Goal: Task Accomplishment & Management: Manage account settings

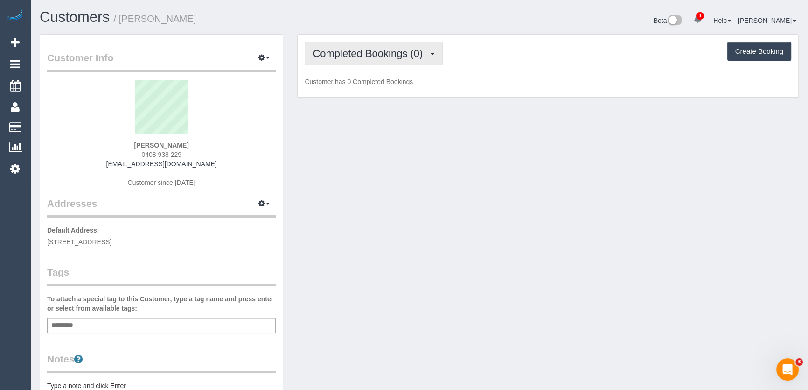
click at [394, 56] on span "Completed Bookings (0)" at bounding box center [370, 54] width 115 height 12
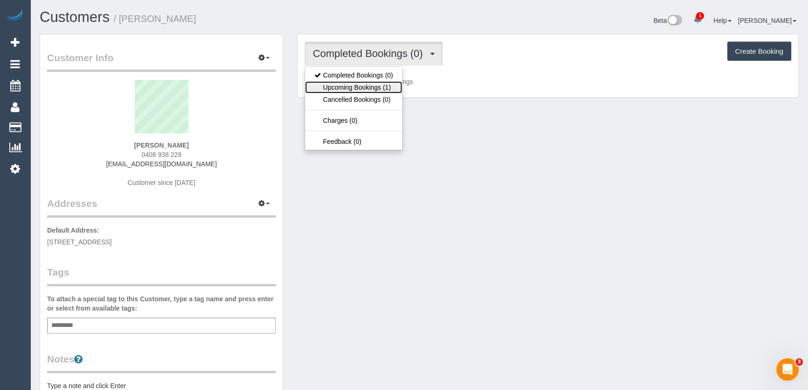
click at [381, 89] on link "Upcoming Bookings (1)" at bounding box center [353, 87] width 97 height 12
click at [381, 89] on div "Completed Bookings (0) Completed Bookings (0) Upcoming Bookings (1) Cancelled B…" at bounding box center [548, 66] width 501 height 63
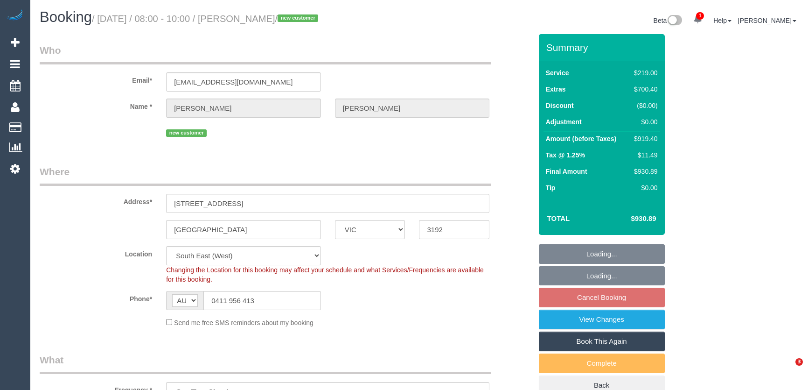
select select "VIC"
select select "object:828"
select select "number:28"
select select "number:15"
select select "number:18"
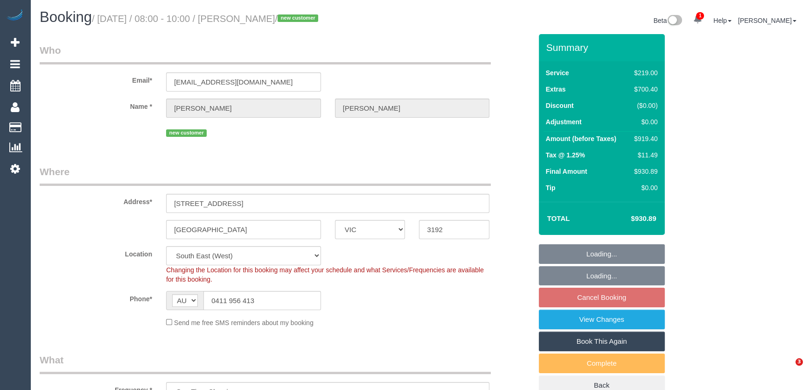
select select "number:24"
select select "number:26"
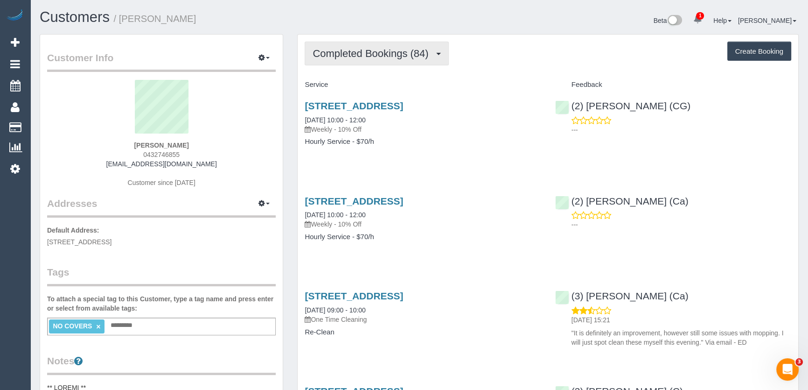
click at [364, 45] on button "Completed Bookings (84)" at bounding box center [377, 54] width 144 height 24
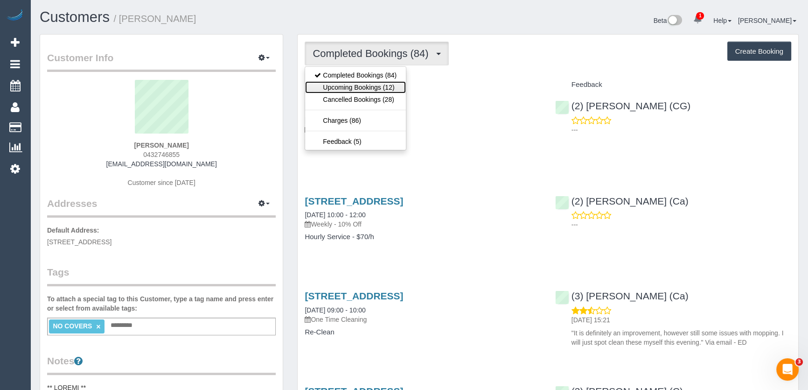
click at [366, 88] on link "Upcoming Bookings (12)" at bounding box center [355, 87] width 101 height 12
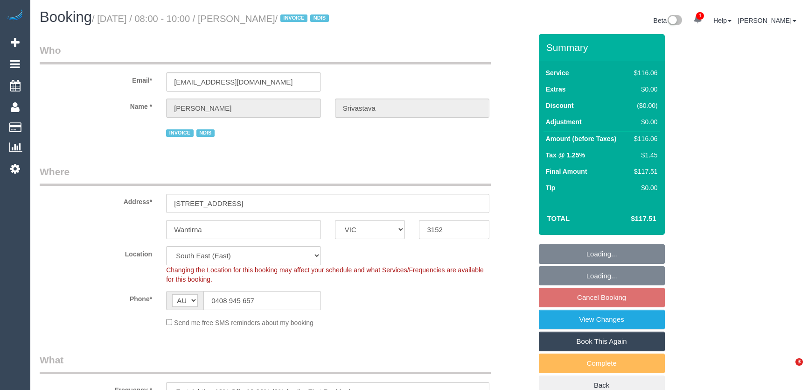
select select "VIC"
select select "number:32"
select select "number:14"
select select "number:18"
select select "number:36"
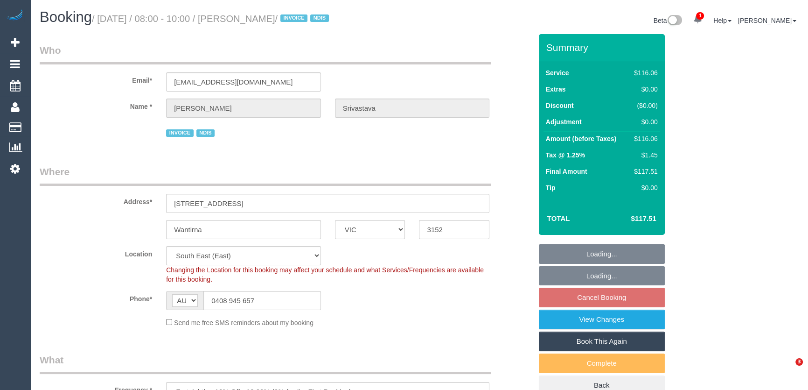
select select "number:35"
select select "object:1297"
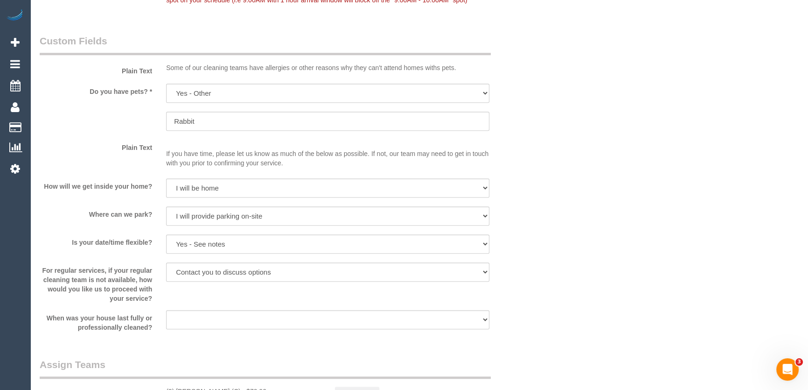
scroll to position [1061, 0]
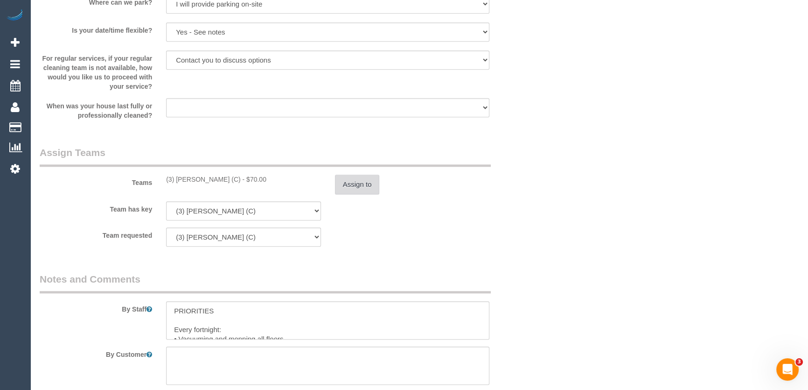
click at [363, 175] on button "Assign to" at bounding box center [357, 185] width 45 height 20
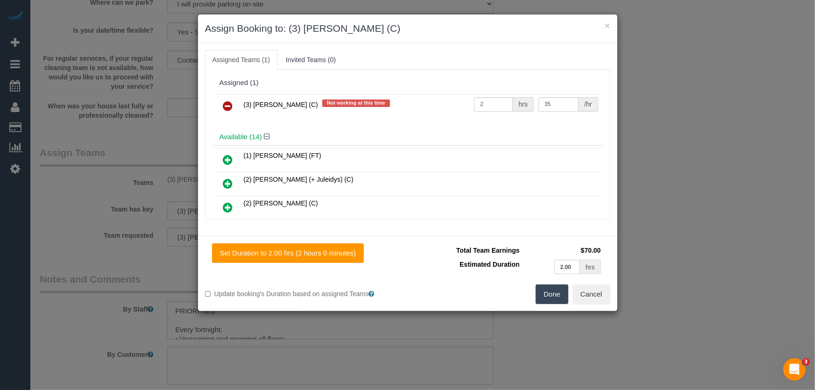
click at [229, 105] on icon at bounding box center [228, 105] width 10 height 11
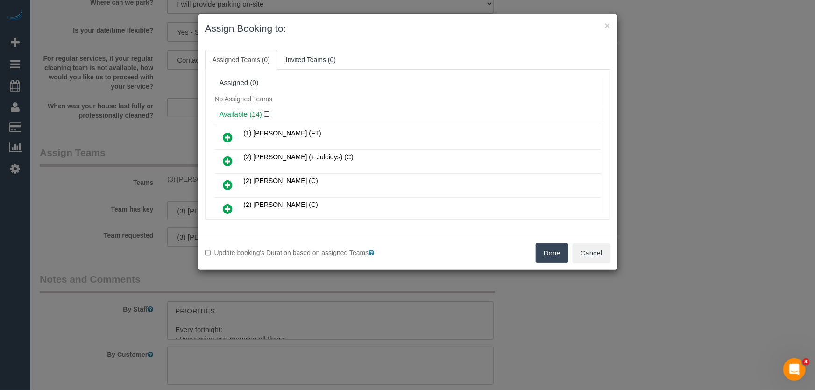
click at [553, 250] on button "Done" at bounding box center [551, 253] width 33 height 20
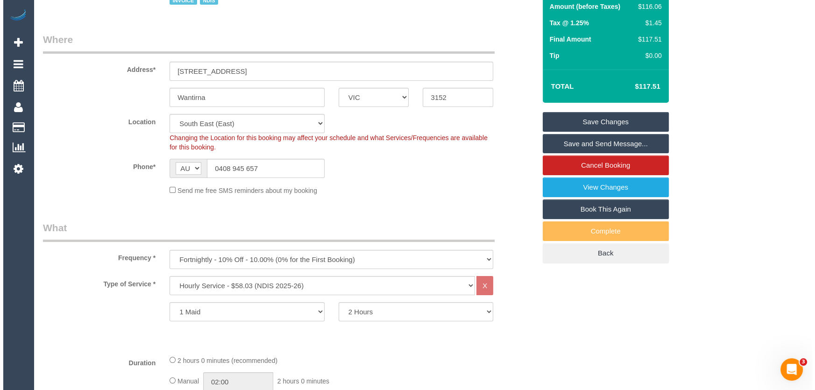
scroll to position [0, 0]
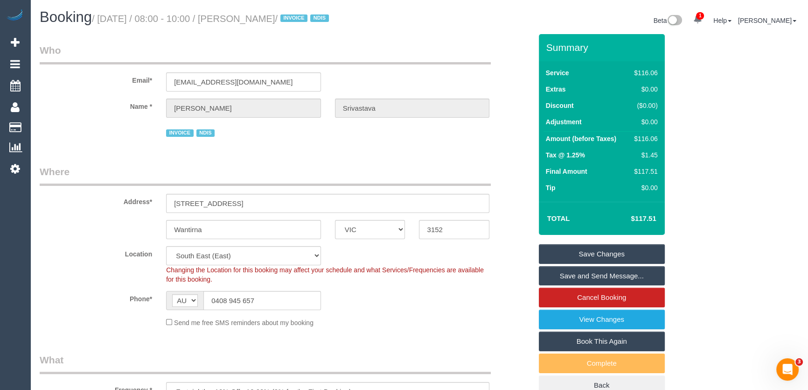
click at [584, 253] on link "Save Changes" at bounding box center [602, 254] width 126 height 20
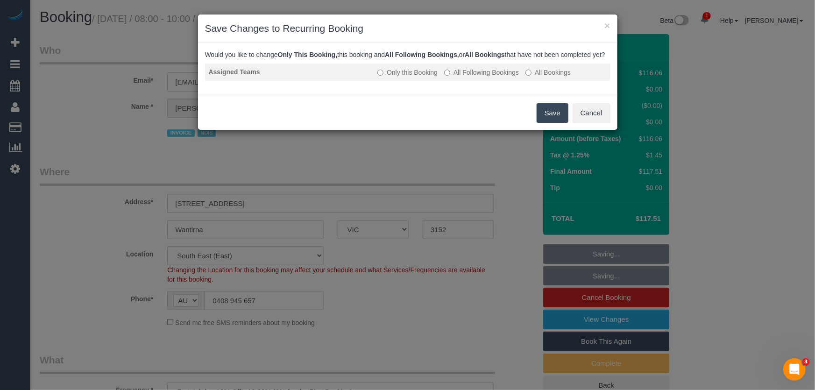
click at [464, 77] on label "All Following Bookings" at bounding box center [481, 72] width 75 height 9
click at [545, 118] on button "Save" at bounding box center [552, 113] width 32 height 20
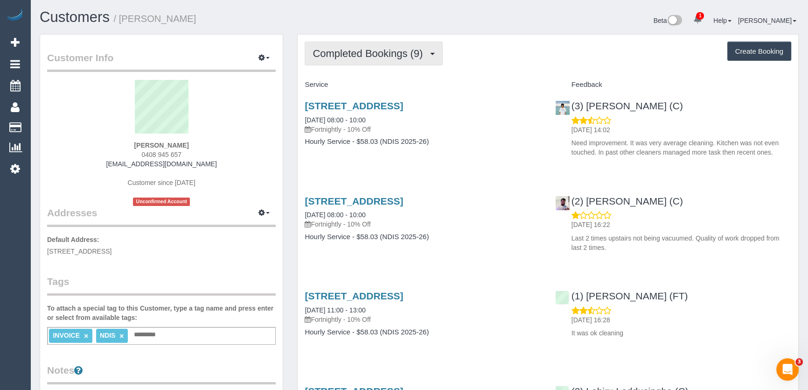
click at [401, 55] on span "Completed Bookings (9)" at bounding box center [370, 54] width 115 height 12
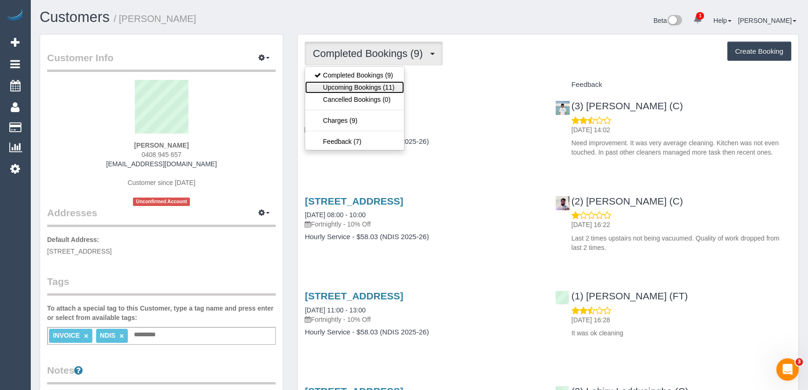
click at [387, 89] on link "Upcoming Bookings (11)" at bounding box center [354, 87] width 98 height 12
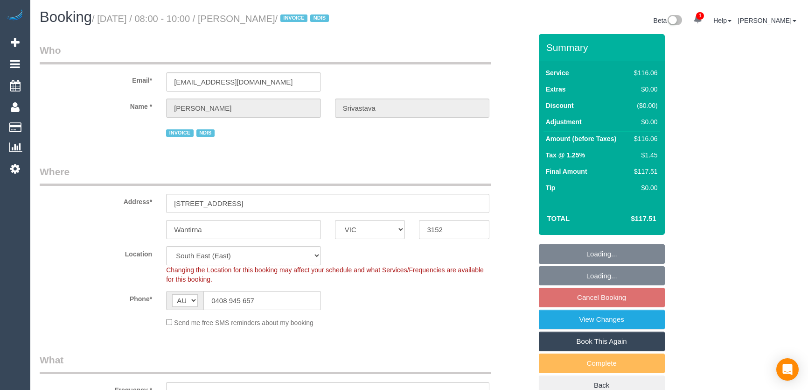
select select "VIC"
select select "number:32"
select select "number:14"
select select "number:18"
select select "number:36"
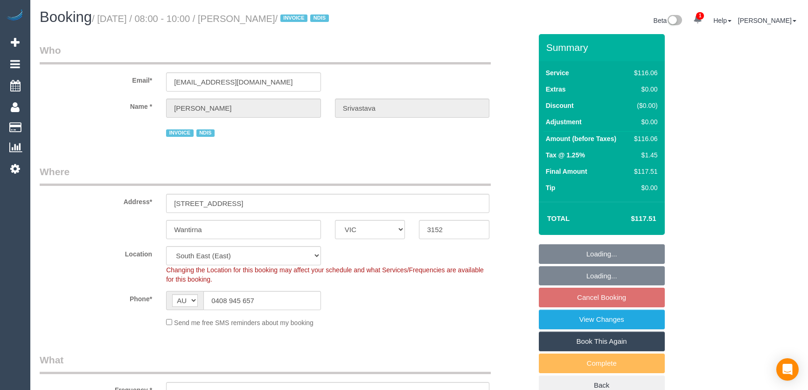
select select "number:35"
select select "object:1289"
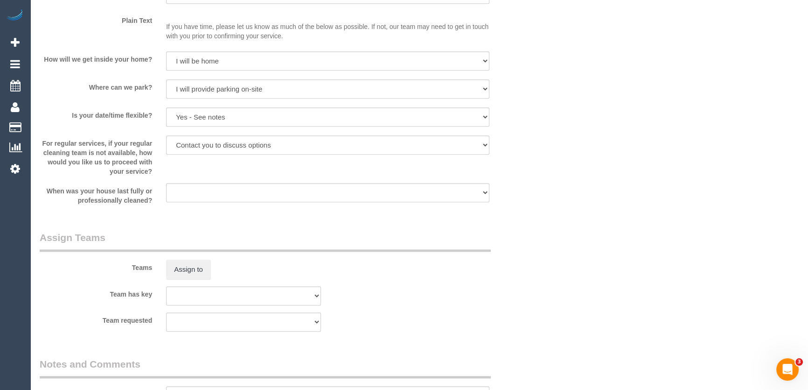
scroll to position [976, 0]
click at [178, 267] on button "Assign to" at bounding box center [188, 270] width 45 height 20
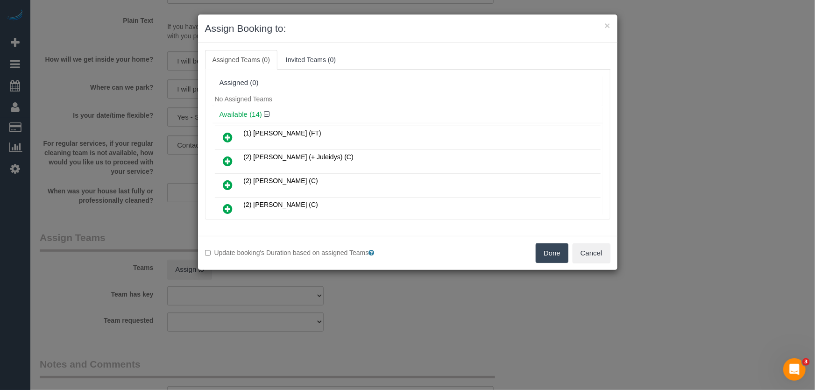
click at [225, 137] on icon at bounding box center [228, 137] width 10 height 11
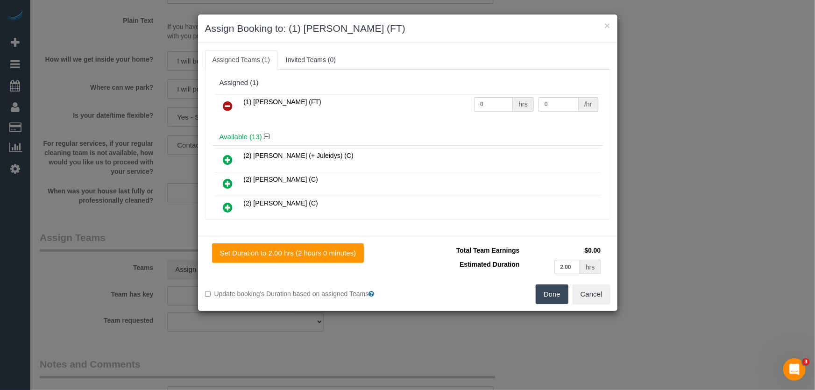
click at [555, 299] on button "Done" at bounding box center [551, 294] width 33 height 20
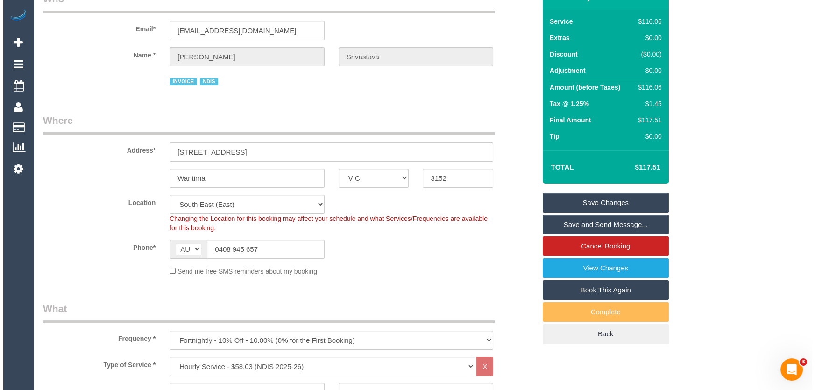
scroll to position [0, 0]
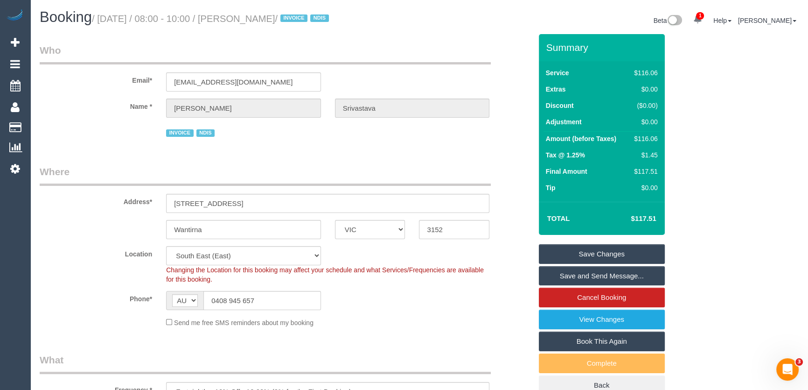
click at [244, 19] on small "/ August 22, 2025 / 08:00 - 10:00 / Raj Srivastava / INVOICE NDIS" at bounding box center [212, 19] width 240 height 10
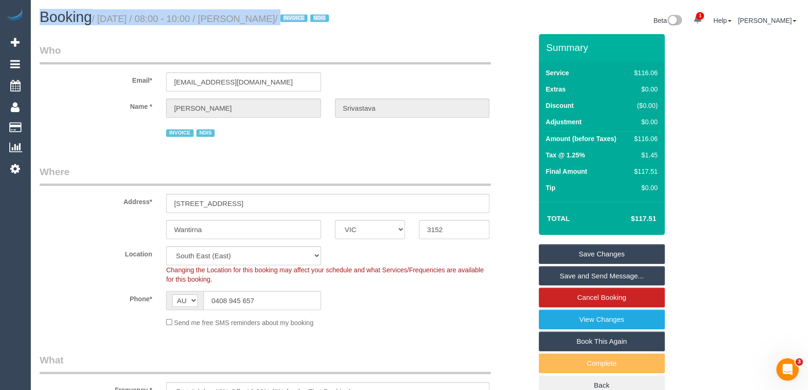
click at [244, 19] on small "/ August 22, 2025 / 08:00 - 10:00 / Raj Srivastava / INVOICE NDIS" at bounding box center [212, 19] width 240 height 10
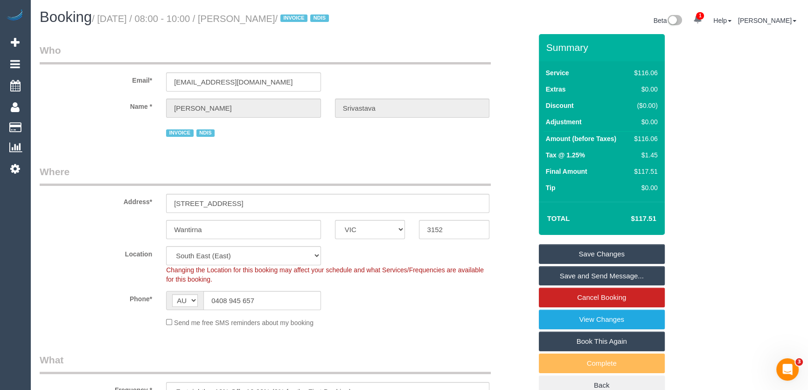
click at [269, 45] on legend "Who" at bounding box center [265, 53] width 451 height 21
click at [244, 19] on small "/ August 22, 2025 / 08:00 - 10:00 / Raj Srivastava / INVOICE NDIS" at bounding box center [212, 19] width 240 height 10
copy small "Raj Srivastava"
click at [582, 279] on link "Save and Send Message..." at bounding box center [602, 276] width 126 height 20
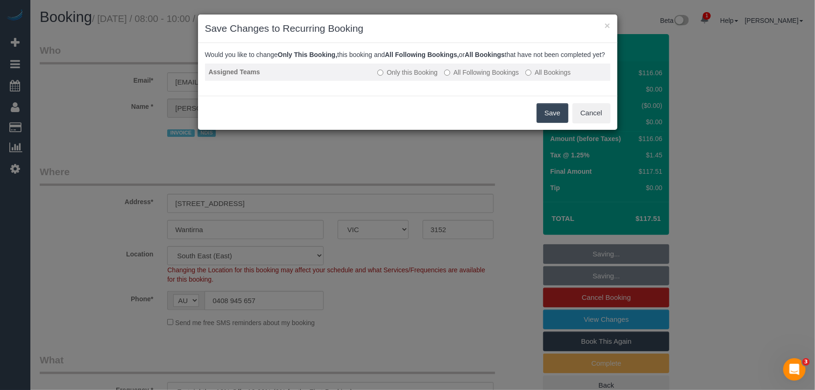
click at [500, 77] on label "All Following Bookings" at bounding box center [481, 72] width 75 height 9
click at [551, 123] on button "Save" at bounding box center [552, 113] width 32 height 20
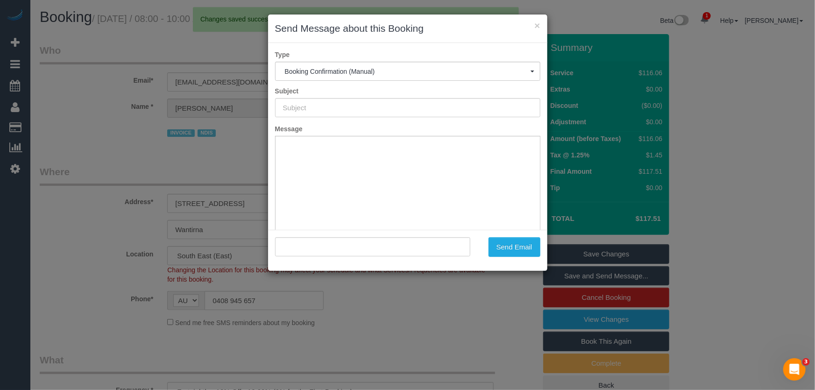
type input "Booking Confirmed"
type input ""Raj Srivastava" <vasundhras@gmail.com>"
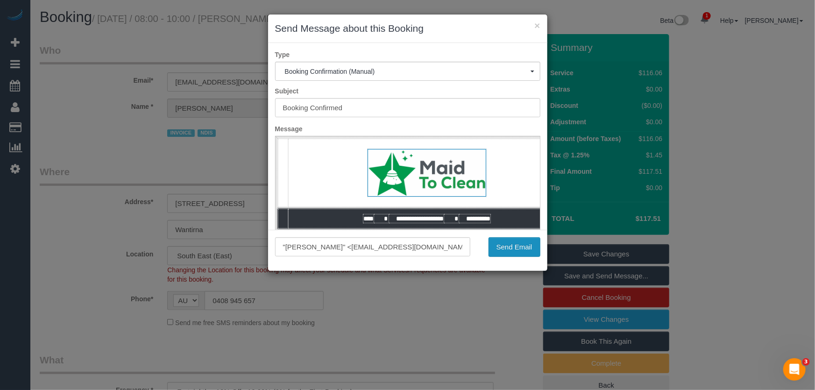
click at [508, 251] on button "Send Email" at bounding box center [514, 247] width 52 height 20
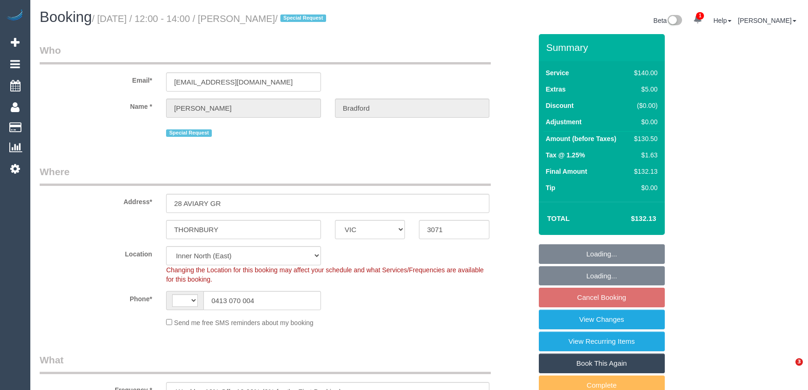
select select "VIC"
select select "number:30"
select select "number:14"
select select "number:19"
select select "number:36"
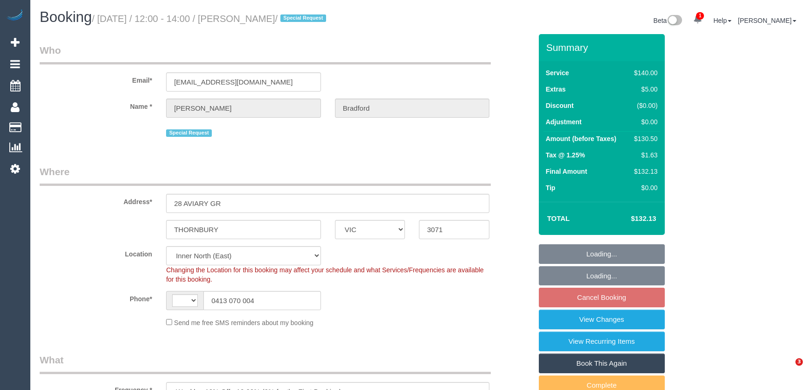
select select "number:34"
select select "number:13"
select select "object:865"
select select "string:AU"
select select "string:stripe-pm_1OWVXU2GScqysDRV6tZjupq2"
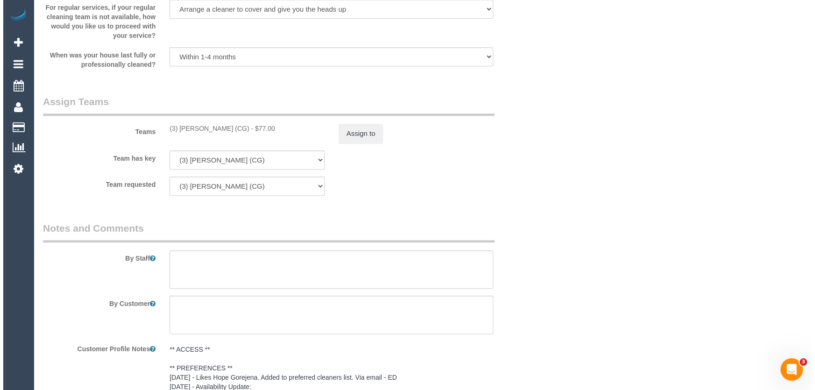
scroll to position [1442, 0]
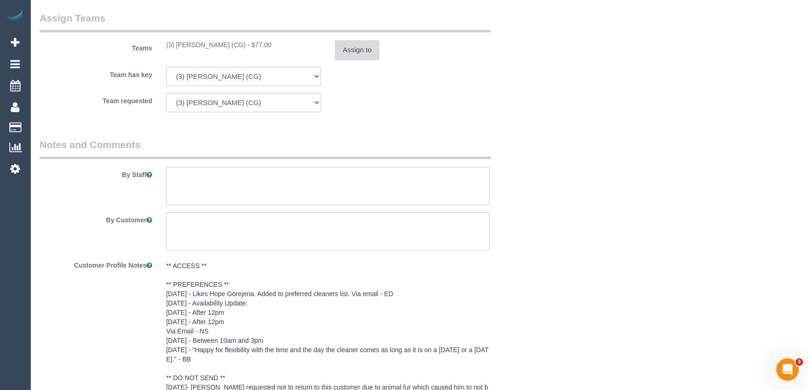
click at [350, 51] on button "Assign to" at bounding box center [357, 50] width 45 height 20
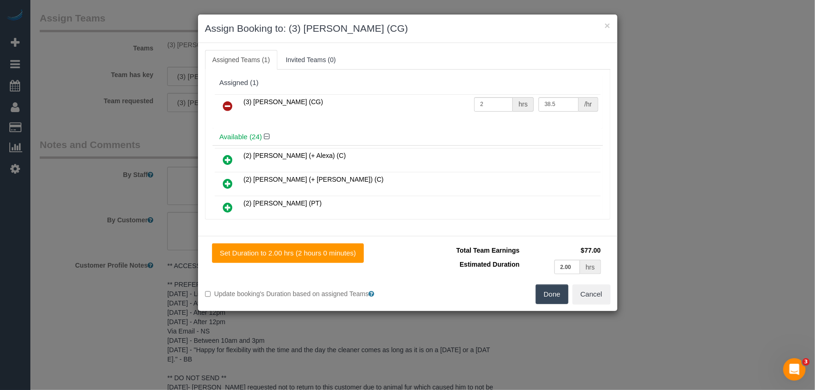
click at [228, 105] on icon at bounding box center [228, 105] width 10 height 11
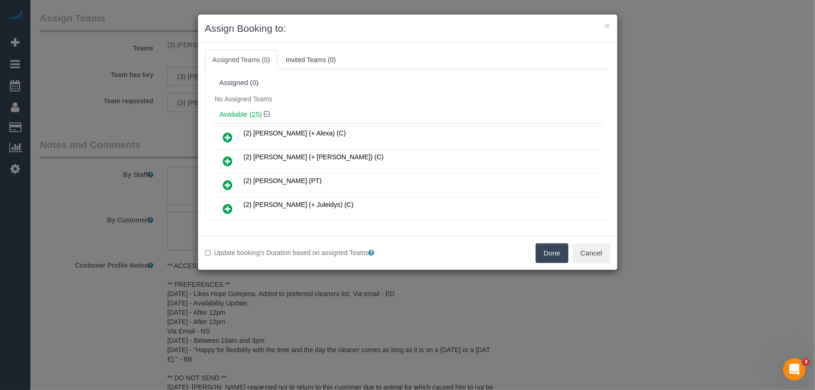
scroll to position [479, 0]
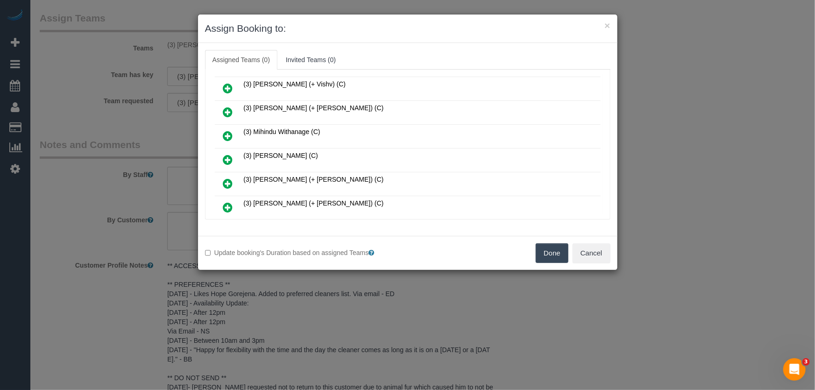
click at [223, 151] on link at bounding box center [228, 160] width 22 height 19
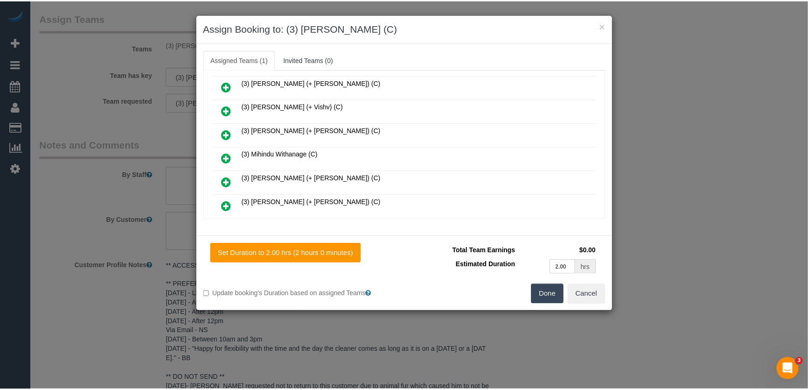
scroll to position [501, 0]
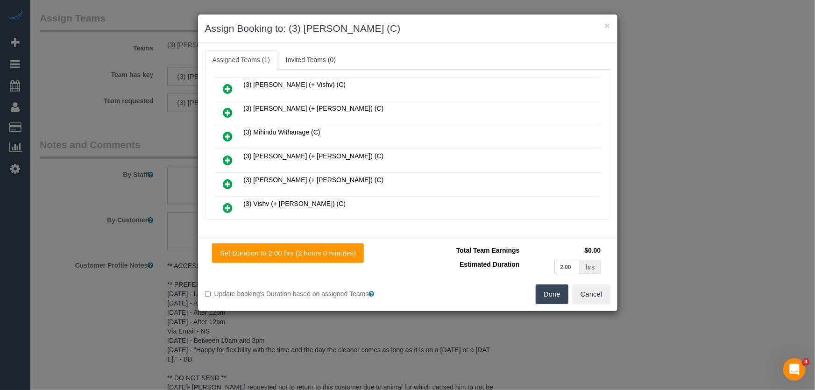
click at [558, 298] on button "Done" at bounding box center [551, 294] width 33 height 20
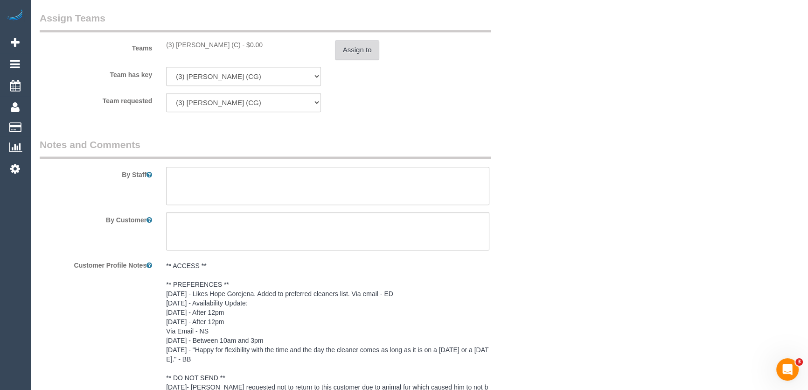
click at [363, 54] on button "Assign to" at bounding box center [357, 50] width 45 height 20
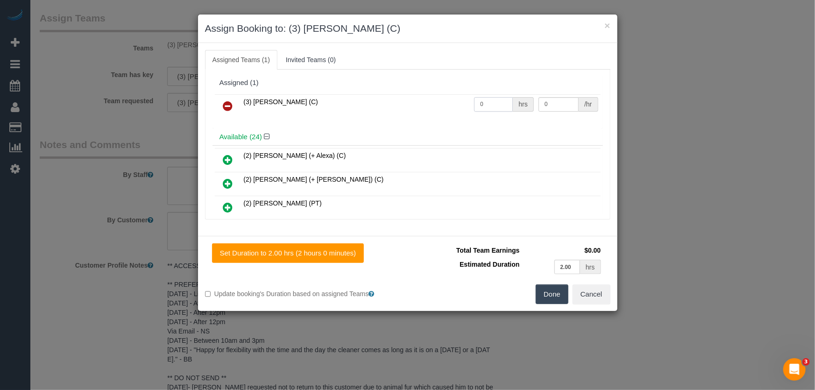
click at [486, 108] on input "0" at bounding box center [493, 104] width 39 height 14
type input "2"
type input "35"
click at [564, 296] on button "Done" at bounding box center [551, 294] width 33 height 20
click at [564, 296] on div "Done Cancel" at bounding box center [513, 294] width 210 height 20
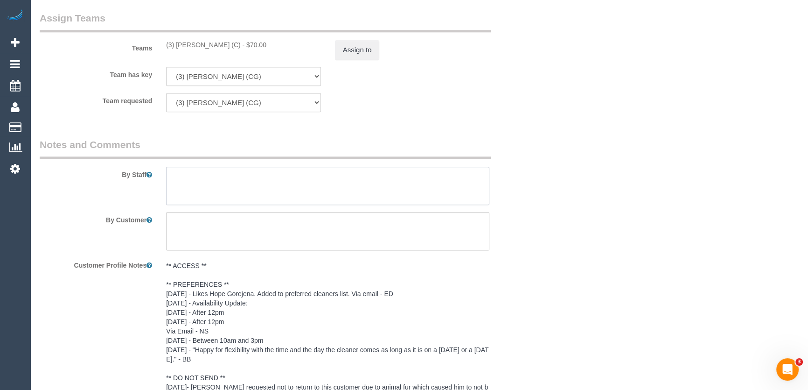
click at [194, 182] on textarea at bounding box center [327, 186] width 323 height 38
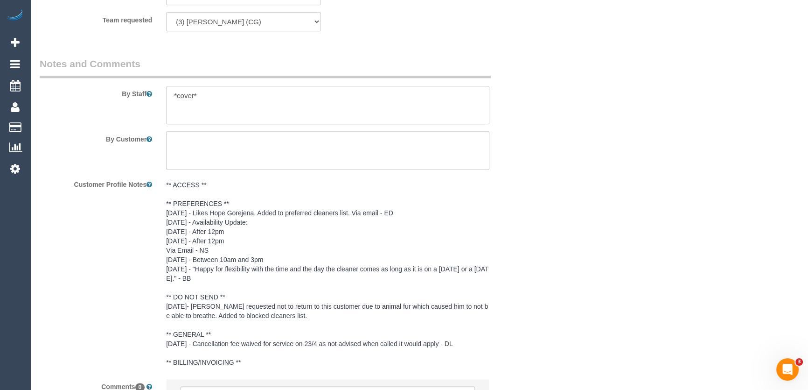
scroll to position [1623, 0]
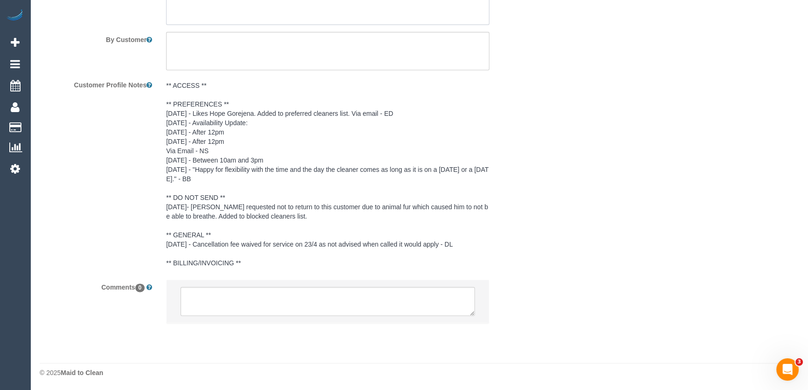
type textarea "*cover*"
click at [225, 294] on textarea at bounding box center [328, 301] width 295 height 29
click at [226, 294] on textarea at bounding box center [328, 301] width 295 height 29
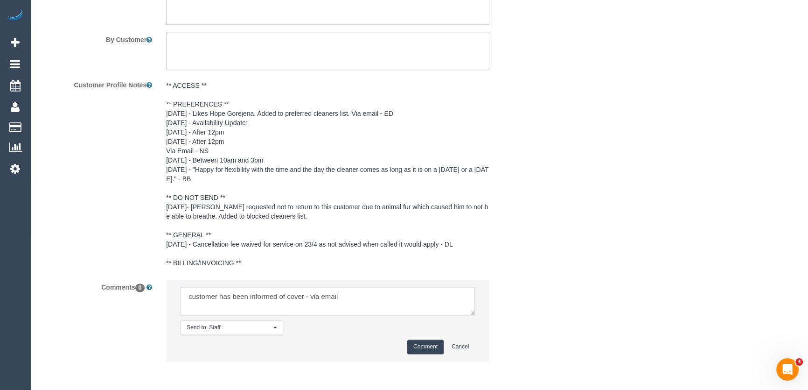
type textarea "customer has been informed of cover - via email"
click at [434, 342] on button "Comment" at bounding box center [426, 346] width 36 height 14
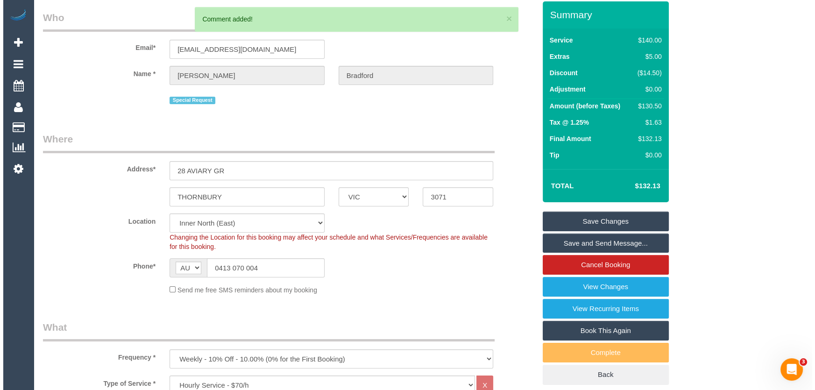
scroll to position [0, 0]
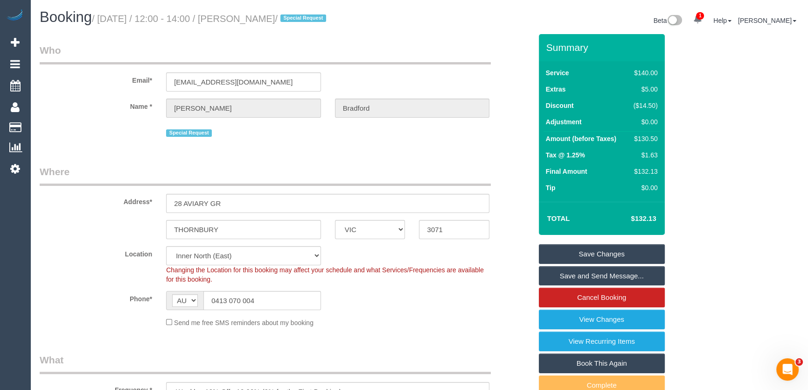
click at [257, 18] on small "/ August 22, 2025 / 12:00 - 14:00 / Matthew Bradford / Special Request" at bounding box center [210, 19] width 237 height 10
copy small "Matthew Bradford"
click at [583, 252] on link "Save Changes" at bounding box center [602, 254] width 126 height 20
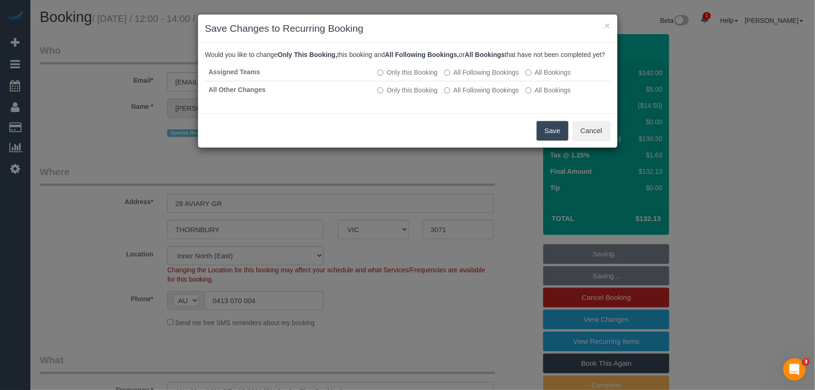
click at [548, 141] on button "Save" at bounding box center [552, 131] width 32 height 20
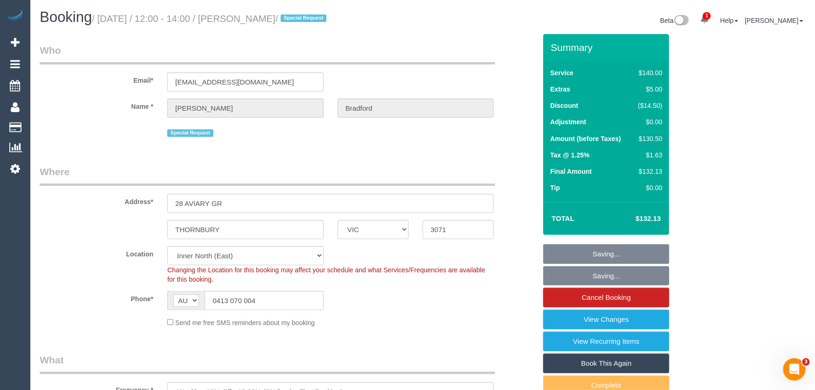
click at [548, 114] on div "Saving... Cancel" at bounding box center [407, 97] width 419 height 34
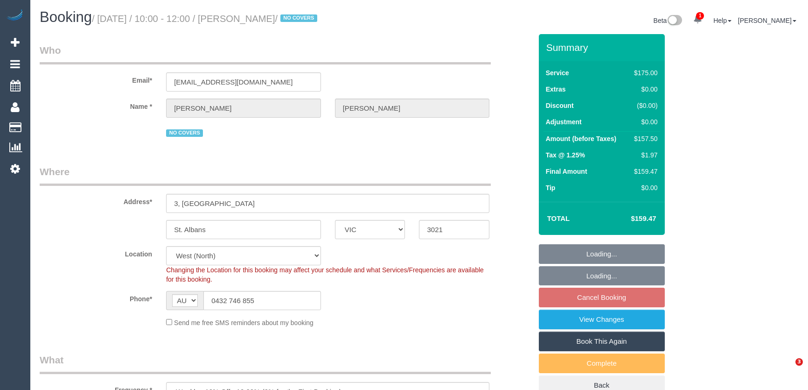
select select "VIC"
select select "150"
select select "number:30"
select select "number:16"
select select "number:19"
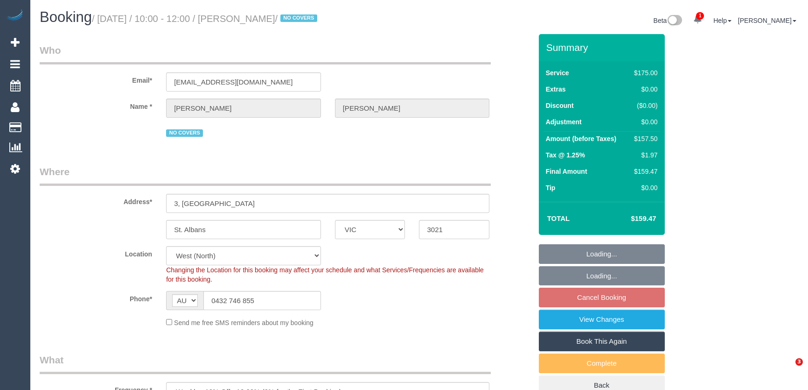
select select "number:23"
select select "number:34"
select select "number:26"
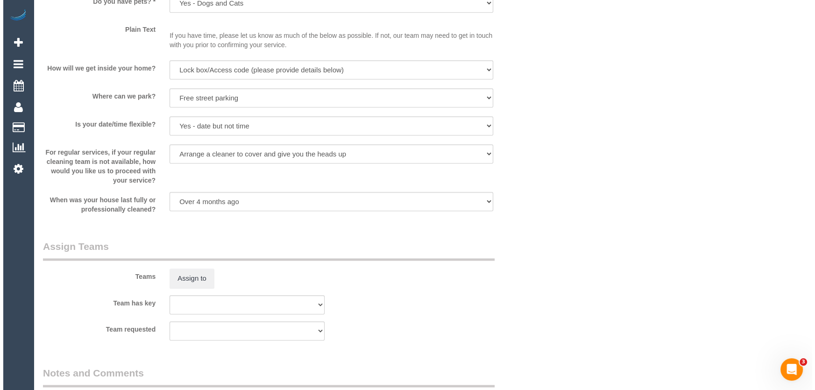
scroll to position [1315, 0]
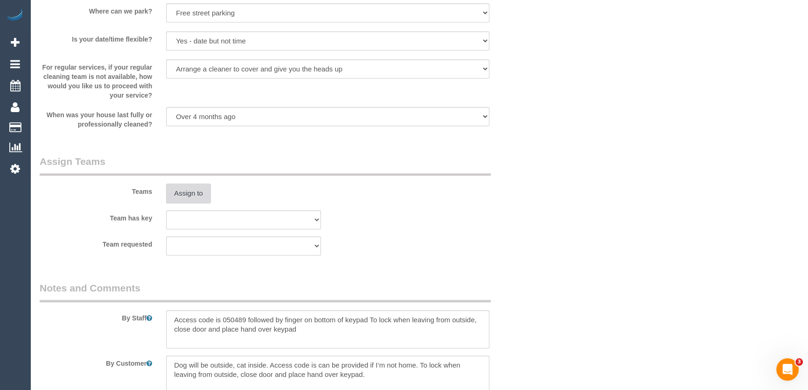
click at [184, 191] on button "Assign to" at bounding box center [188, 193] width 45 height 20
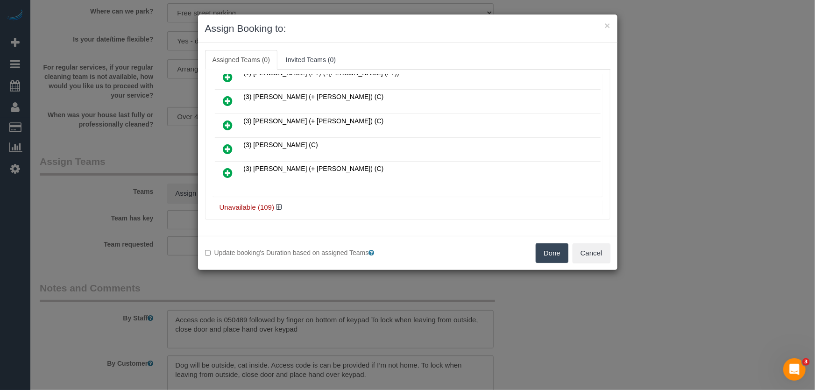
scroll to position [115, 0]
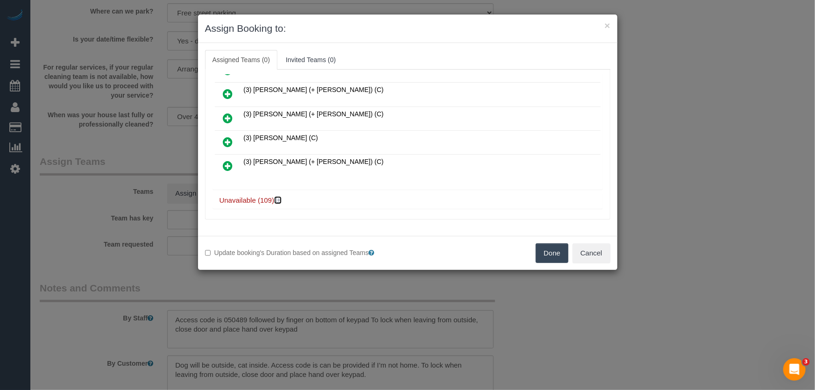
click at [280, 197] on icon at bounding box center [279, 200] width 6 height 7
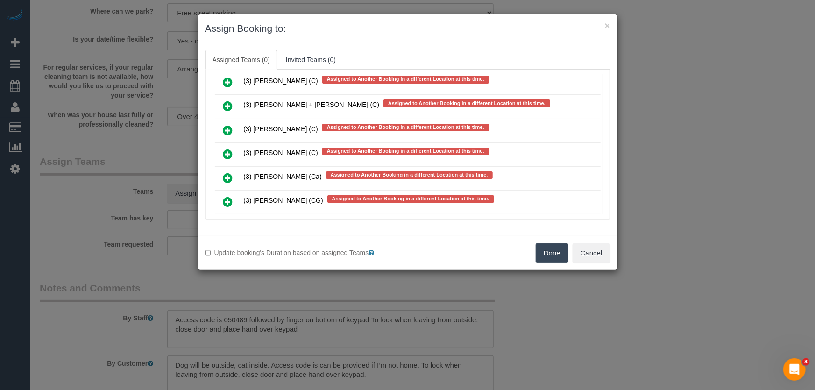
click at [231, 196] on icon at bounding box center [228, 201] width 10 height 11
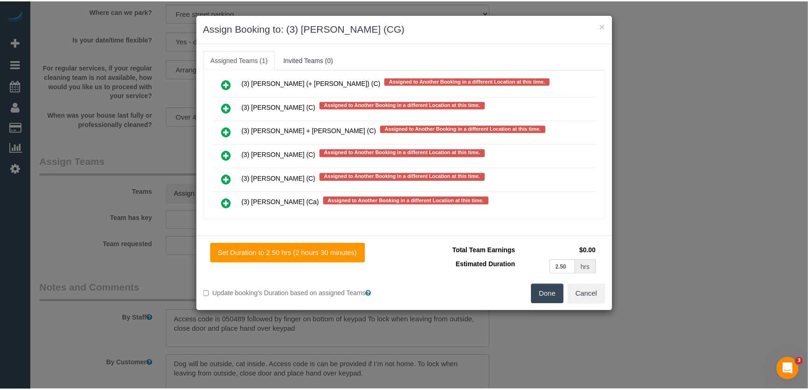
scroll to position [2644, 0]
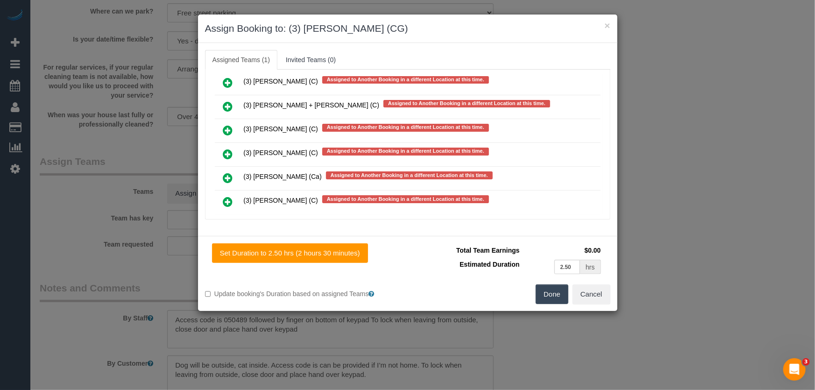
drag, startPoint x: 558, startPoint y: 296, endPoint x: 556, endPoint y: 288, distance: 7.6
click at [558, 296] on button "Done" at bounding box center [551, 294] width 33 height 20
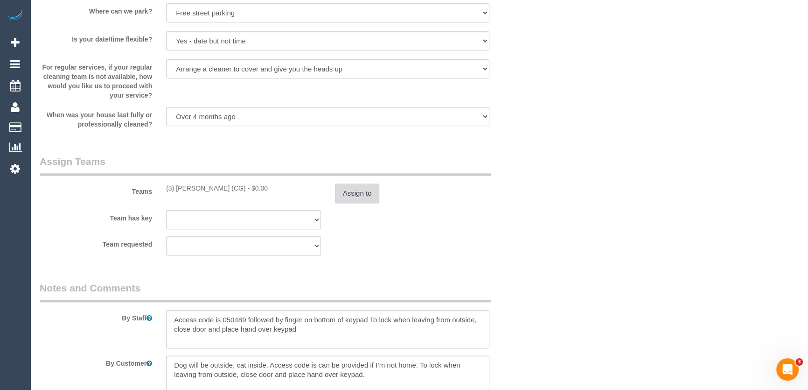
click at [362, 199] on button "Assign to" at bounding box center [357, 193] width 45 height 20
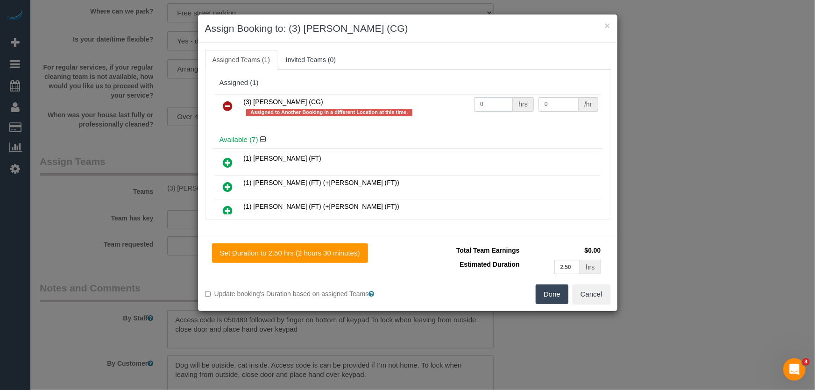
click at [495, 110] on input "0" at bounding box center [493, 104] width 39 height 14
type input "2.5"
click at [540, 290] on button "Done" at bounding box center [551, 294] width 33 height 20
click at [541, 291] on div "Done Cancel" at bounding box center [513, 294] width 210 height 20
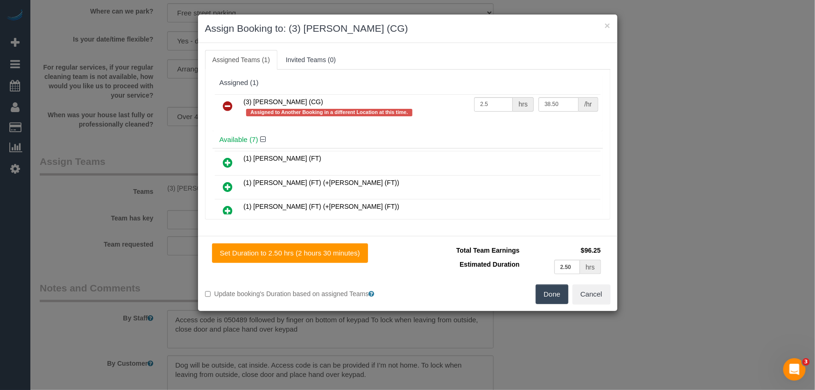
type input "38.5"
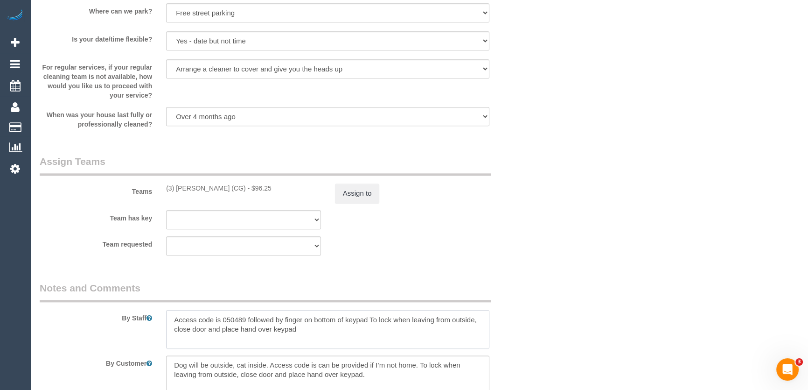
click at [169, 323] on textarea at bounding box center [327, 329] width 323 height 38
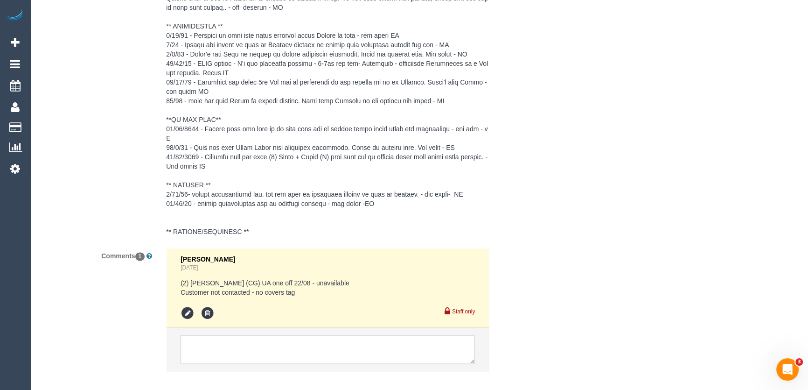
scroll to position [1793, 0]
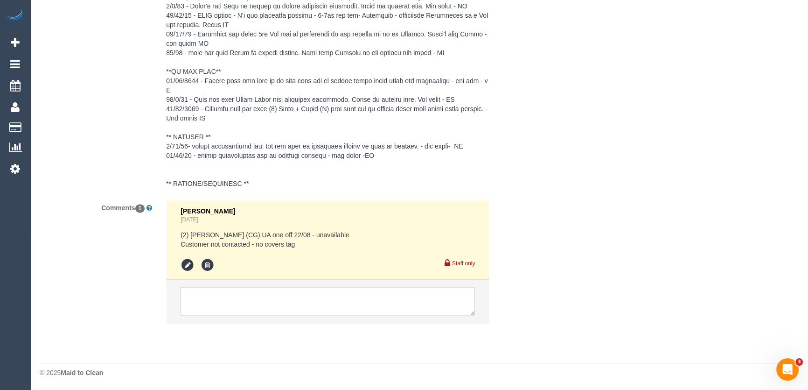
type textarea "*cover* Access code is 050489 followed by finger on bottom of keypad To lock wh…"
click at [261, 307] on textarea at bounding box center [328, 301] width 295 height 29
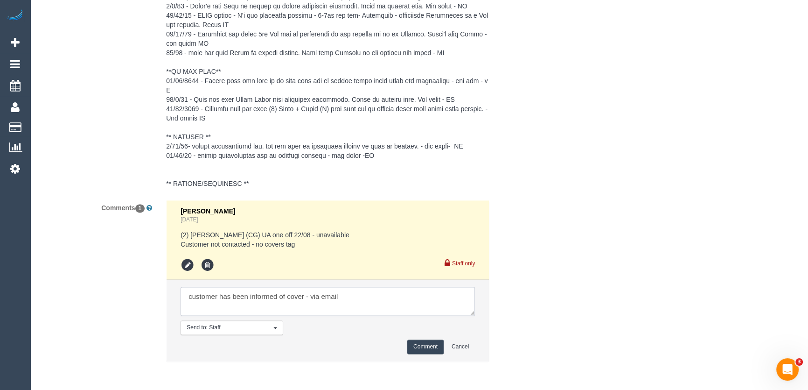
type textarea "customer has been informed of cover - via email"
click at [429, 345] on button "Comment" at bounding box center [426, 346] width 36 height 14
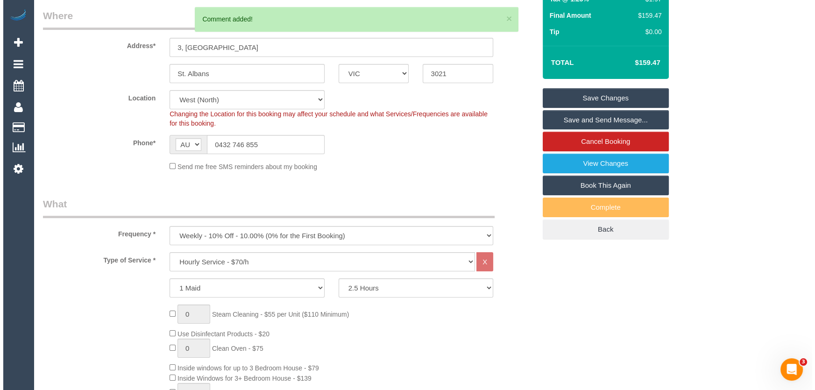
scroll to position [0, 0]
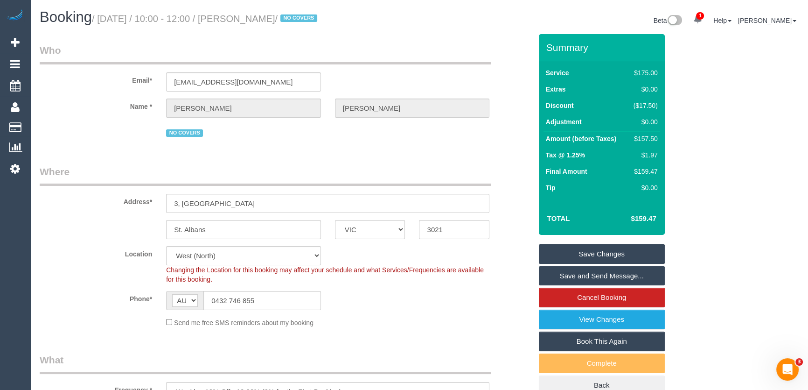
click at [253, 20] on small "/ August 22, 2025 / 10:00 - 12:00 / Caroline Lynch / NO COVERS" at bounding box center [206, 19] width 228 height 10
copy small "Caroline Lynch"
click at [586, 254] on link "Save Changes" at bounding box center [602, 254] width 126 height 20
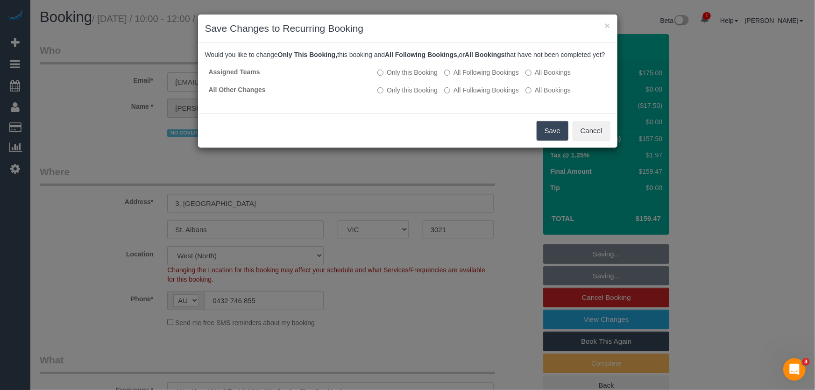
click at [546, 141] on button "Save" at bounding box center [552, 131] width 32 height 20
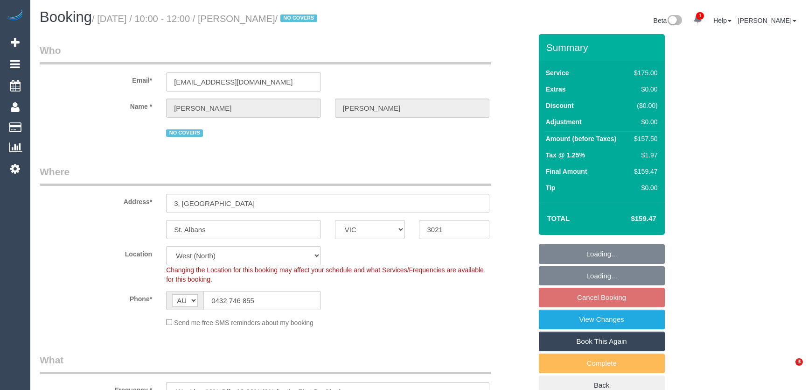
select select "VIC"
select select "150"
select select "number:30"
select select "number:16"
select select "number:19"
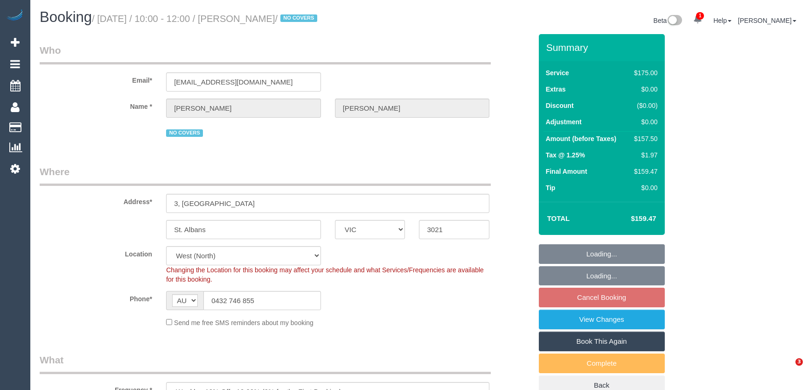
select select "number:23"
select select "number:34"
select select "number:26"
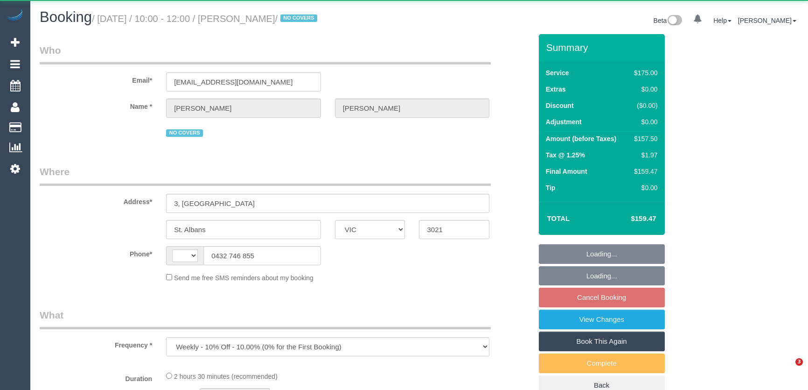
select select "VIC"
select select "string:stripe-pm_1NdrsU2GScqysDRViDc3dfiW"
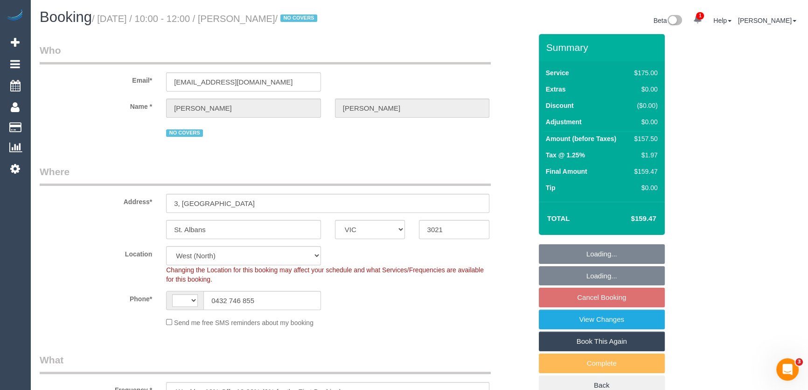
select select "string:AU"
select select "150"
select select "object:756"
select select "number:30"
select select "number:16"
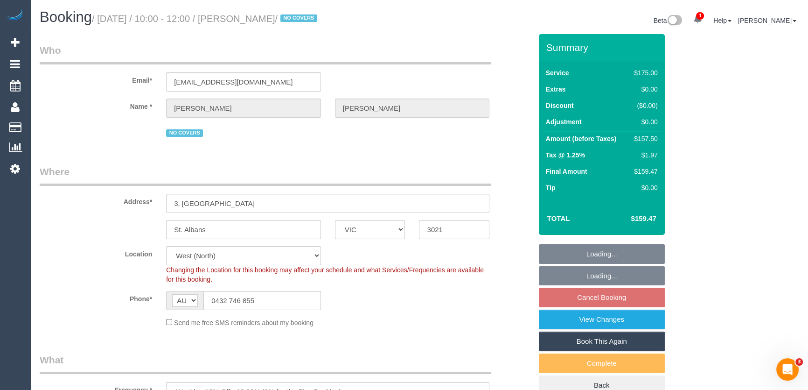
select select "number:19"
select select "number:23"
select select "number:34"
select select "number:26"
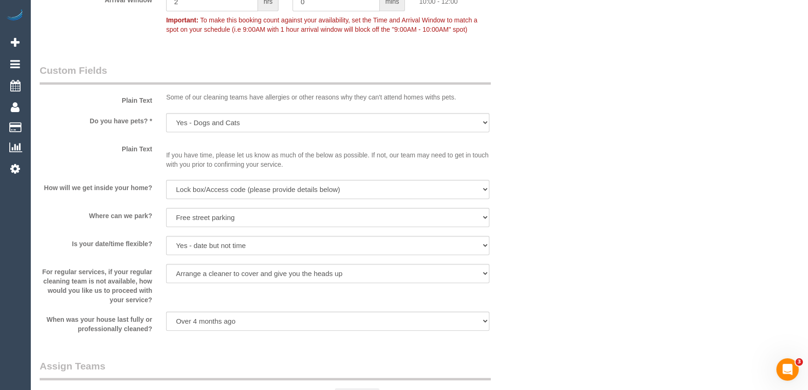
scroll to position [1015, 0]
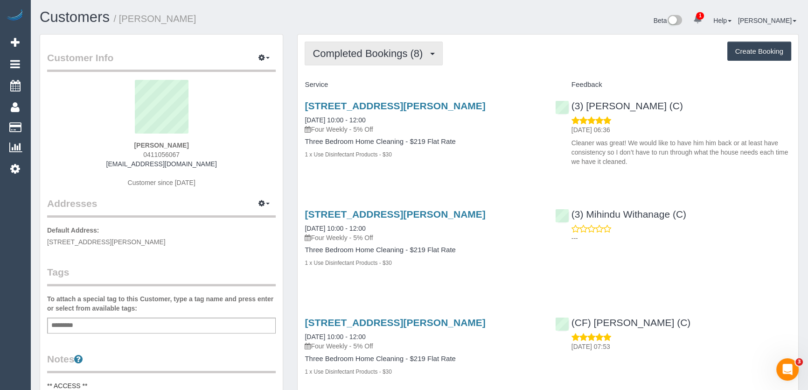
click at [415, 52] on span "Completed Bookings (8)" at bounding box center [370, 54] width 115 height 12
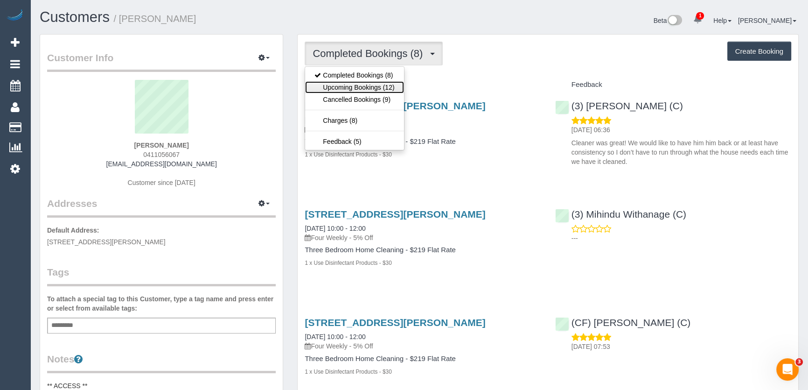
click at [383, 85] on link "Upcoming Bookings (12)" at bounding box center [354, 87] width 98 height 12
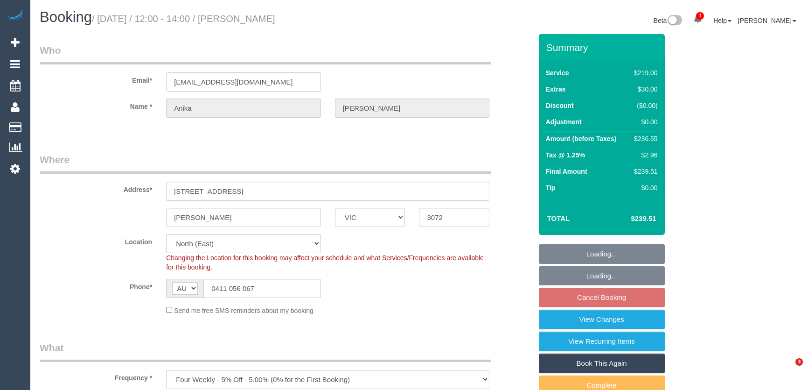
select select "VIC"
select select "number:27"
select select "number:14"
select select "number:18"
select select "number:25"
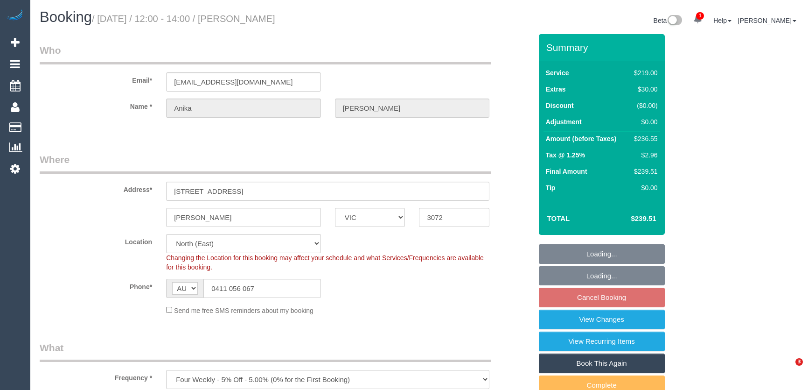
select select "number:35"
select select "number:12"
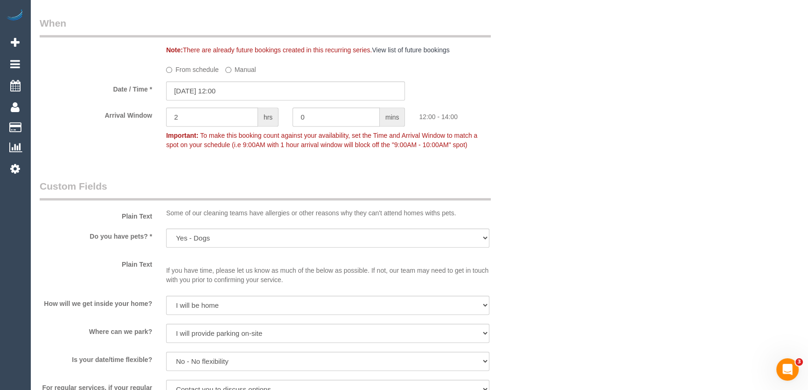
scroll to position [1709, 0]
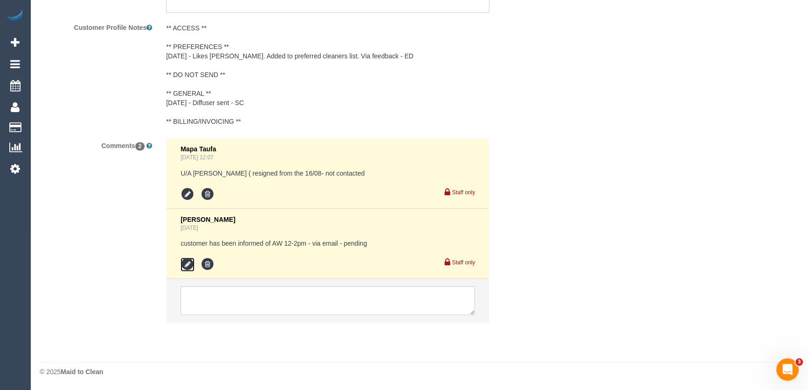
click at [190, 263] on icon at bounding box center [188, 264] width 14 height 14
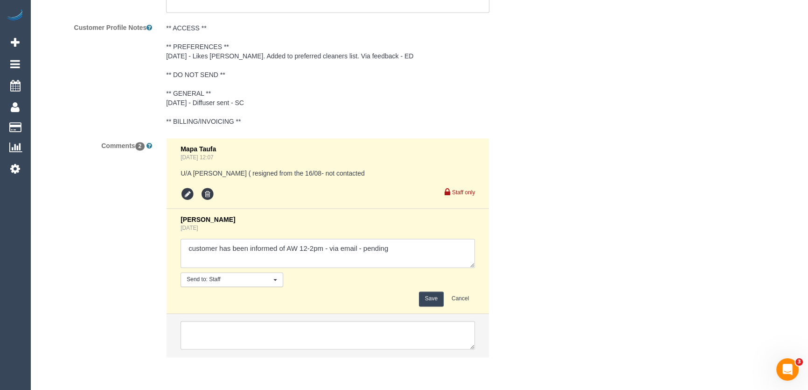
click at [411, 252] on textarea at bounding box center [328, 253] width 295 height 29
type textarea "customer has been informed of AW 12-2pm - via email - confirmed"
click at [422, 299] on button "Save" at bounding box center [431, 298] width 25 height 14
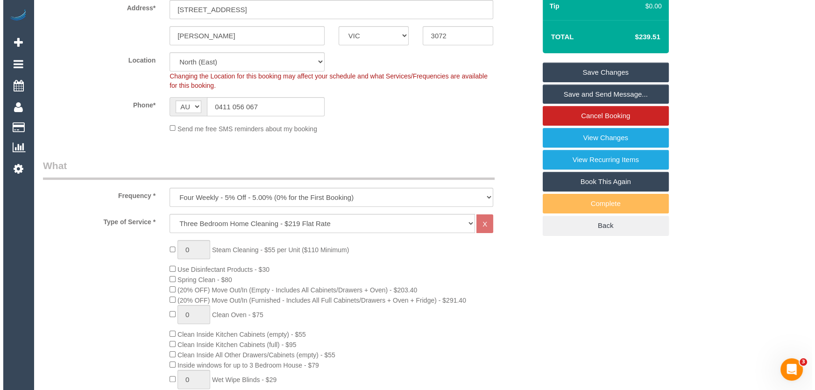
scroll to position [0, 0]
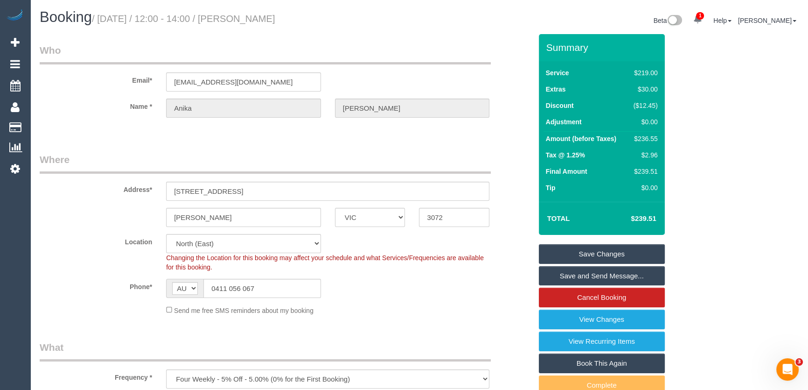
click at [566, 273] on link "Save and Send Message..." at bounding box center [602, 276] width 126 height 20
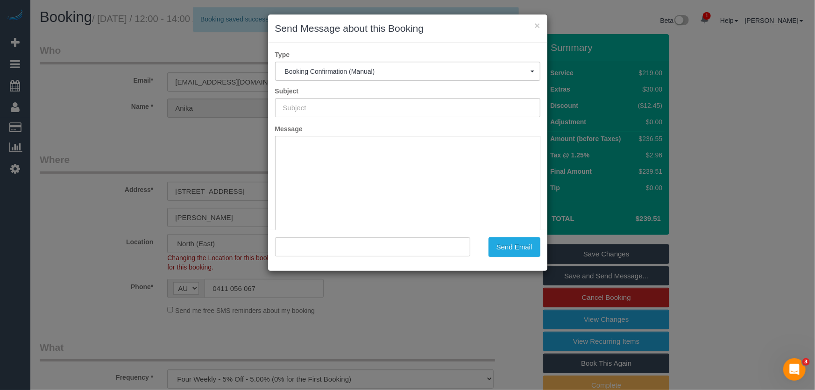
type input "Booking Confirmed"
type input ""[PERSON_NAME]" <[EMAIL_ADDRESS][DOMAIN_NAME]>"
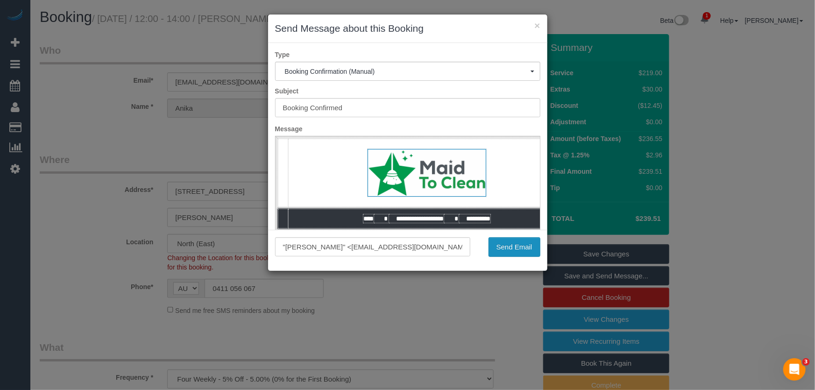
click at [510, 249] on button "Send Email" at bounding box center [514, 247] width 52 height 20
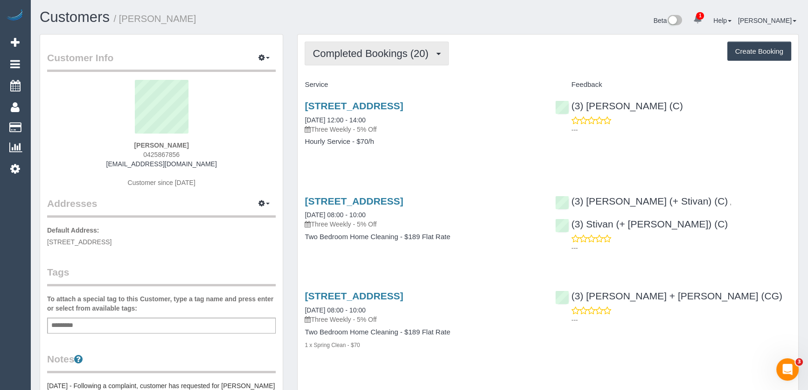
click at [378, 57] on span "Completed Bookings (20)" at bounding box center [373, 54] width 120 height 12
click at [363, 56] on span "Completed Bookings (20)" at bounding box center [373, 54] width 120 height 12
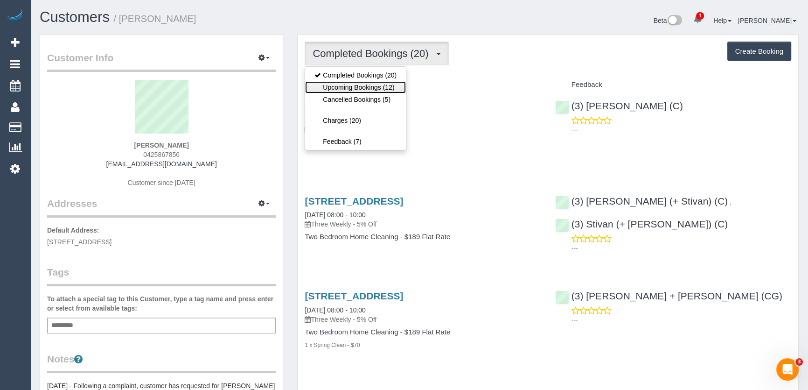
click at [363, 86] on link "Upcoming Bookings (12)" at bounding box center [355, 87] width 101 height 12
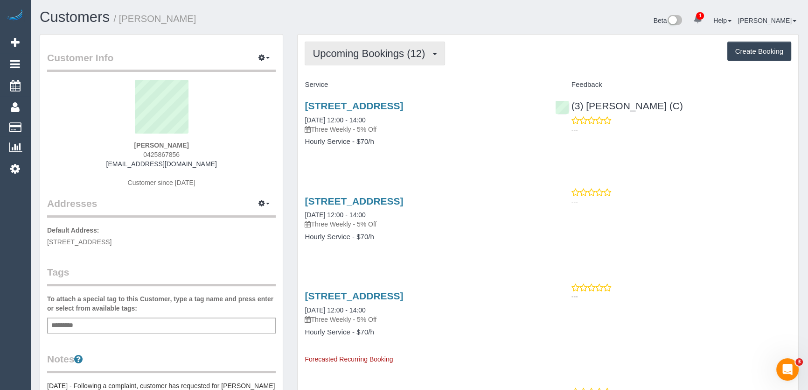
click at [367, 53] on span "Upcoming Bookings (12)" at bounding box center [371, 54] width 117 height 12
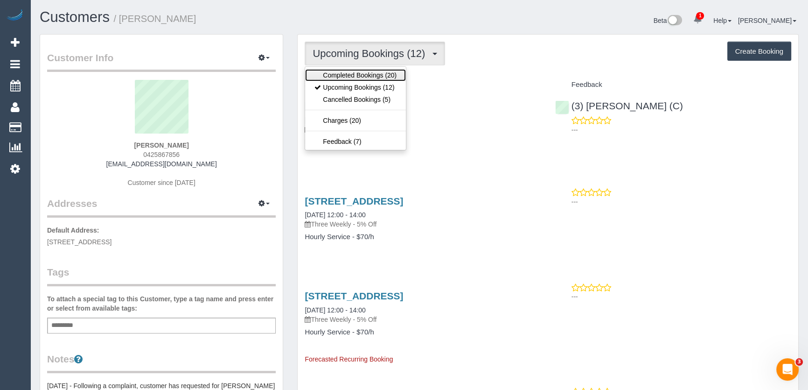
click at [363, 74] on link "Completed Bookings (20)" at bounding box center [355, 75] width 101 height 12
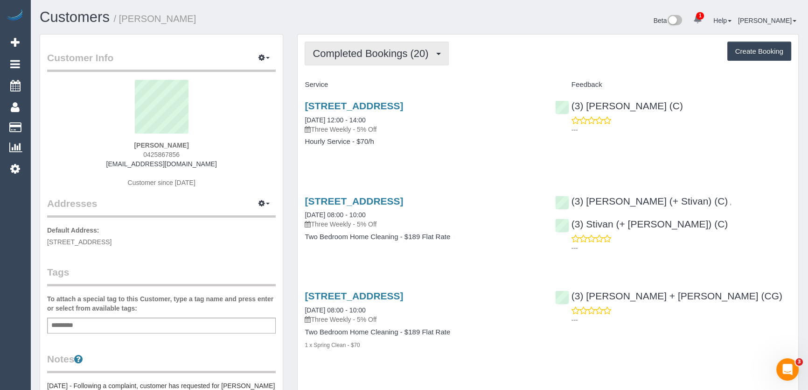
click at [373, 54] on span "Completed Bookings (20)" at bounding box center [373, 54] width 120 height 12
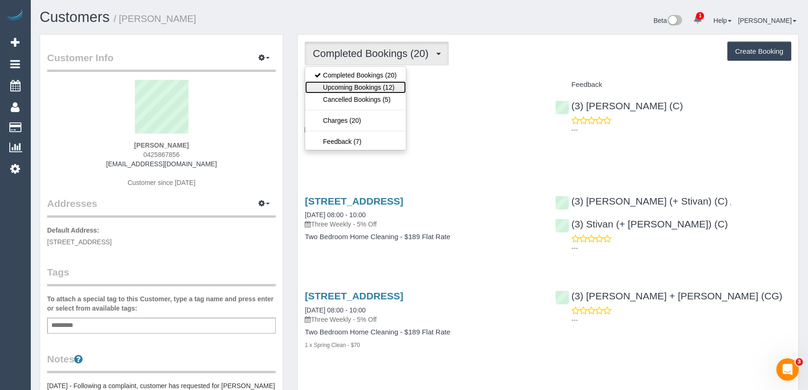
click at [372, 87] on link "Upcoming Bookings (12)" at bounding box center [355, 87] width 101 height 12
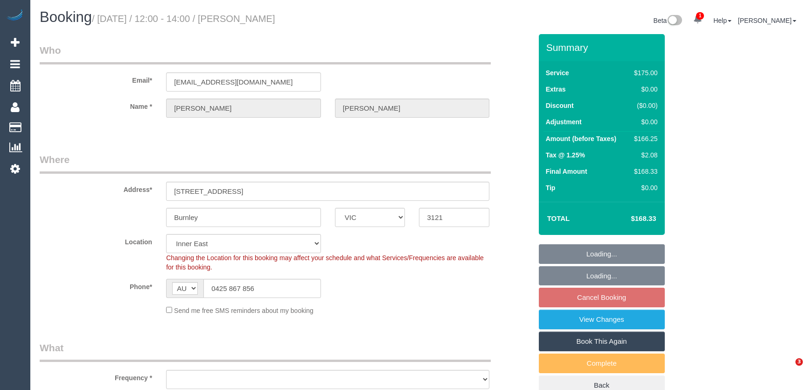
select select "VIC"
select select "string:stripe-pm_1QukcC2GScqysDRV0e1Eb17A"
select select "object:1454"
select select "150"
select select "spot4"
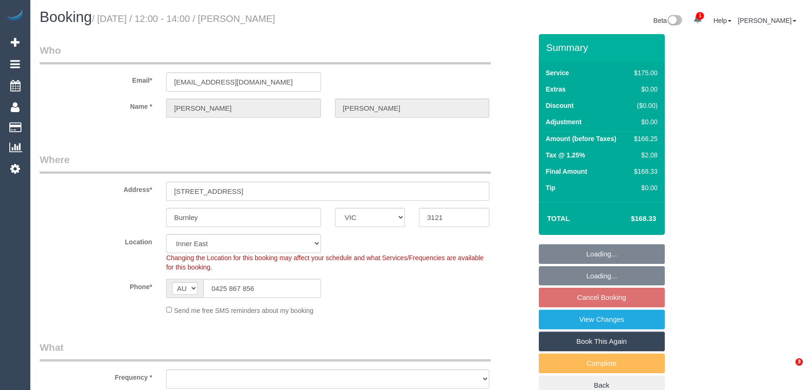
select select "number:27"
select select "number:14"
select select "number:19"
select select "number:24"
select select "number:33"
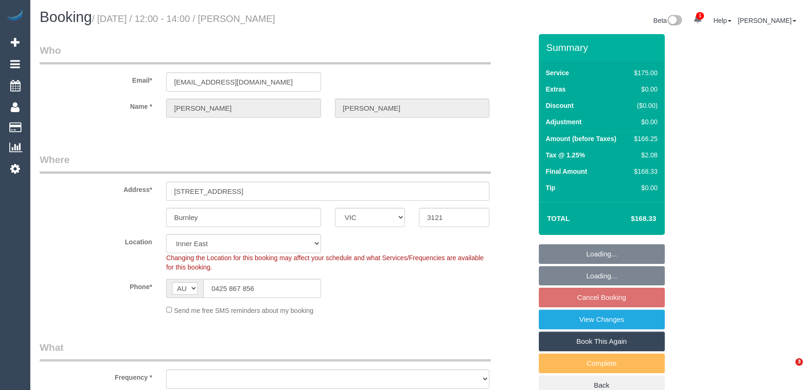
select select "number:11"
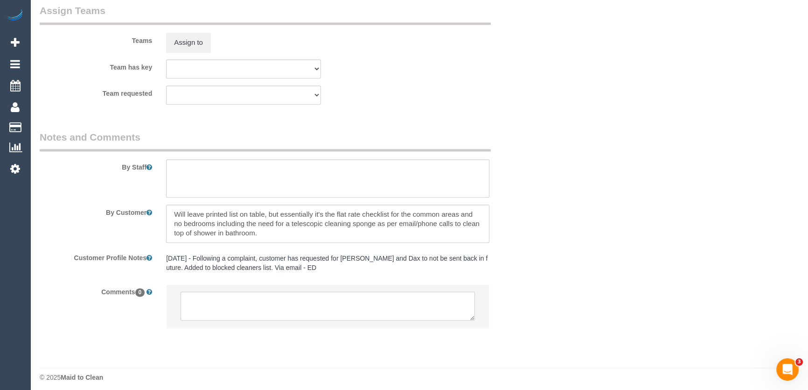
scroll to position [1391, 0]
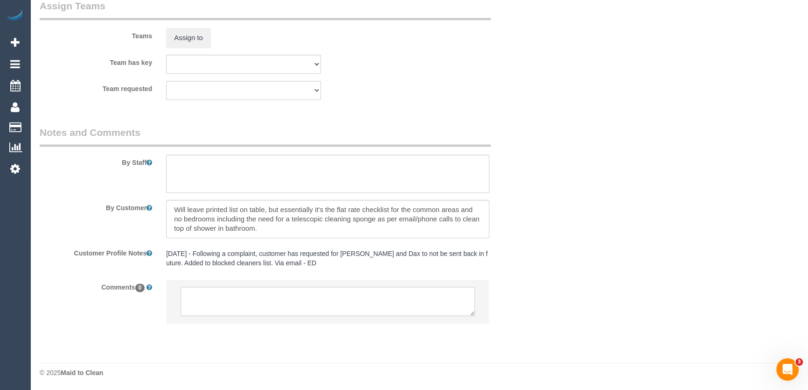
click at [196, 296] on textarea at bounding box center [328, 301] width 295 height 29
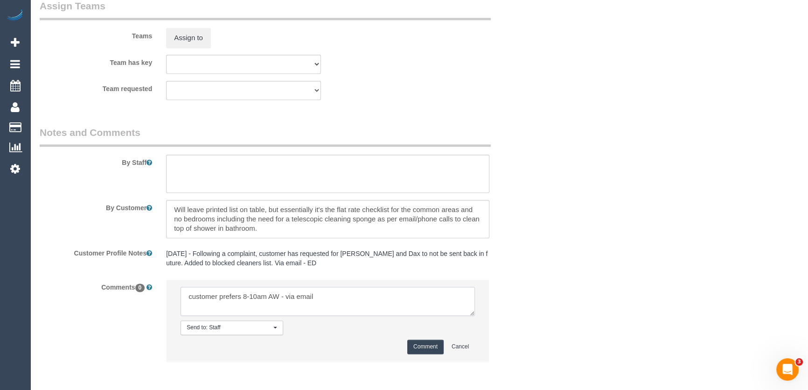
type textarea "customer prefers 8-10am AW - via email"
click at [426, 347] on button "Comment" at bounding box center [426, 346] width 36 height 14
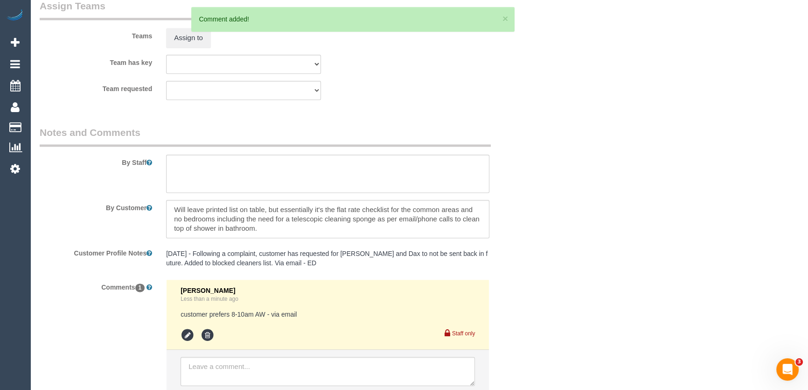
click at [189, 254] on pre "5/9/24 - Following a complaint, customer has requested for Vikal and Dax to not…" at bounding box center [327, 258] width 323 height 19
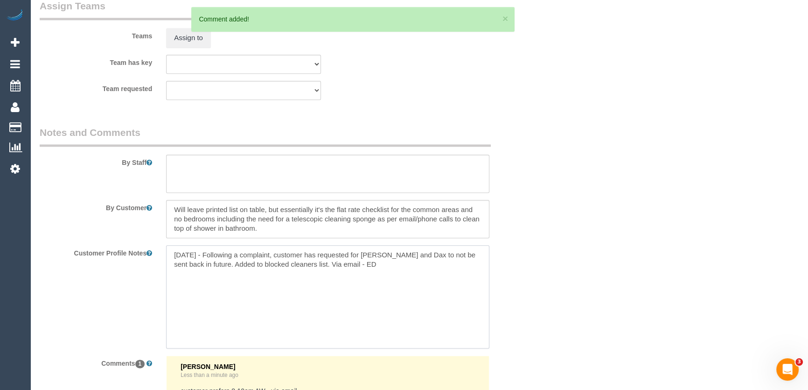
click at [168, 256] on textarea "5/9/24 - Following a complaint, customer has requested for Vikal and Dax to not…" at bounding box center [327, 296] width 323 height 103
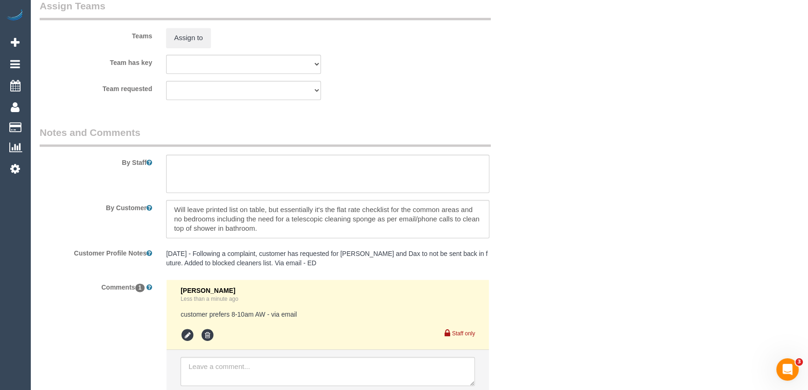
click at [172, 256] on pre "5/9/24 - Following a complaint, customer has requested for Vikal and Dax to not…" at bounding box center [327, 258] width 323 height 19
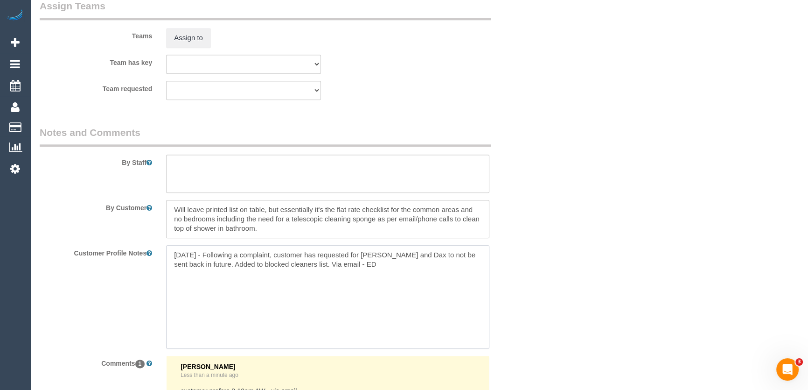
click at [180, 252] on textarea "5/9/24 - Following a complaint, customer has requested for Vikal and Dax to not…" at bounding box center [327, 296] width 323 height 103
paste textarea "** ACCESS ** ** PREFERENCES ** ** DO NOT SEND ** ** GENERAL ** ** BILLING/INVOI…"
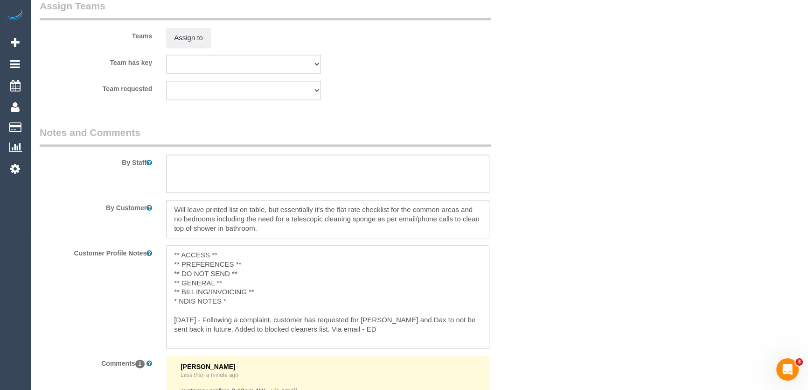
click at [257, 263] on textarea "** ACCESS ** ** PREFERENCES ** ** DO NOT SEND ** ** GENERAL ** ** BILLING/INVOI…" at bounding box center [327, 296] width 323 height 103
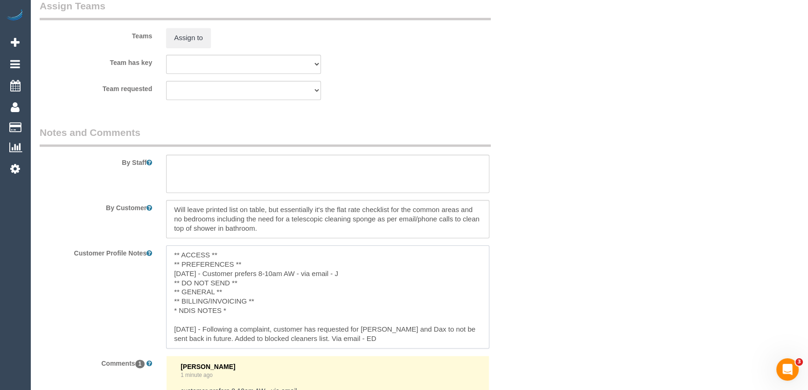
type textarea "** ACCESS ** ** PREFERENCES ** [DATE] - Customer prefers 8-10am AW - via email …"
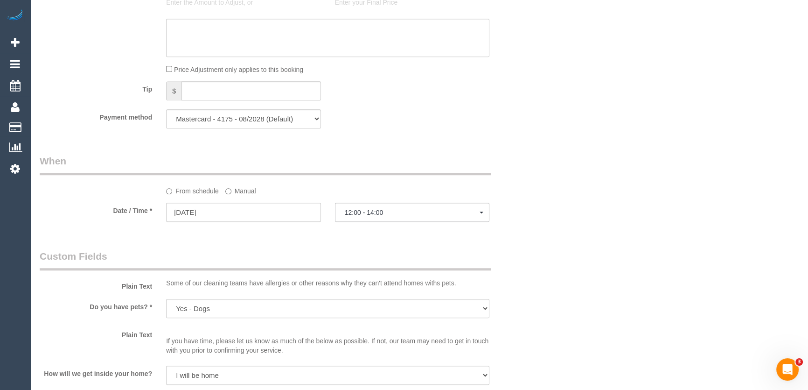
scroll to position [839, 0]
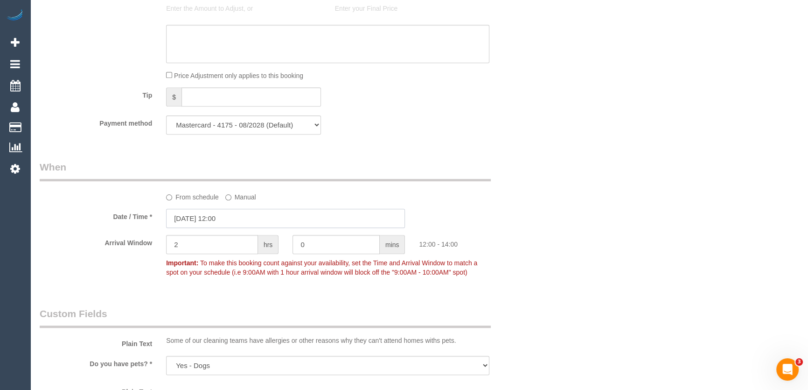
click at [242, 220] on input "12/09/2025 12:00" at bounding box center [285, 218] width 239 height 19
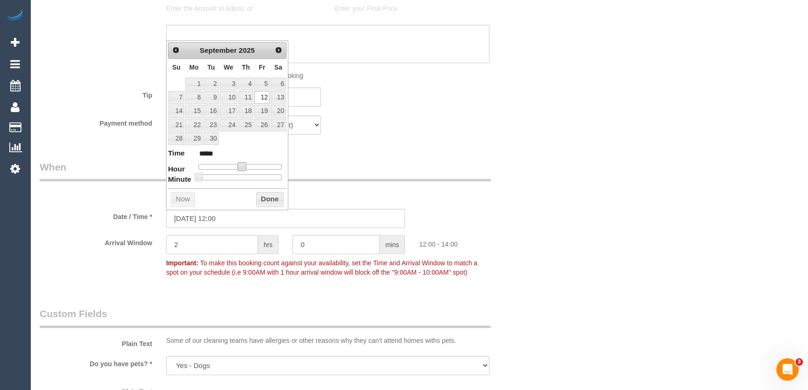
drag, startPoint x: 239, startPoint y: 166, endPoint x: 224, endPoint y: 166, distance: 14.9
click at [238, 166] on span at bounding box center [242, 166] width 8 height 8
click at [238, 165] on span at bounding box center [242, 166] width 8 height 8
type input "12/09/2025 08:00"
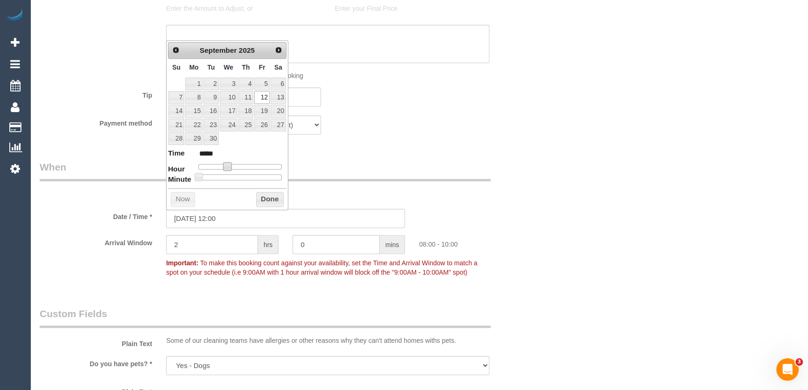
type input "*****"
click at [395, 148] on div "Who Email* luther.eleonora@gmail.com Name * Eleonora Kay Where Address* 48 Park…" at bounding box center [286, 150] width 506 height 1911
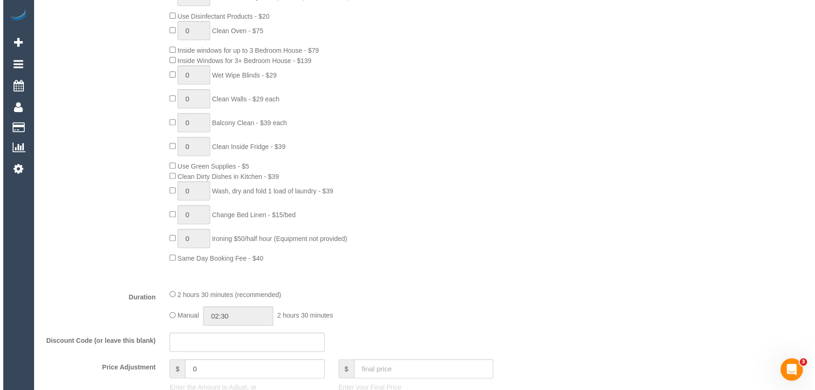
scroll to position [0, 0]
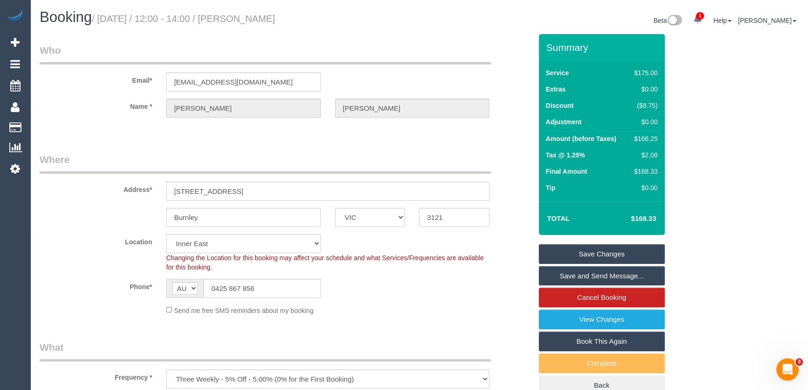
click at [608, 254] on link "Save Changes" at bounding box center [602, 254] width 126 height 20
click at [608, 254] on fieldset "Save Changes Save and Send Message... Cancel Booking View Changes Book This Aga…" at bounding box center [602, 319] width 126 height 151
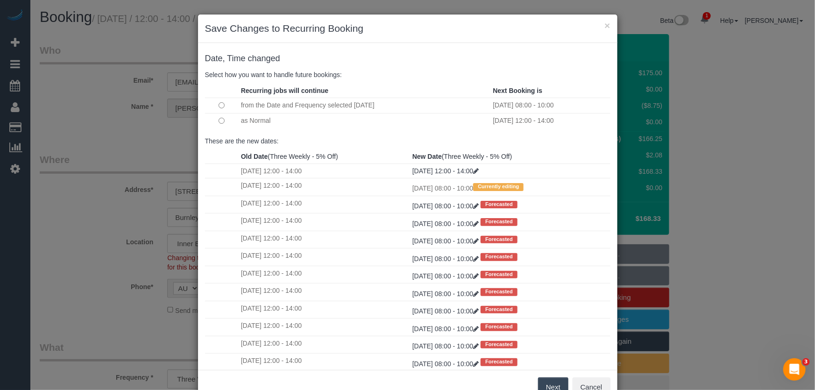
click at [541, 379] on button "Next" at bounding box center [553, 387] width 30 height 20
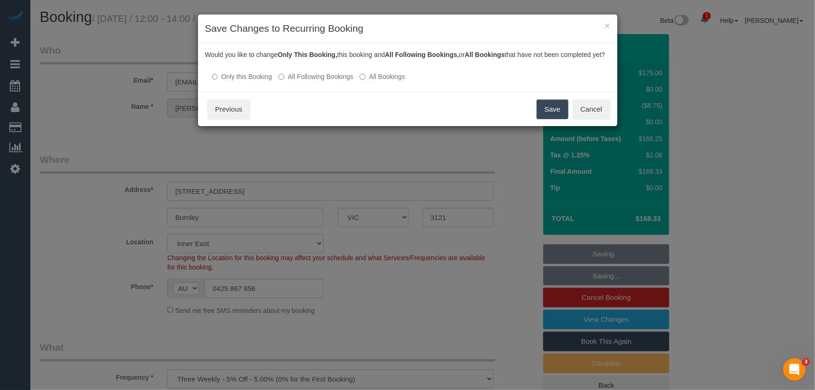
click at [307, 81] on label "All Following Bookings" at bounding box center [315, 76] width 75 height 9
click at [551, 119] on button "Save" at bounding box center [552, 109] width 32 height 20
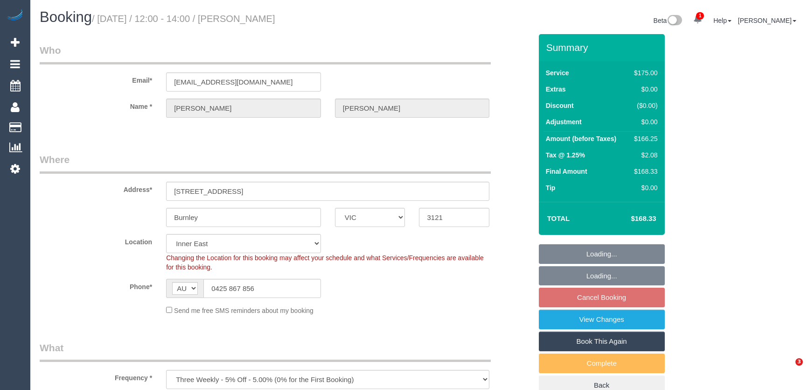
select select "VIC"
select select "150"
select select "string:stripe-pm_1QukcC2GScqysDRV0e1Eb17A"
select select "number:27"
select select "number:14"
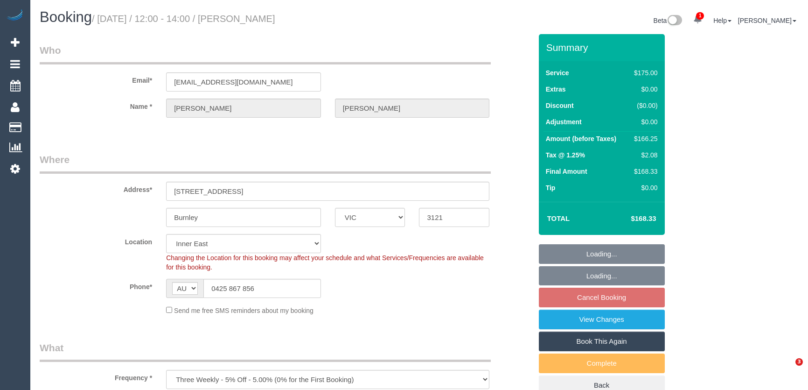
select select "number:19"
select select "number:24"
select select "number:33"
select select "number:11"
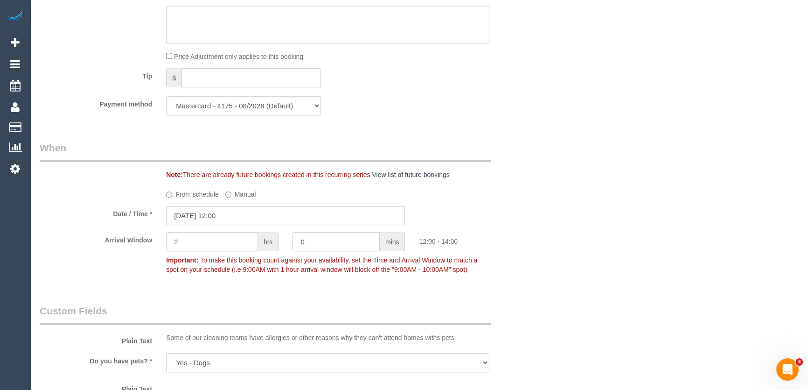
scroll to position [934, 0]
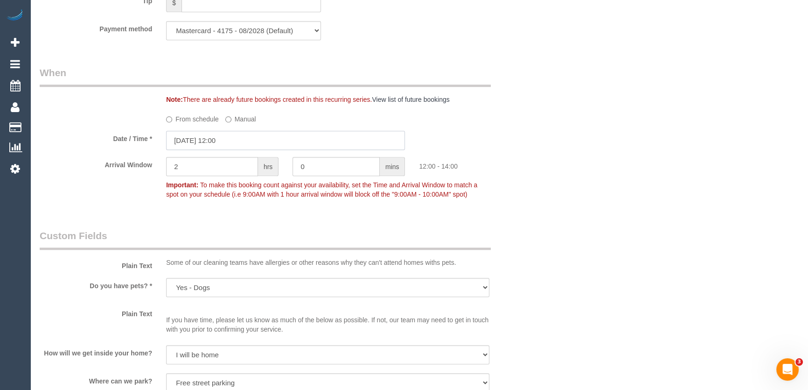
click at [237, 140] on input "[DATE] 12:00" at bounding box center [285, 140] width 239 height 19
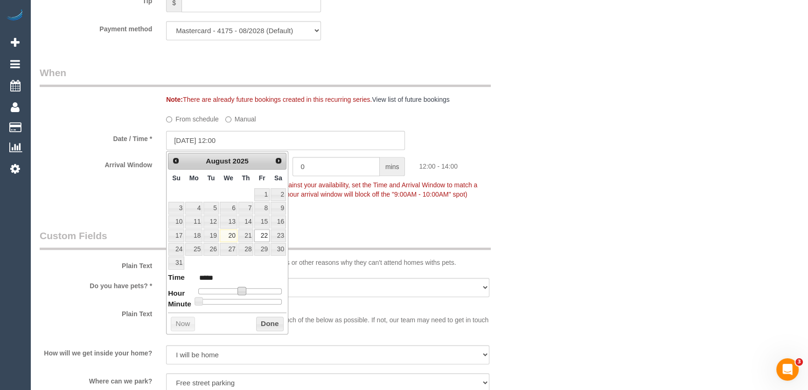
click at [240, 290] on span at bounding box center [242, 291] width 8 height 8
type input "22/08/2025 11:00"
type input "*****"
type input "22/08/2025 10:00"
type input "*****"
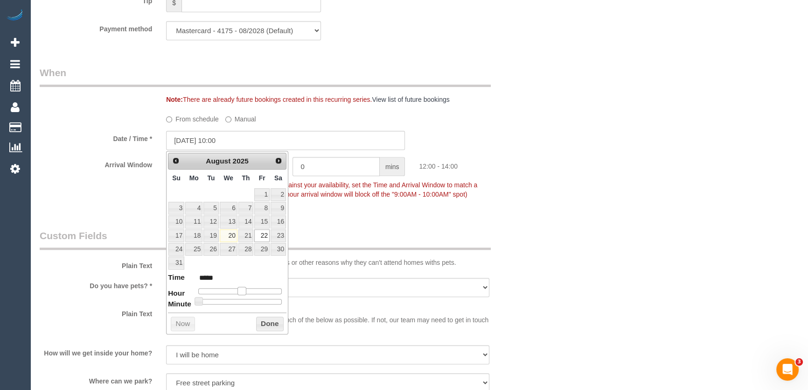
drag, startPoint x: 240, startPoint y: 290, endPoint x: 233, endPoint y: 291, distance: 7.5
click at [238, 291] on span at bounding box center [242, 291] width 8 height 8
type input "22/08/2025 09:00"
type input "*****"
click at [238, 292] on span at bounding box center [242, 291] width 8 height 8
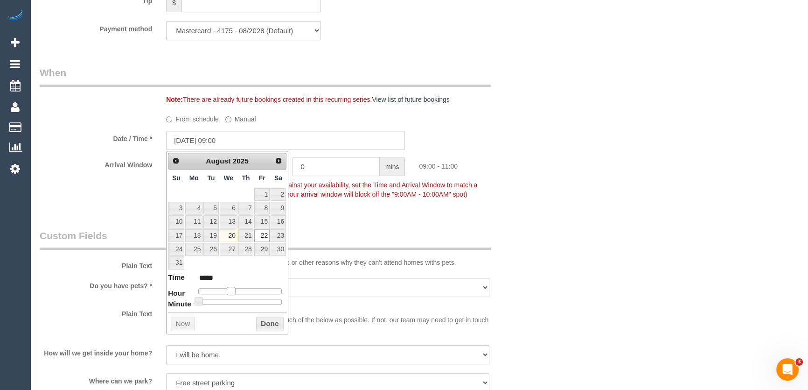
click at [228, 292] on span at bounding box center [231, 291] width 8 height 8
type input "22/08/2025 08:00"
type input "*****"
click at [224, 292] on span at bounding box center [227, 291] width 8 height 8
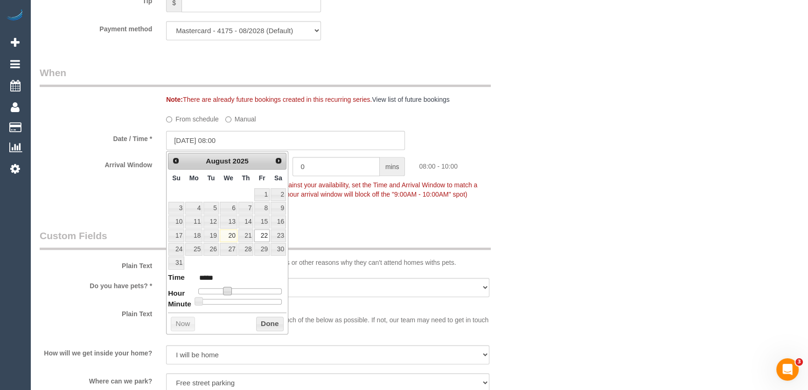
click at [224, 292] on span at bounding box center [227, 291] width 8 height 8
click at [351, 227] on div "Who Email* luther.eleonora@gmail.com Name * Eleonora Kay Where Address* 48 Park…" at bounding box center [286, 28] width 506 height 1857
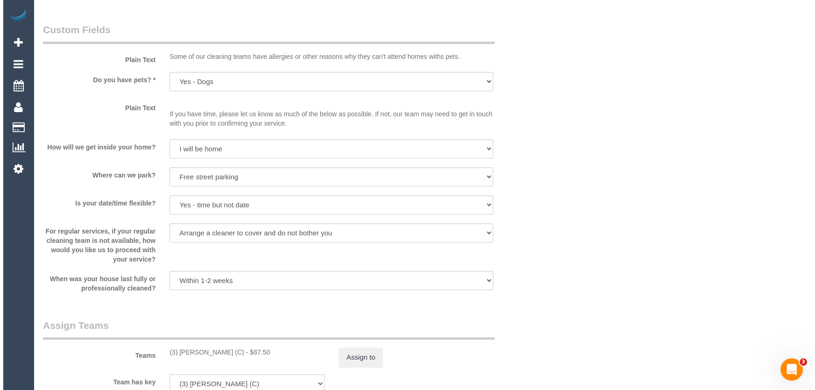
scroll to position [1273, 0]
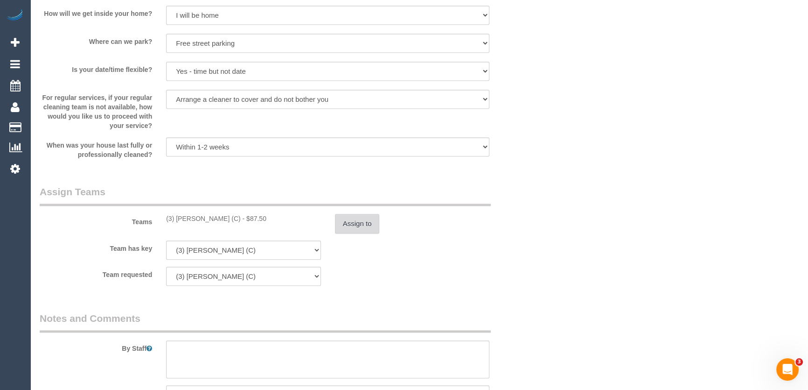
click at [364, 223] on button "Assign to" at bounding box center [357, 224] width 45 height 20
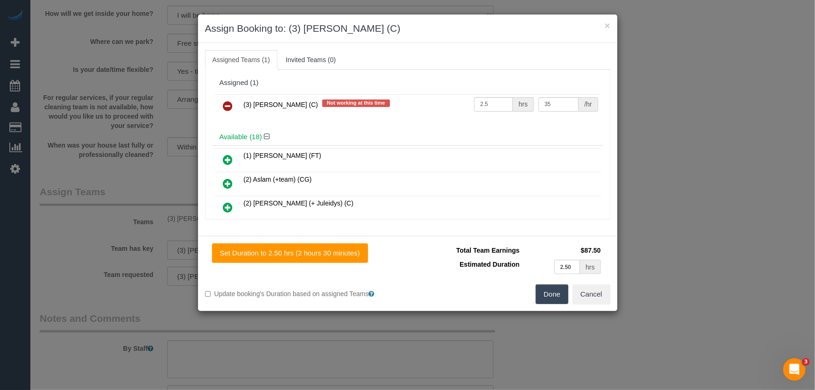
click at [228, 106] on icon at bounding box center [228, 105] width 10 height 11
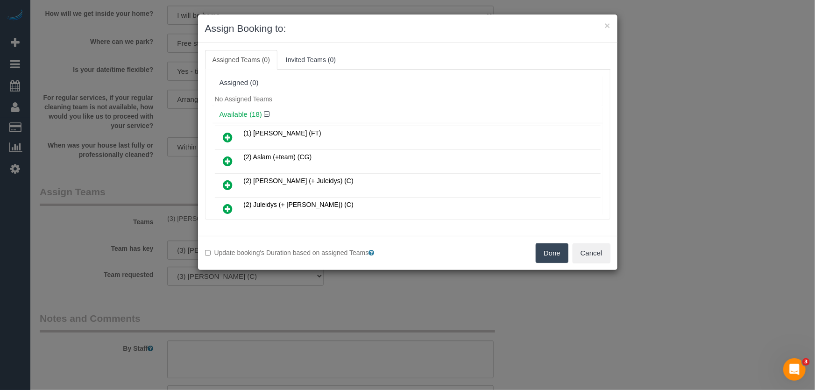
scroll to position [2198, 0]
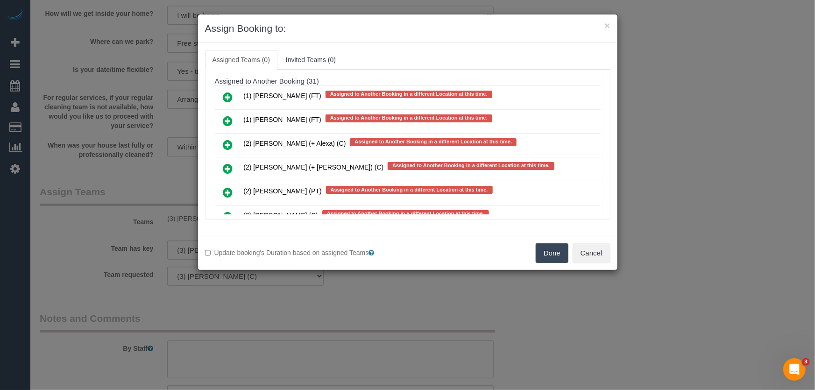
click at [228, 187] on icon at bounding box center [228, 192] width 10 height 11
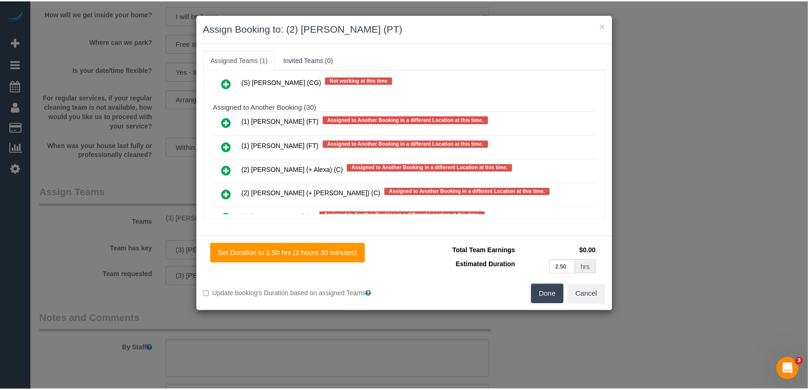
scroll to position [2224, 0]
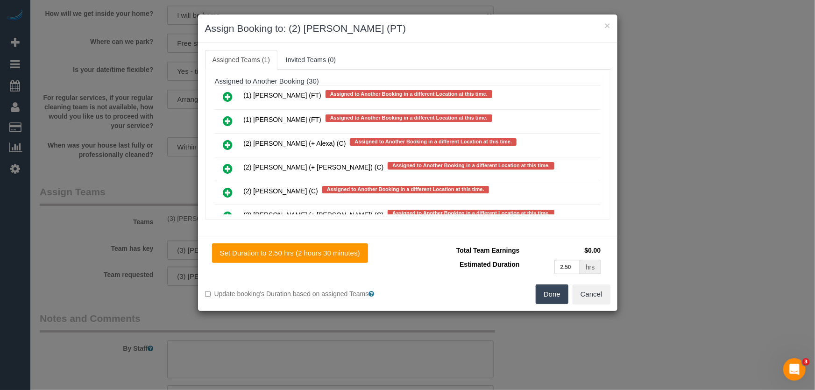
click at [541, 292] on button "Done" at bounding box center [551, 294] width 33 height 20
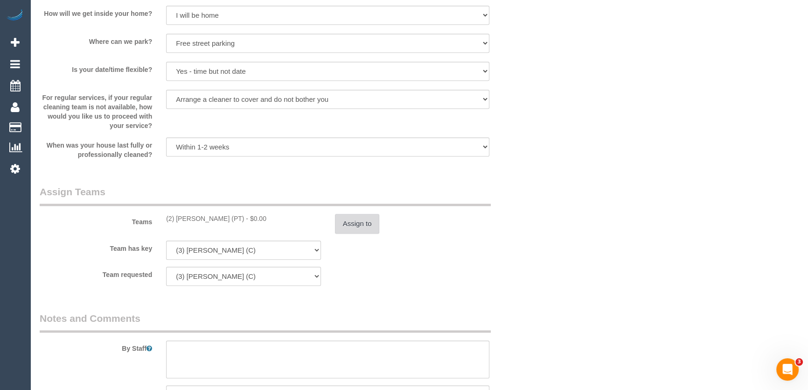
click at [360, 223] on button "Assign to" at bounding box center [357, 224] width 45 height 20
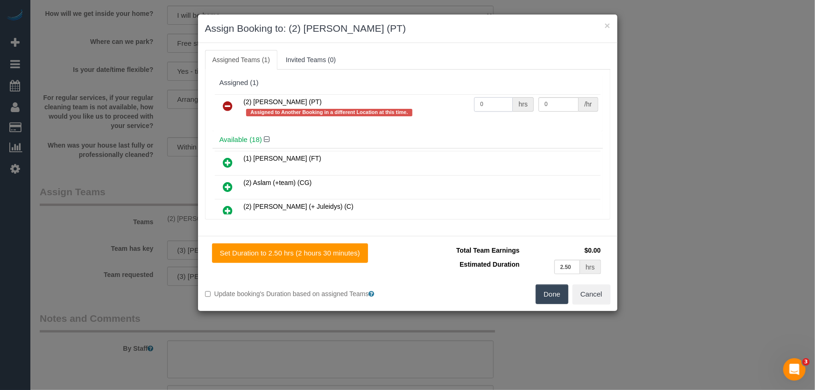
click at [494, 105] on input "0" at bounding box center [493, 104] width 39 height 14
type input "2.5"
click at [543, 292] on button "Done" at bounding box center [551, 294] width 33 height 20
type input "37.5"
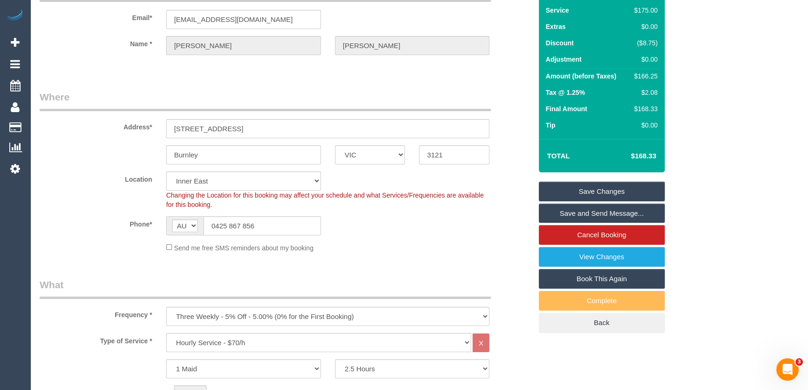
scroll to position [0, 0]
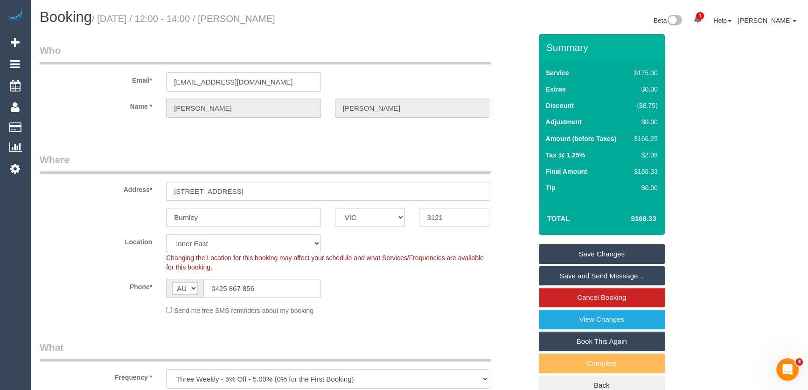
click at [247, 21] on small "/ August 22, 2025 / 12:00 - 14:00 / Eleonora Kay" at bounding box center [183, 19] width 183 height 10
copy small "Eleonora Kay"
click at [576, 314] on link "View Changes" at bounding box center [602, 319] width 126 height 20
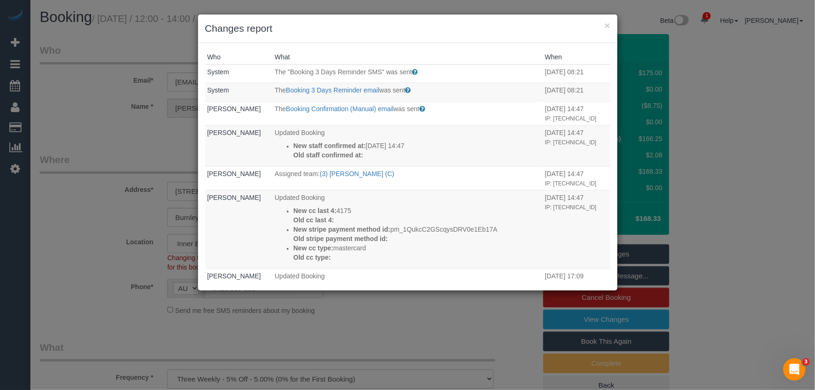
click at [78, 255] on div "× Changes report Who What When System The "Booking 3 Days Reminder SMS" was sen…" at bounding box center [407, 195] width 815 height 390
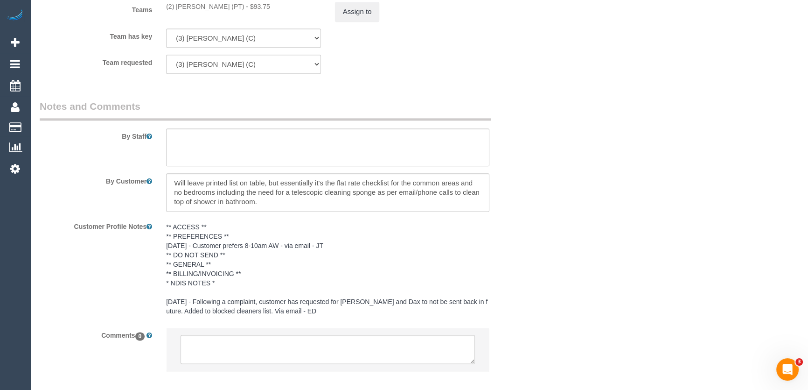
scroll to position [1533, 0]
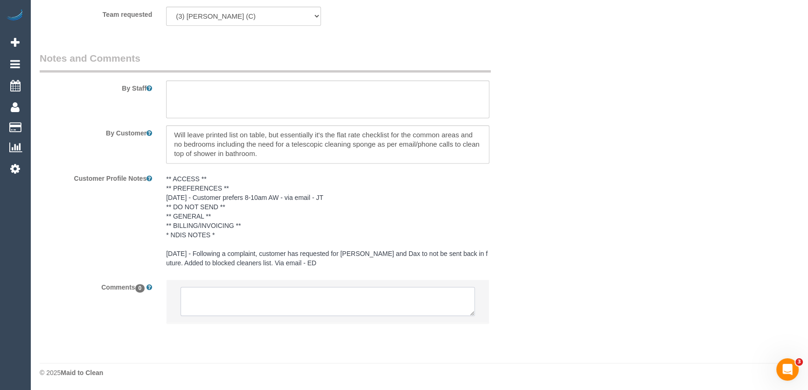
click at [218, 297] on textarea at bounding box center [328, 301] width 295 height 29
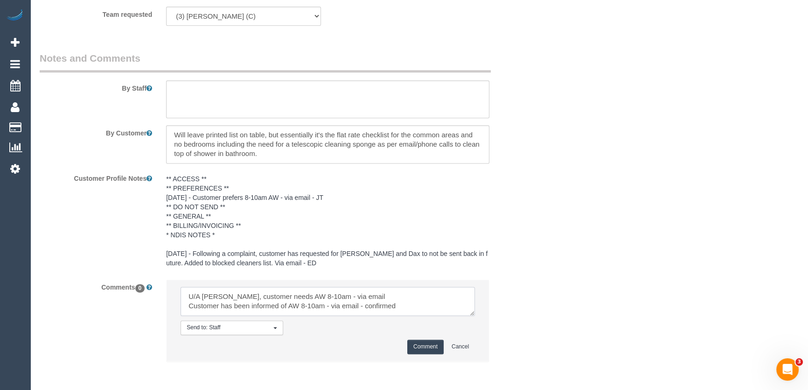
type textarea "U/A Sam, customer needs AW 8-10am - via email Customer has been informed of AW …"
click at [425, 347] on button "Comment" at bounding box center [426, 346] width 36 height 14
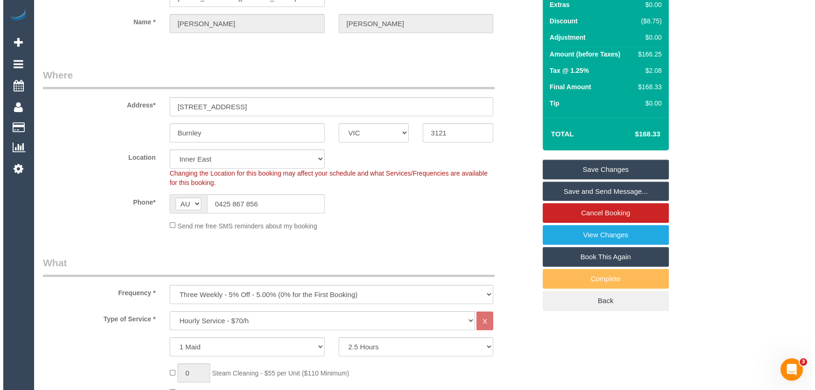
scroll to position [0, 0]
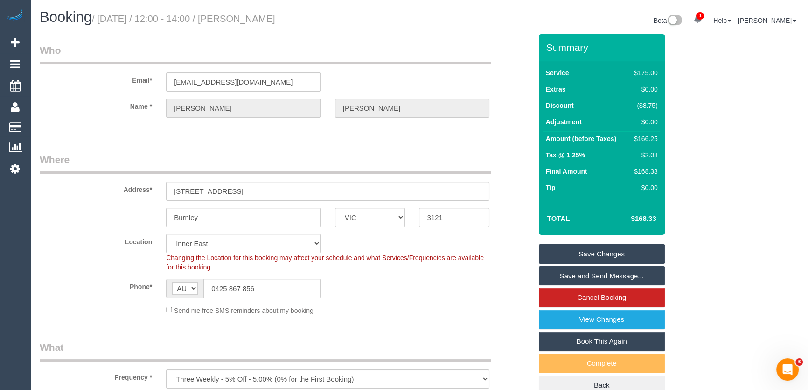
click at [595, 275] on link "Save and Send Message..." at bounding box center [602, 276] width 126 height 20
click at [595, 275] on fieldset "Save Changes Save and Send Message... Cancel Booking View Changes Book This Aga…" at bounding box center [602, 319] width 126 height 151
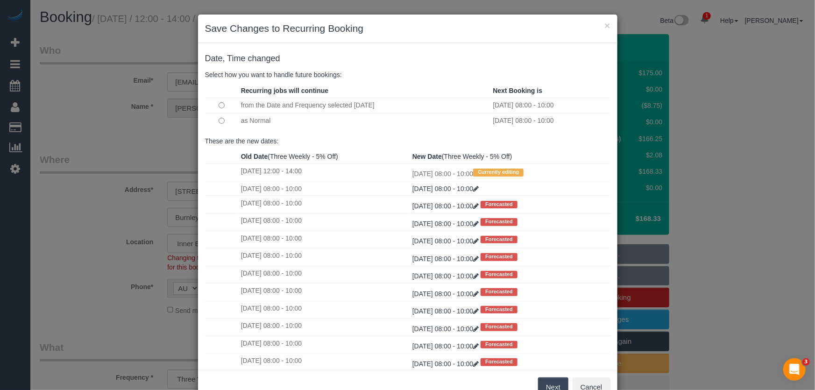
click at [549, 383] on button "Next" at bounding box center [553, 387] width 30 height 20
click at [549, 383] on div "× Save Changes to Recurring Booking Date, Time changed Select how you want to h…" at bounding box center [407, 195] width 815 height 390
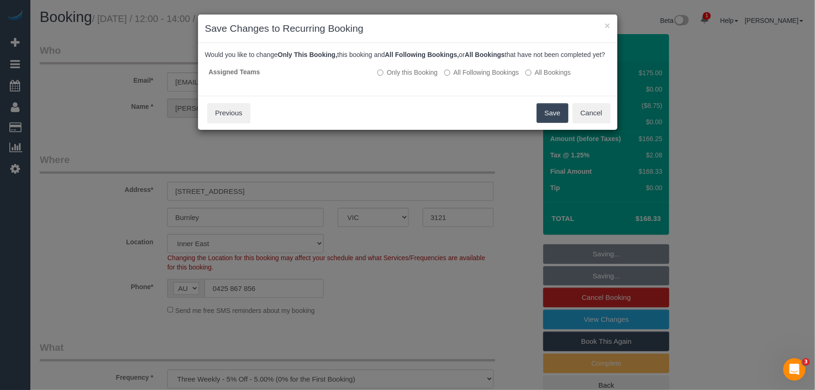
click at [554, 123] on button "Save" at bounding box center [552, 113] width 32 height 20
click at [554, 124] on div "Save Cancel Previous" at bounding box center [407, 113] width 419 height 34
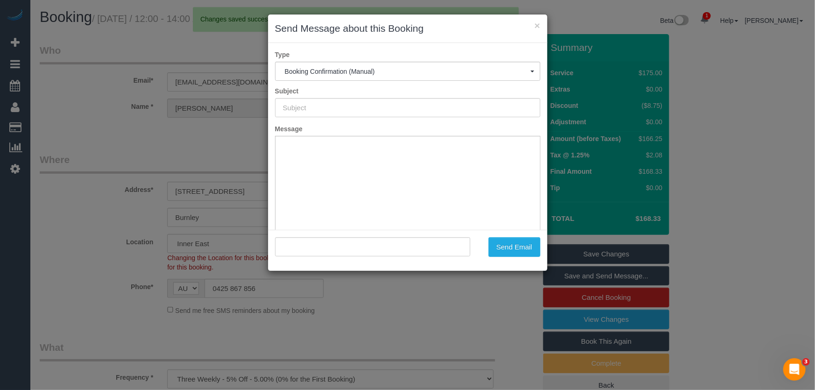
type input "Booking Confirmed"
type input ""Eleonora Kay" <luther.eleonora@gmail.com>"
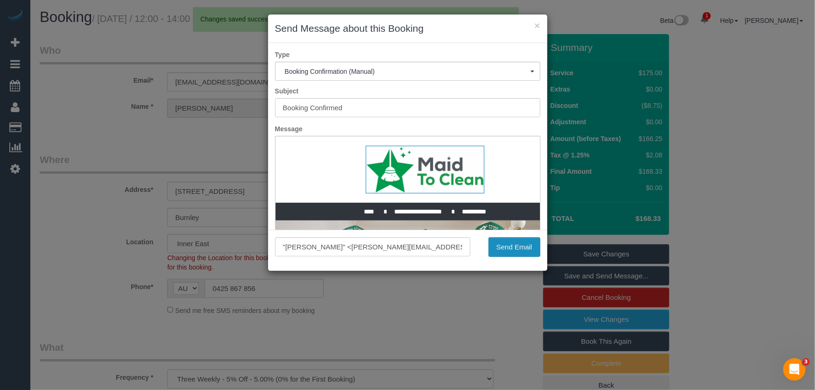
drag, startPoint x: 501, startPoint y: 250, endPoint x: 493, endPoint y: 249, distance: 7.9
click at [501, 250] on button "Send Email" at bounding box center [514, 247] width 52 height 20
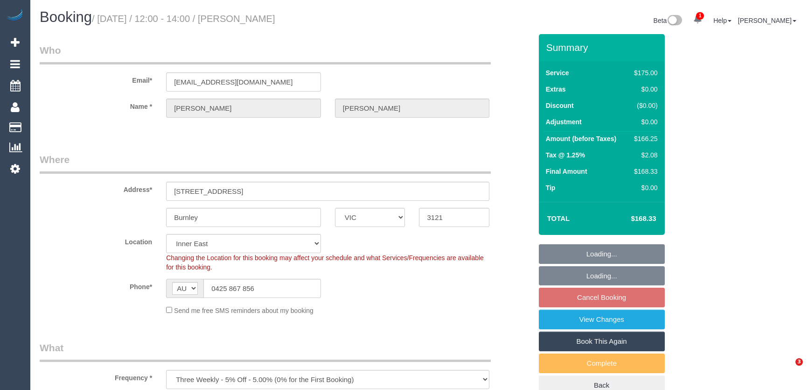
select select "VIC"
select select "150"
select select "string:stripe-pm_1QukcC2GScqysDRV0e1Eb17A"
select select "number:27"
select select "number:14"
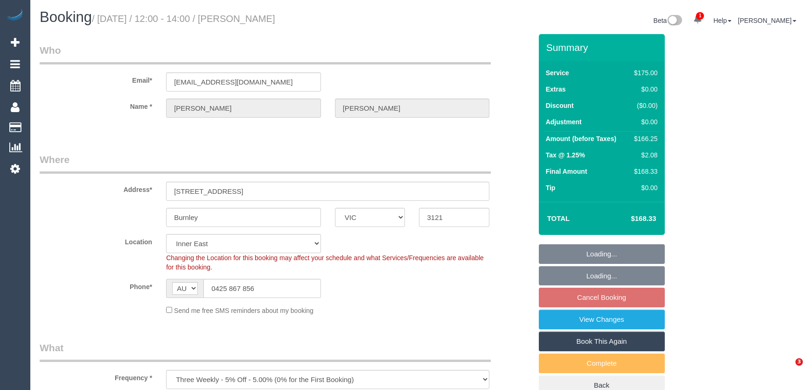
select select "number:19"
select select "number:24"
select select "number:33"
select select "number:11"
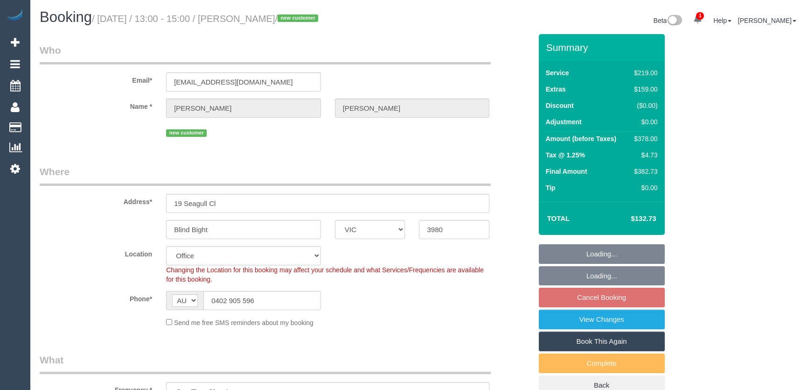
select select "VIC"
select select "number:28"
select select "number:14"
select select "number:19"
select select "number:22"
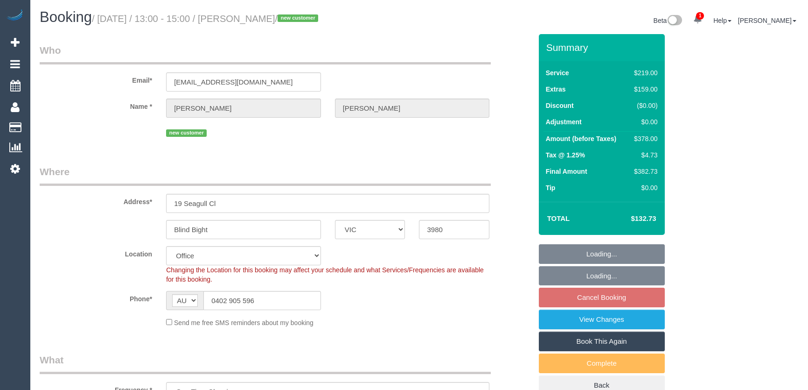
select select "object:2110"
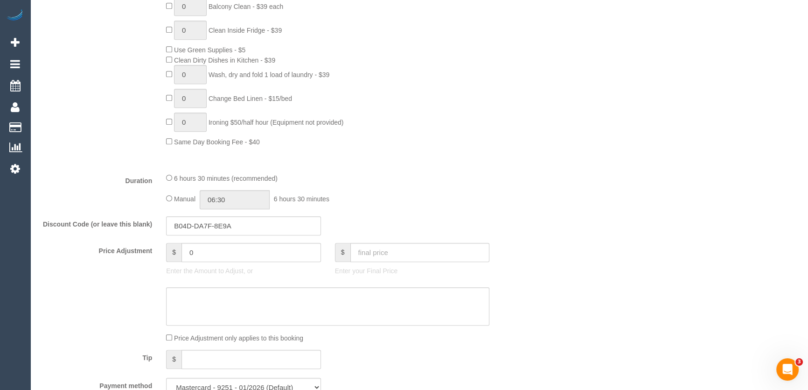
scroll to position [679, 0]
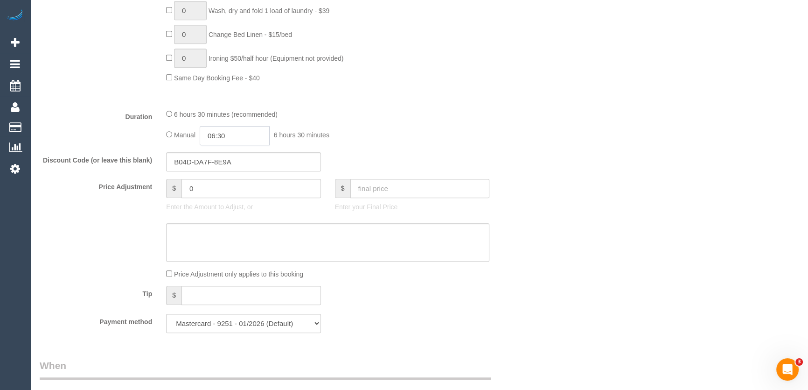
click at [247, 141] on input "06:30" at bounding box center [235, 135] width 70 height 19
click at [224, 163] on li "03:30" at bounding box center [225, 161] width 42 height 12
type input "03:30"
click at [435, 153] on fieldset "What Frequency * One Time Cleaning Weekly - 10% Off - 10.00% (0% for the First …" at bounding box center [286, 7] width 492 height 666
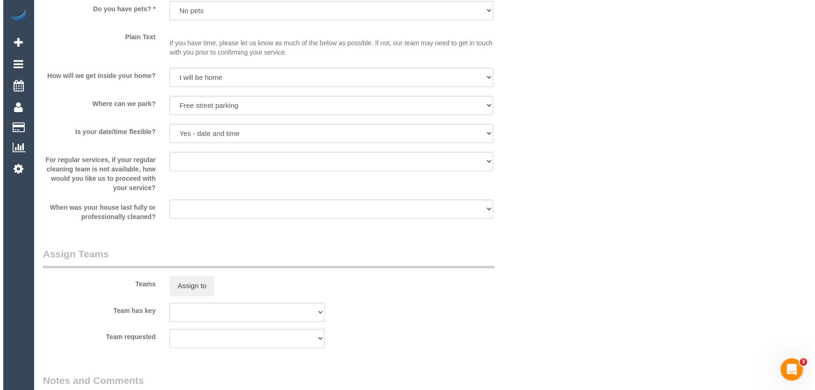
scroll to position [1273, 0]
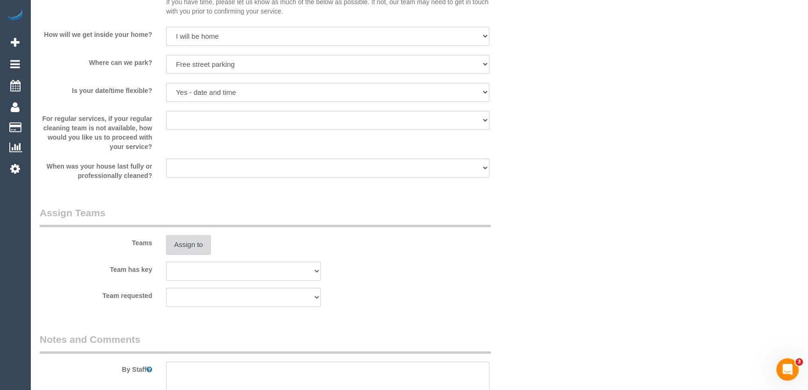
click at [188, 248] on button "Assign to" at bounding box center [188, 245] width 45 height 20
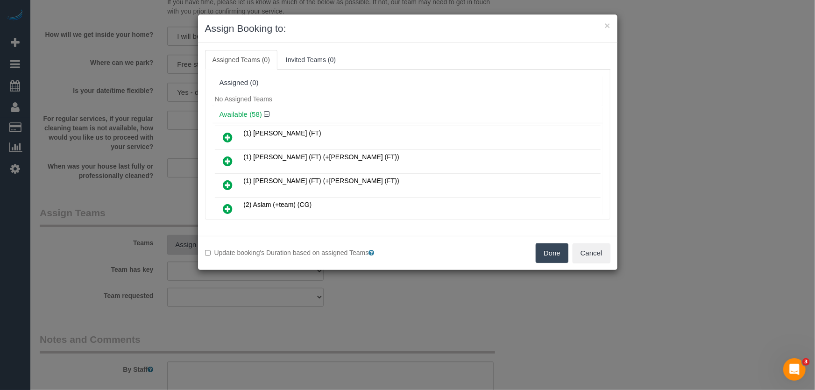
scroll to position [105, 0]
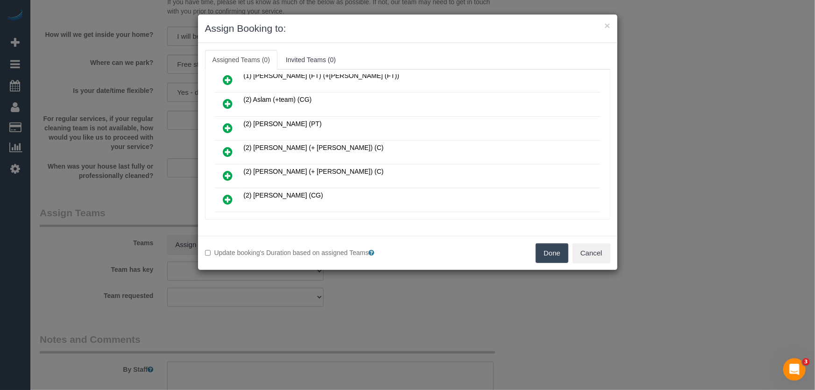
click at [226, 148] on icon at bounding box center [228, 151] width 10 height 11
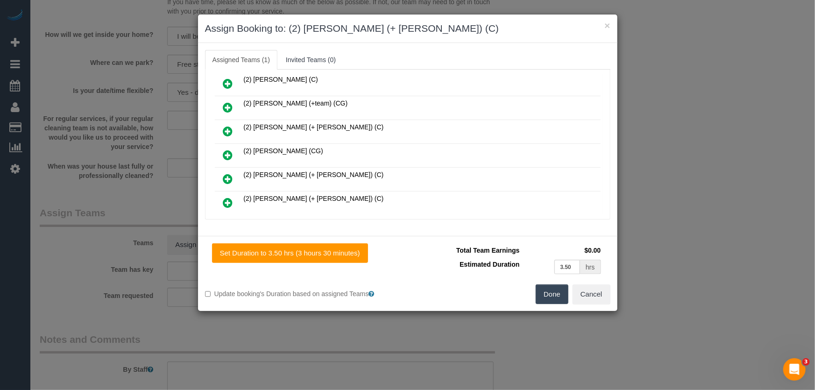
click at [226, 173] on icon at bounding box center [228, 178] width 10 height 11
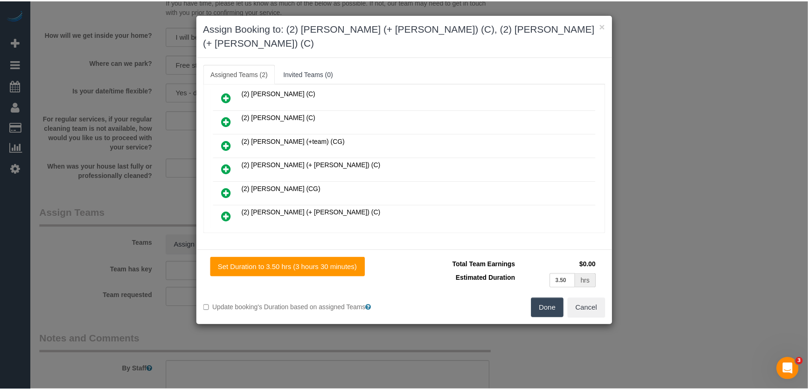
scroll to position [362, 0]
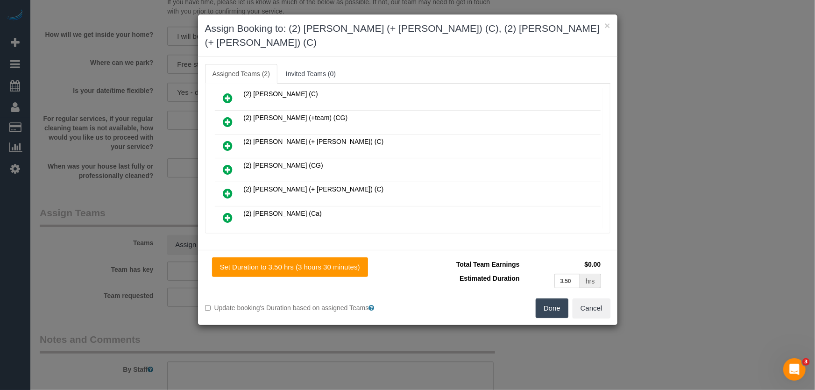
click at [547, 298] on button "Done" at bounding box center [551, 308] width 33 height 20
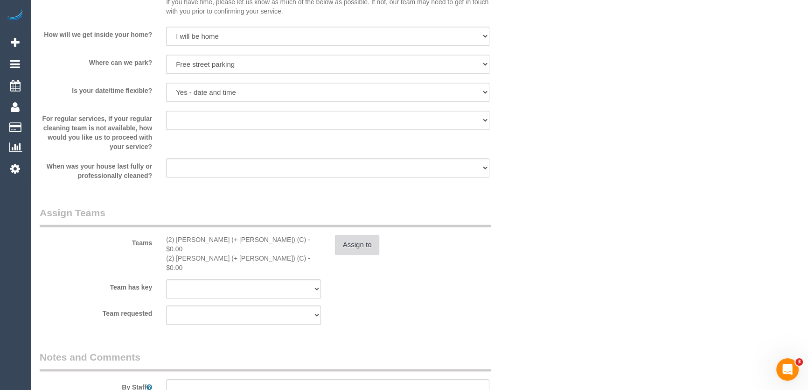
click at [358, 251] on button "Assign to" at bounding box center [357, 245] width 45 height 20
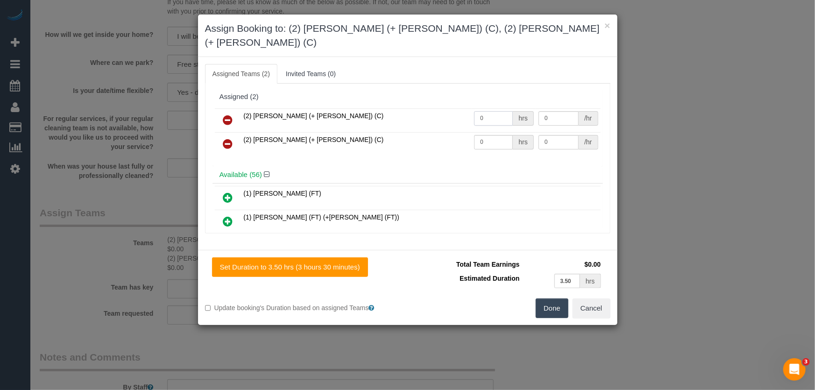
click at [495, 111] on input "0" at bounding box center [493, 118] width 39 height 14
type input "1"
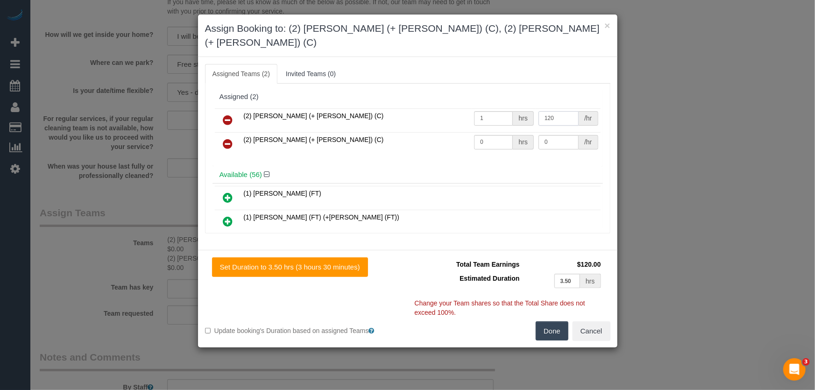
type input "120"
click at [487, 135] on input "0" at bounding box center [493, 142] width 39 height 14
type input "1"
type input "120"
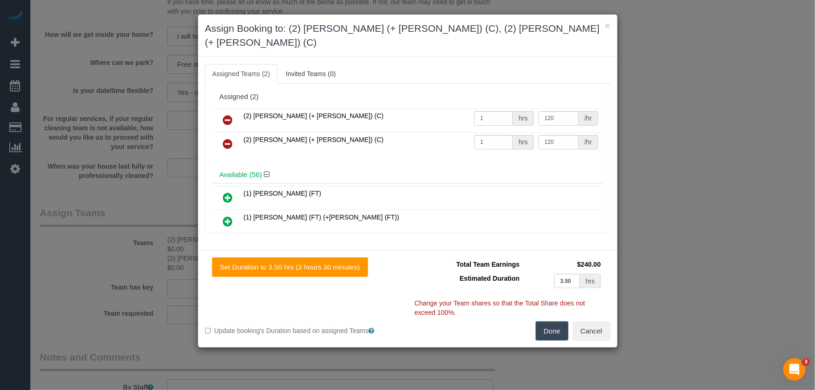
click at [546, 321] on button "Done" at bounding box center [551, 331] width 33 height 20
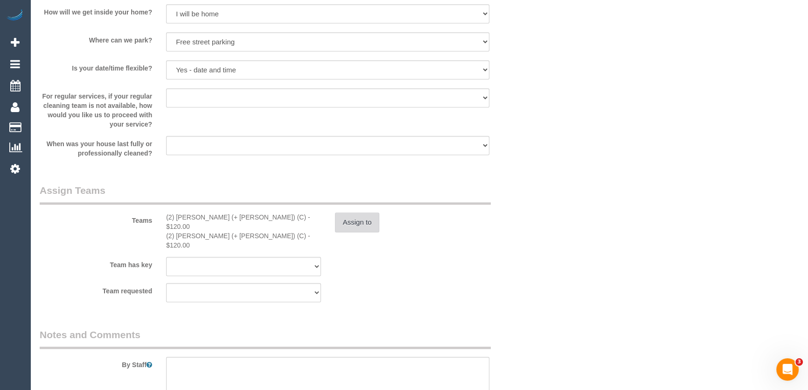
scroll to position [1315, 0]
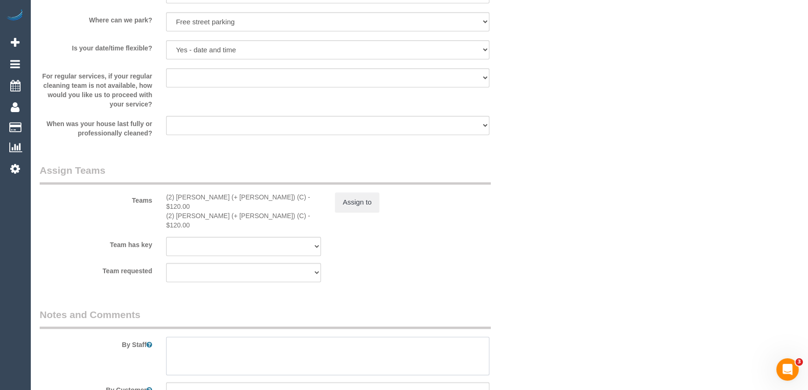
click at [242, 337] on textarea at bounding box center [327, 356] width 323 height 38
type textarea "Estimated time: 6-7 hours"
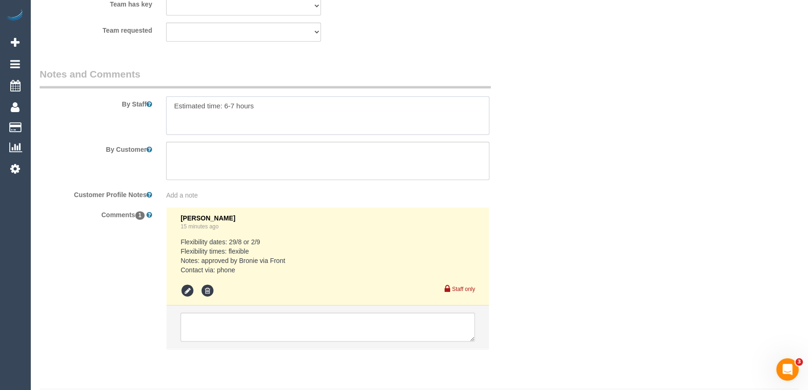
scroll to position [1565, 0]
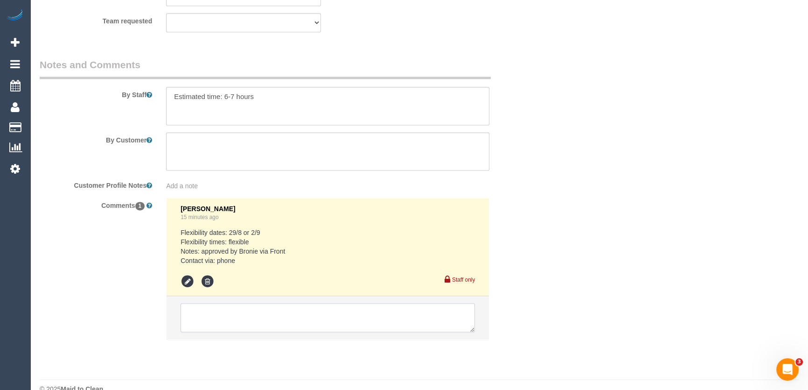
click at [202, 303] on textarea at bounding box center [328, 317] width 295 height 29
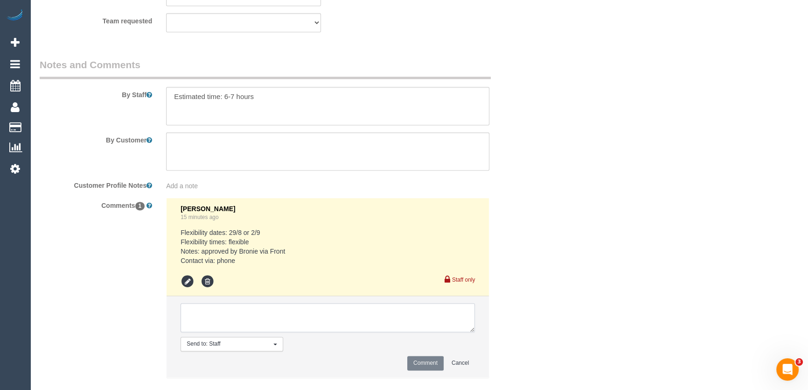
paste textarea "This booking has been made as a special request due to limited availability in …"
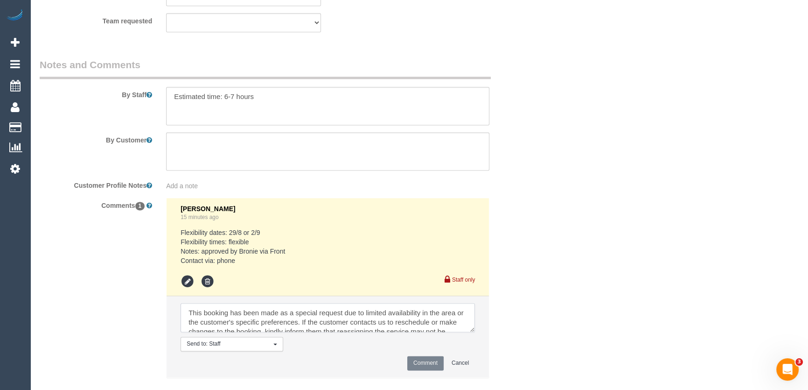
scroll to position [22, 0]
type textarea "This booking has been made as a special request due to limited availability in …"
click at [432, 356] on button "Comment" at bounding box center [426, 363] width 36 height 14
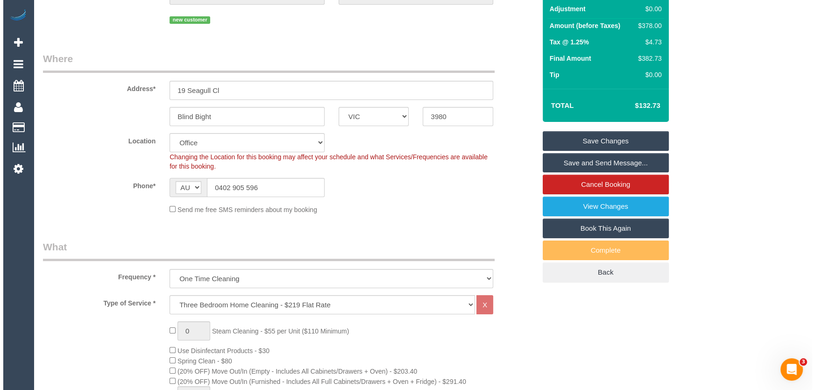
scroll to position [0, 0]
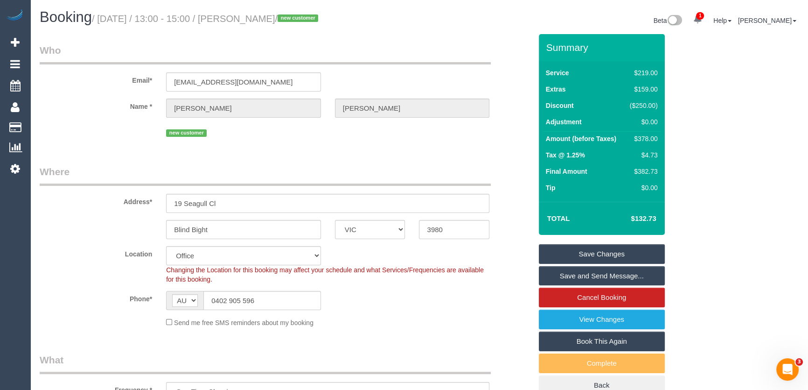
click at [254, 21] on small "/ August 29, 2025 / 13:00 - 15:00 / Georgie Dobbyn / new customer" at bounding box center [206, 19] width 229 height 10
copy small "Georgie Dobbyn"
click at [610, 274] on link "Save and Send Message..." at bounding box center [602, 276] width 126 height 20
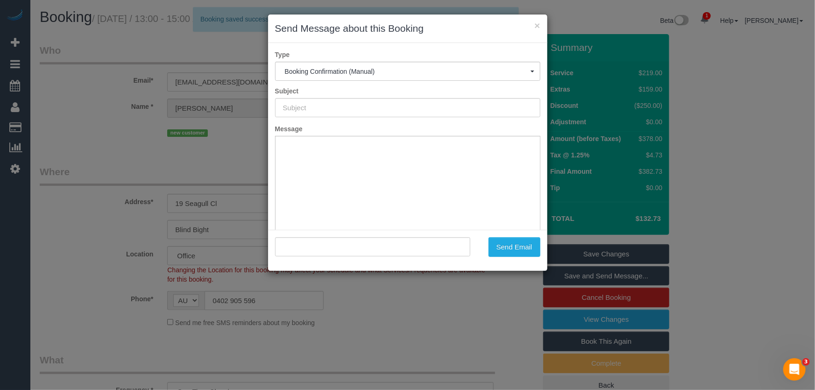
type input "Booking Confirmed"
type input ""Georgie Dobbyn" <georgie.elle.16@hotmail.com>"
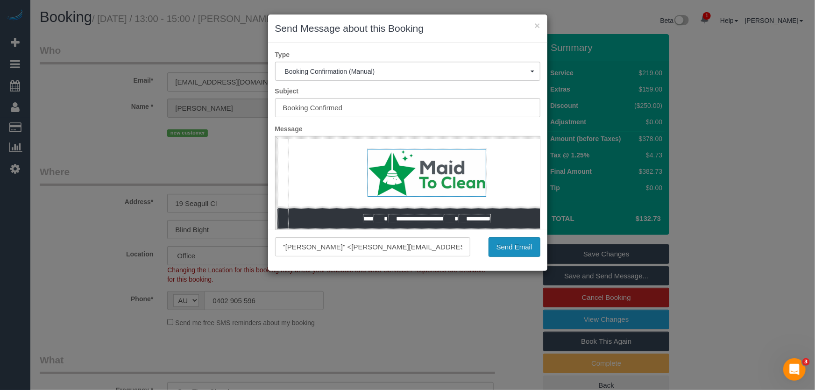
click at [525, 249] on button "Send Email" at bounding box center [514, 247] width 52 height 20
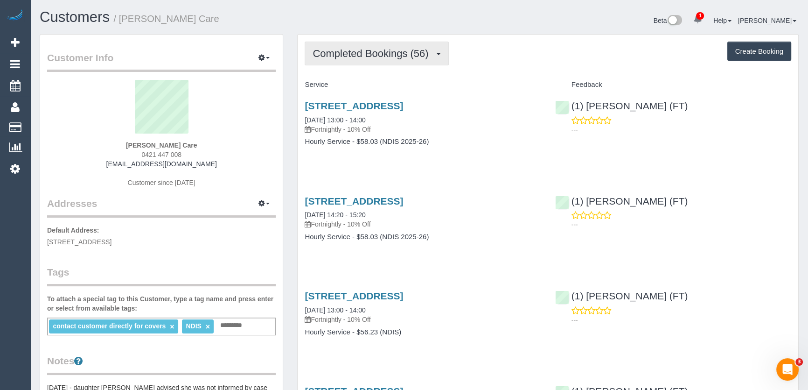
click at [411, 56] on span "Completed Bookings (56)" at bounding box center [373, 54] width 120 height 12
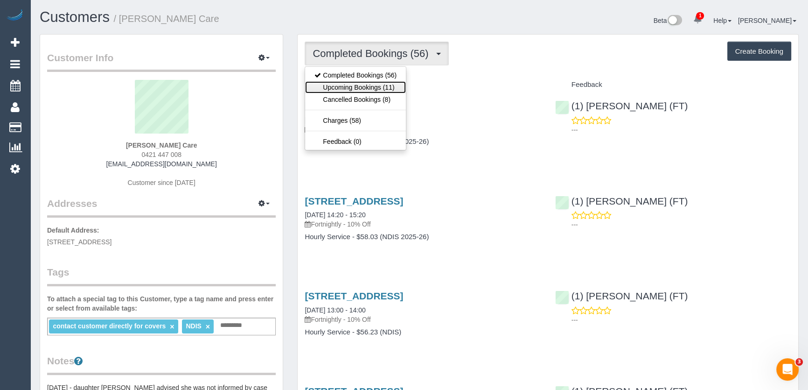
click at [393, 84] on link "Upcoming Bookings (11)" at bounding box center [355, 87] width 101 height 12
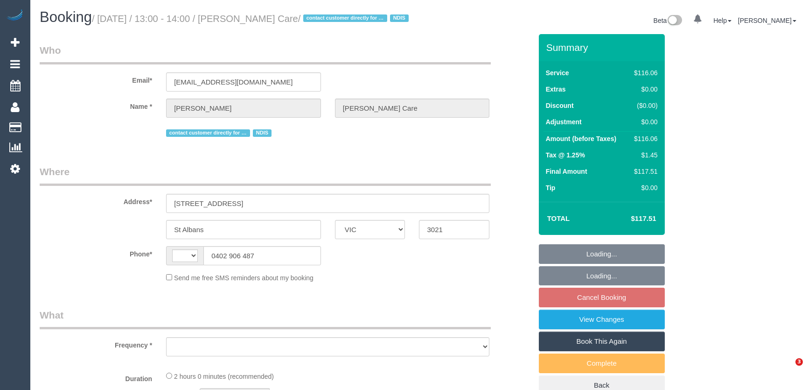
select select "VIC"
select select "string:AU"
select select "object:534"
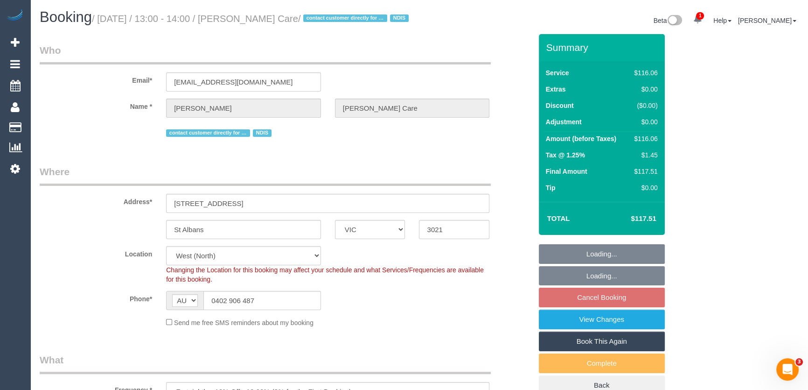
select select "number:28"
select select "number:14"
select select "number:19"
select select "number:22"
select select "number:35"
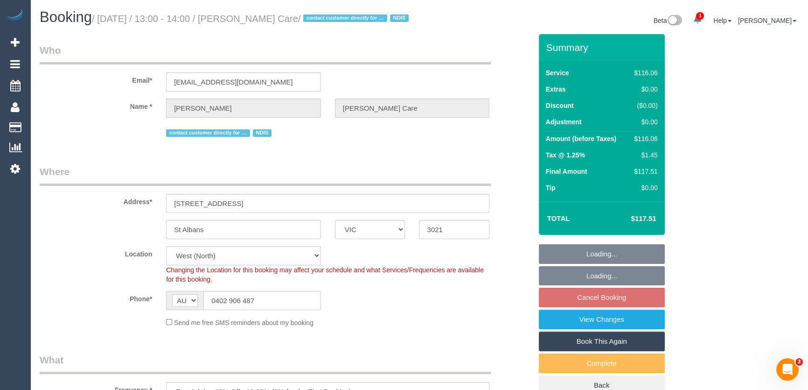
select select "object:1348"
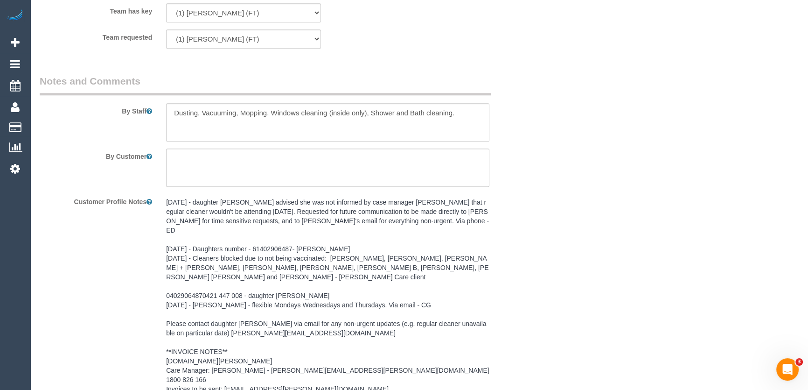
scroll to position [1357, 0]
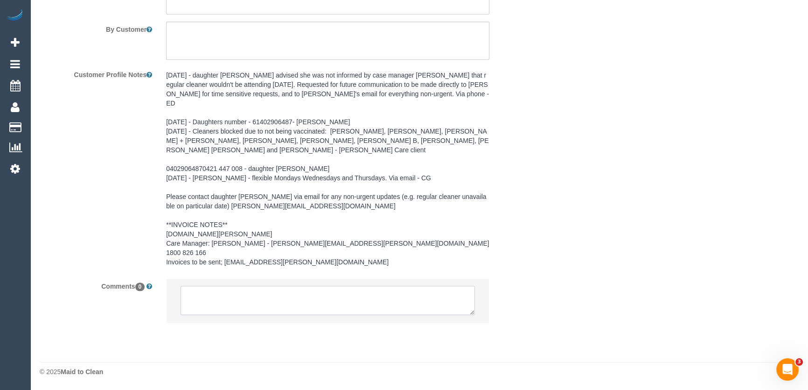
click at [206, 296] on textarea at bounding box center [328, 300] width 295 height 29
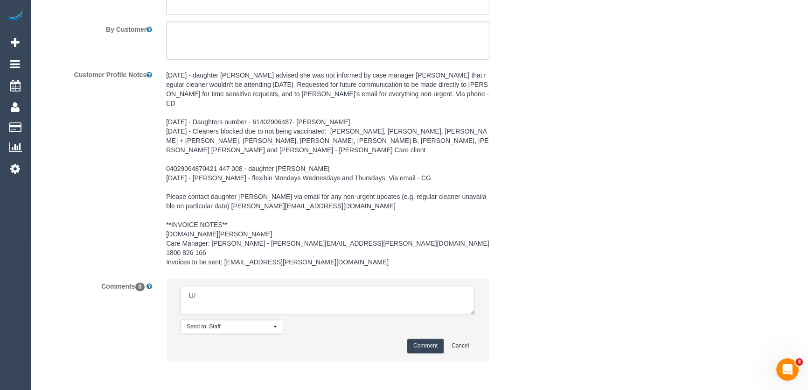
click at [205, 298] on textarea at bounding box center [328, 300] width 295 height 29
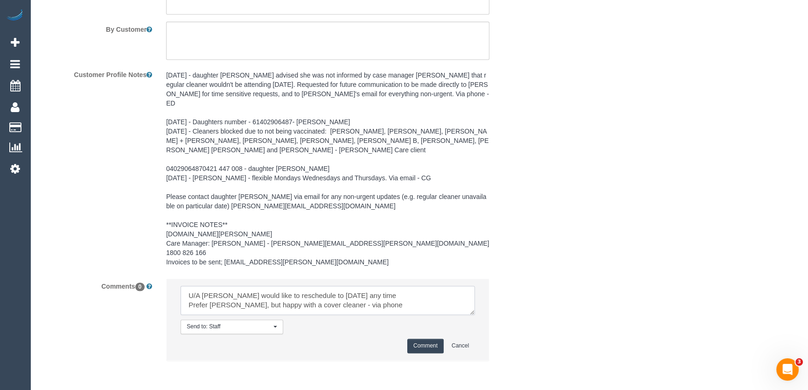
scroll to position [22, 0]
type textarea "U/A [PERSON_NAME] would like to reschedule to [DATE] any time Prefer [PERSON_NA…"
click at [424, 345] on button "Comment" at bounding box center [426, 345] width 36 height 14
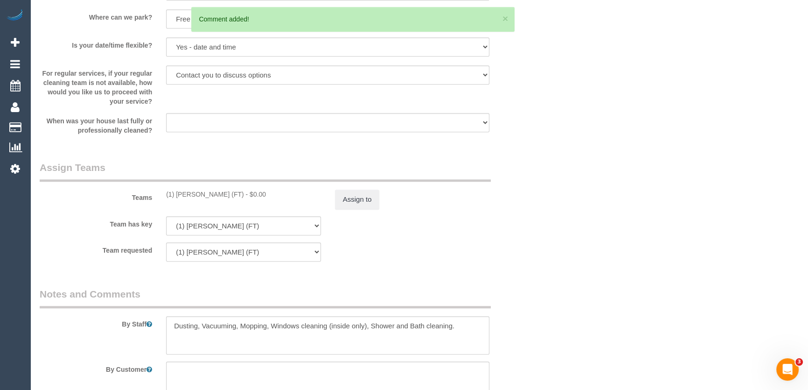
scroll to position [0, 0]
click at [354, 209] on button "Assign to" at bounding box center [357, 200] width 45 height 20
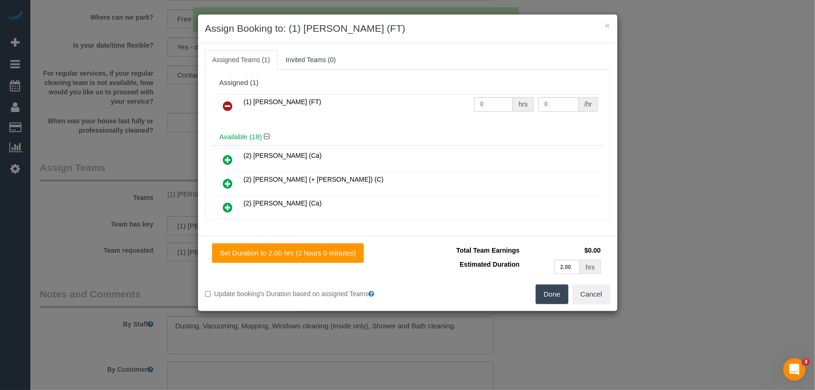
click at [225, 106] on icon at bounding box center [228, 105] width 10 height 11
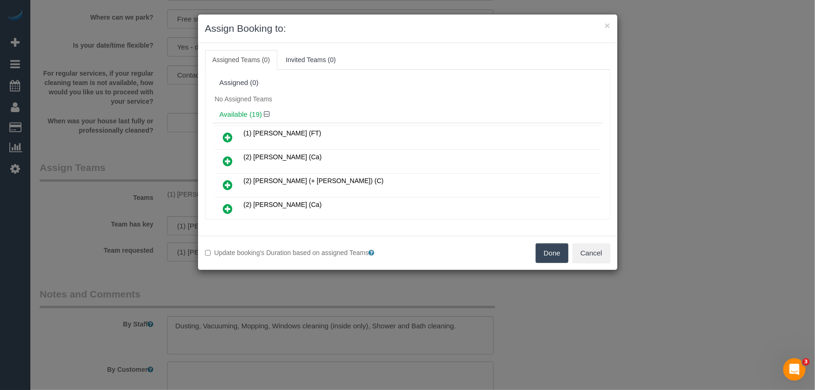
click at [546, 254] on button "Done" at bounding box center [551, 253] width 33 height 20
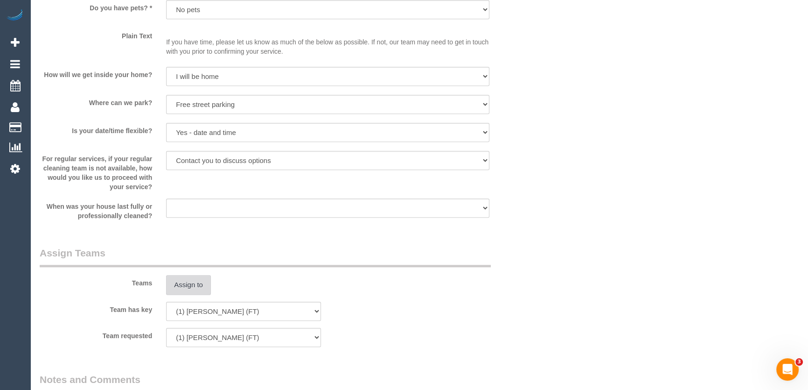
scroll to position [763, 0]
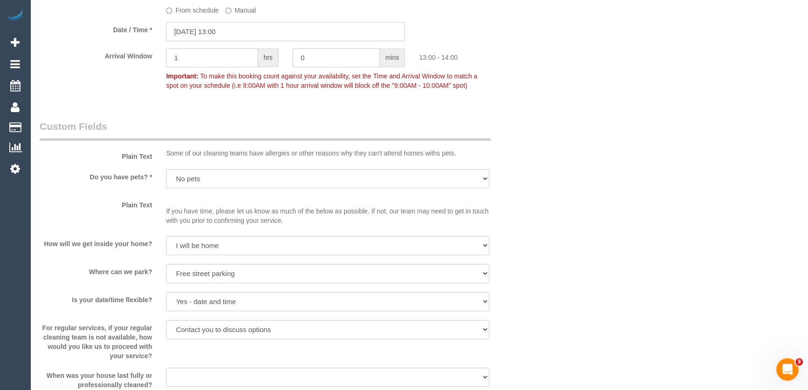
click at [233, 41] on input "21/08/2025 13:00" at bounding box center [285, 31] width 239 height 19
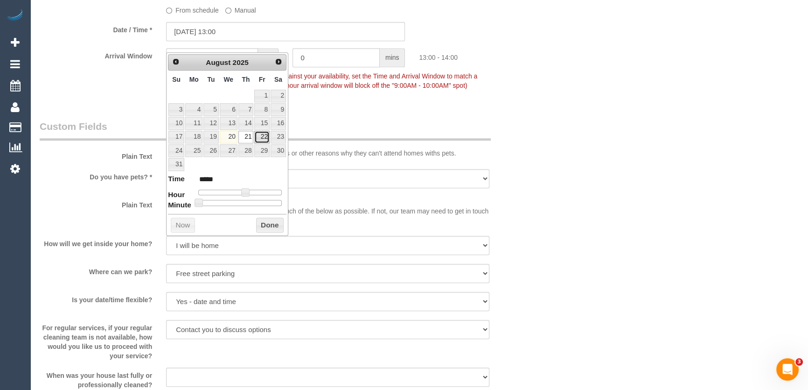
click at [261, 139] on link "22" at bounding box center [261, 137] width 15 height 13
type input "22/08/2025 12:00"
type input "*****"
drag, startPoint x: 243, startPoint y: 190, endPoint x: 238, endPoint y: 190, distance: 5.6
click at [241, 190] on span at bounding box center [245, 192] width 8 height 8
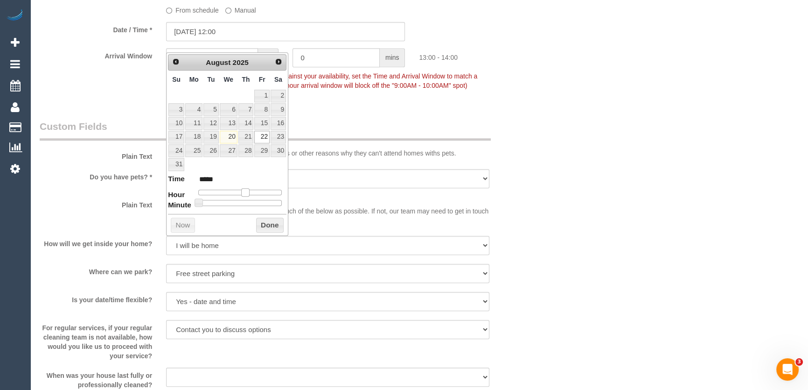
type input "22/08/2025 11:00"
type input "*****"
type input "[DATE] 10:00"
type input "*****"
click at [235, 191] on span at bounding box center [235, 192] width 8 height 8
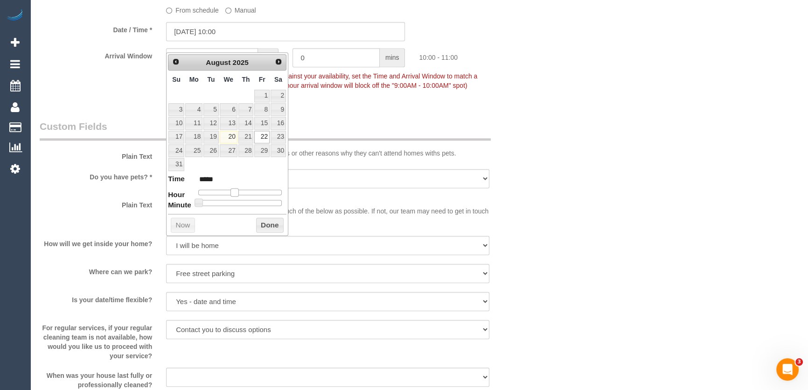
click at [233, 191] on span at bounding box center [235, 192] width 8 height 8
type input "22/08/2025 09:00"
type input "*****"
type input "22/08/2025 08:00"
type input "*****"
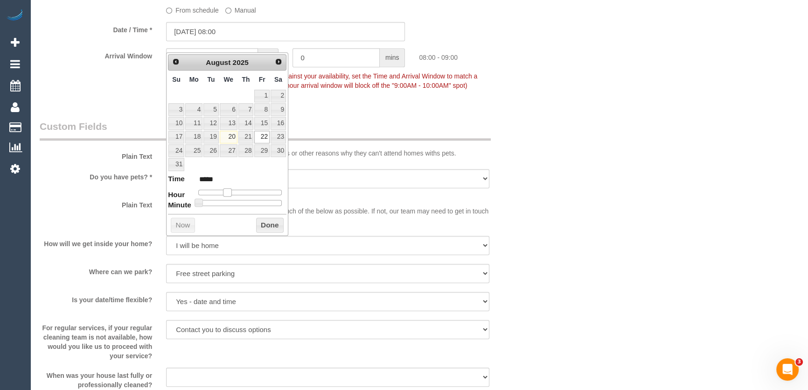
drag, startPoint x: 232, startPoint y: 191, endPoint x: 227, endPoint y: 192, distance: 4.7
click at [227, 192] on span at bounding box center [227, 192] width 8 height 8
click at [342, 127] on div "Who Email* garrettokathy@gmail.com Name * Vera Cikos Hammond Care contact custo…" at bounding box center [286, 160] width 506 height 1779
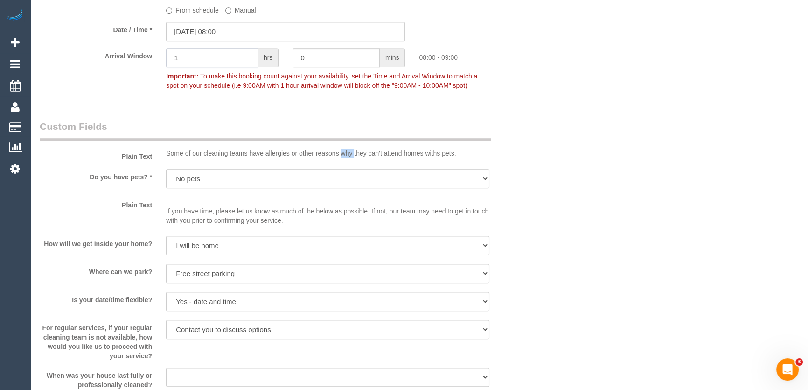
click at [216, 67] on input "1" at bounding box center [212, 57] width 92 height 19
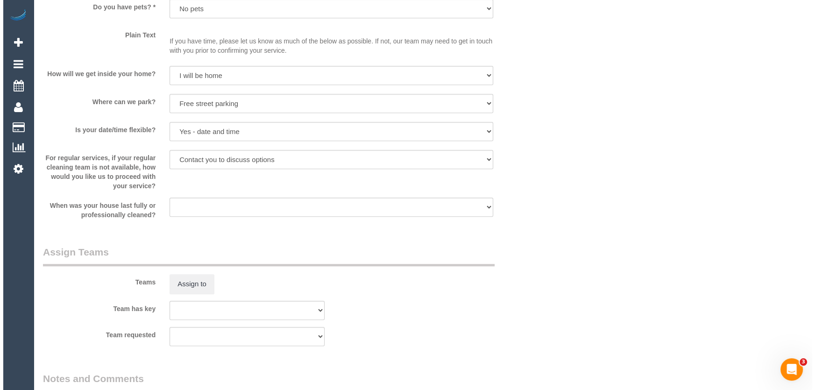
scroll to position [1060, 0]
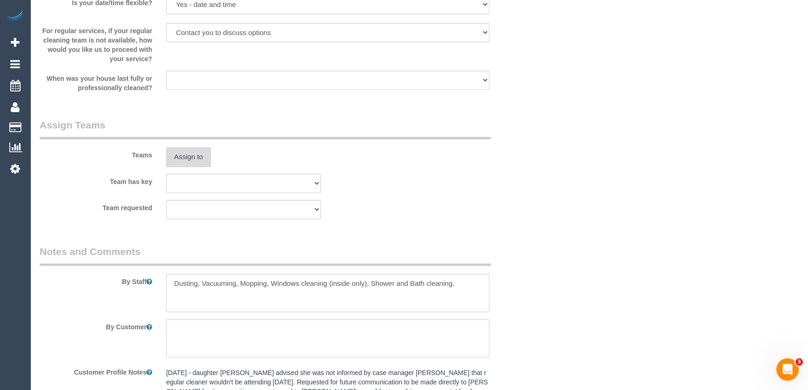
type input "2"
click at [184, 167] on button "Assign to" at bounding box center [188, 157] width 45 height 20
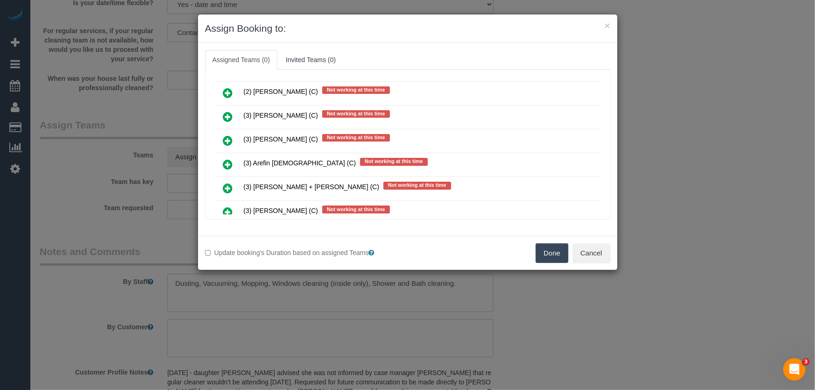
scroll to position [58, 0]
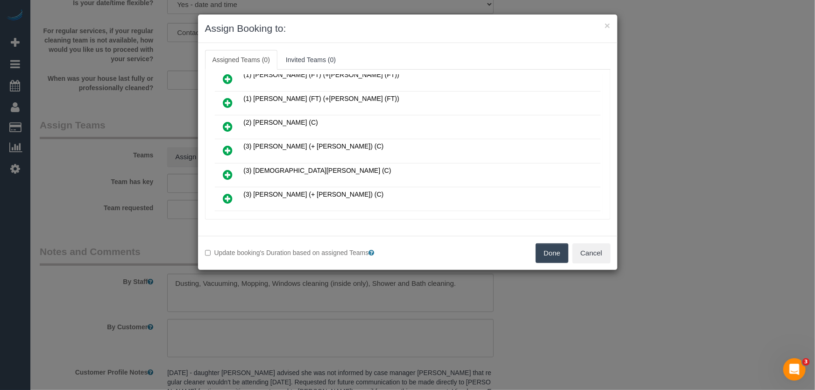
click at [228, 147] on icon at bounding box center [228, 150] width 10 height 11
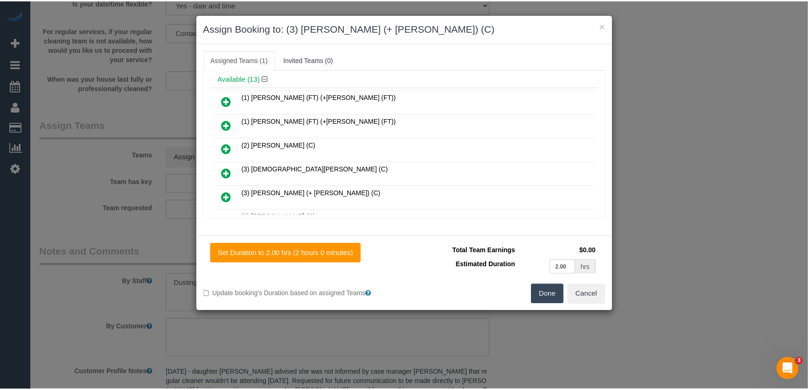
scroll to position [80, 0]
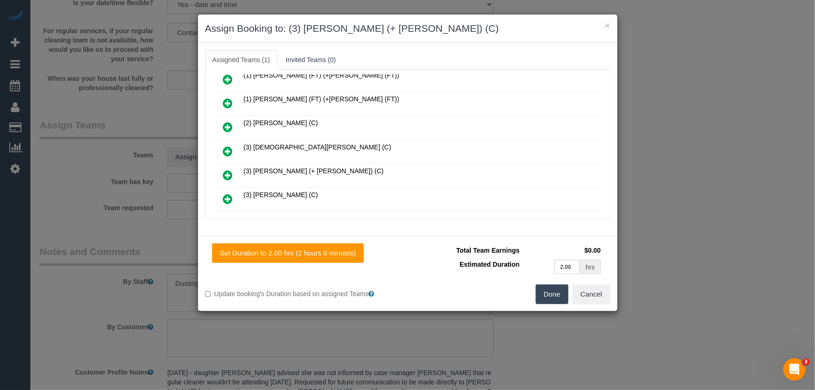
click at [539, 296] on button "Done" at bounding box center [551, 294] width 33 height 20
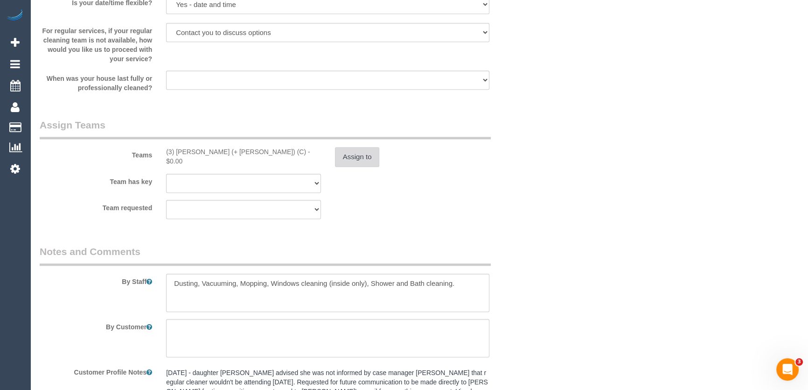
click at [364, 167] on button "Assign to" at bounding box center [357, 157] width 45 height 20
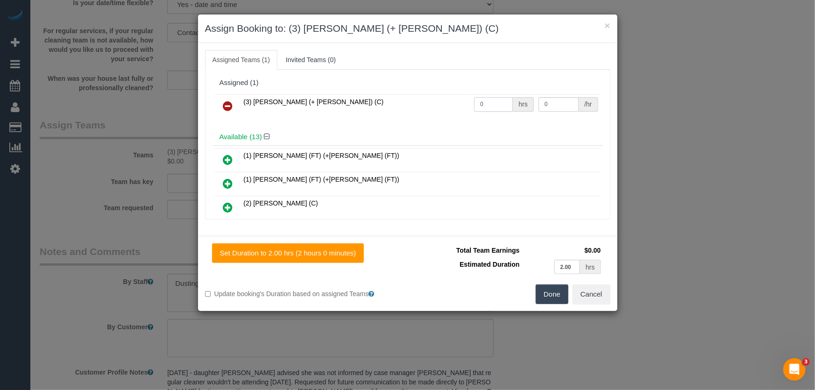
click at [484, 106] on input "0" at bounding box center [493, 104] width 39 height 14
type input "2"
type input "35"
click at [555, 294] on button "Done" at bounding box center [551, 294] width 33 height 20
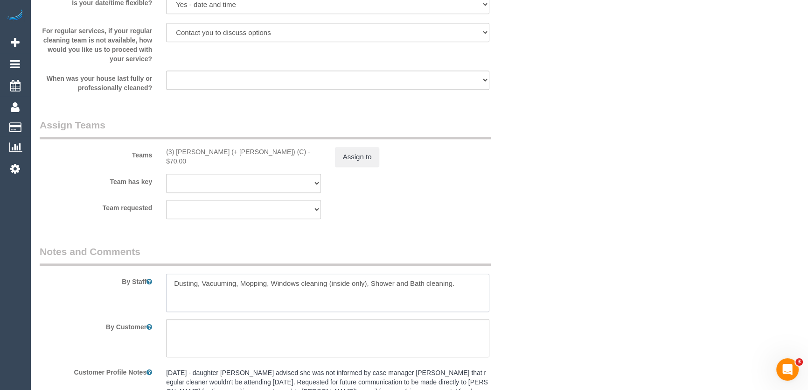
click at [168, 290] on textarea at bounding box center [327, 293] width 323 height 38
type textarea "*cover* Dusting, Vacuuming, Mopping, Windows cleaning (inside only), Shower and…"
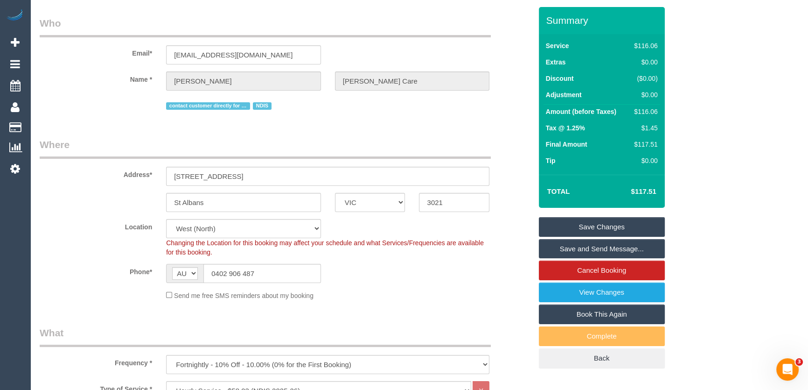
scroll to position [0, 0]
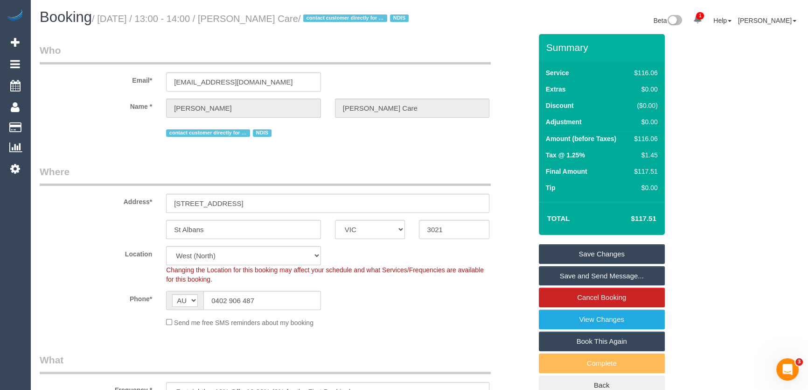
click at [252, 18] on small "/ August 21, 2025 / 13:00 - 14:00 / Vera Cikos Hammond Care / contact customer …" at bounding box center [251, 19] width 319 height 10
copy small "Vera Cikos Hammond Care"
click at [271, 310] on input "0402 906 487" at bounding box center [263, 300] width 118 height 19
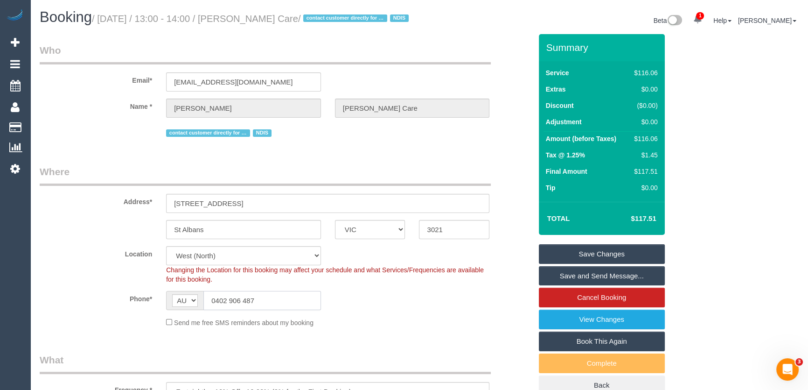
click at [271, 310] on input "0402 906 487" at bounding box center [263, 300] width 118 height 19
drag, startPoint x: 597, startPoint y: 288, endPoint x: 556, endPoint y: 308, distance: 45.7
click at [597, 286] on link "Save and Send Message..." at bounding box center [602, 276] width 126 height 20
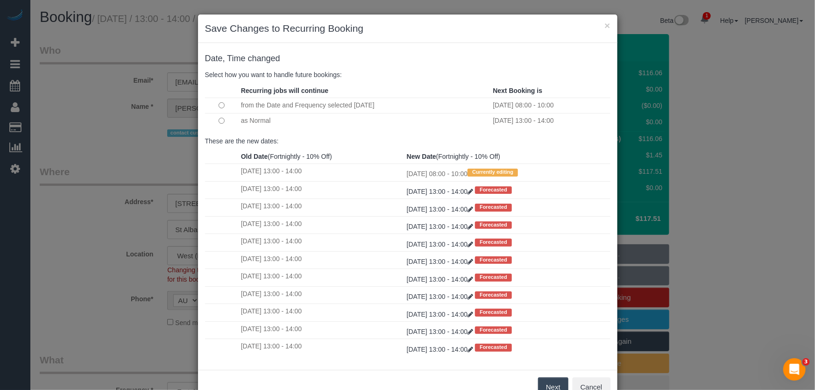
click at [544, 382] on button "Next" at bounding box center [553, 387] width 30 height 20
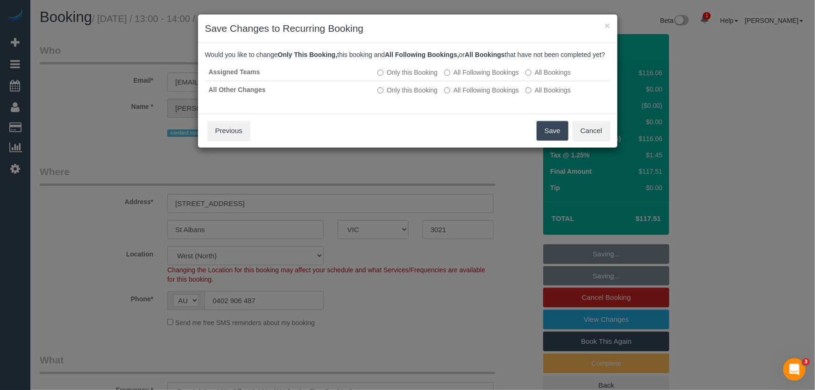
click at [542, 139] on button "Save" at bounding box center [552, 131] width 32 height 20
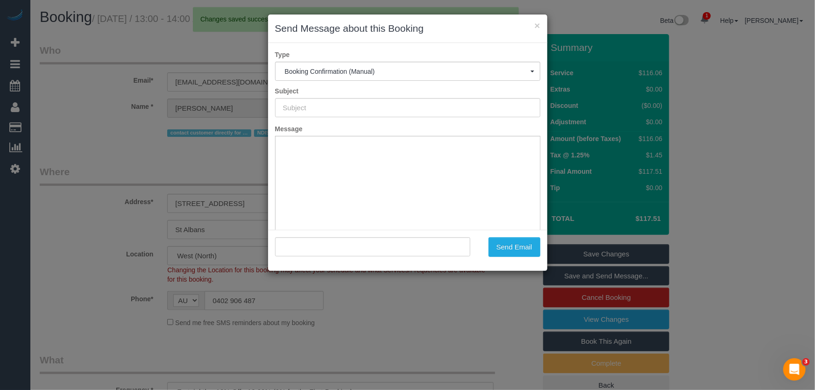
type input "Booking Confirmed"
type input ""Vera Cikos Hammond Care" <garrettokathy@gmail.com>"
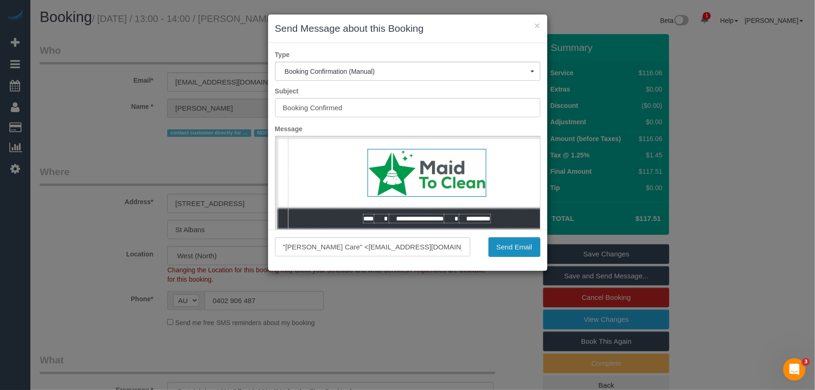
click at [514, 250] on button "Send Email" at bounding box center [514, 247] width 52 height 20
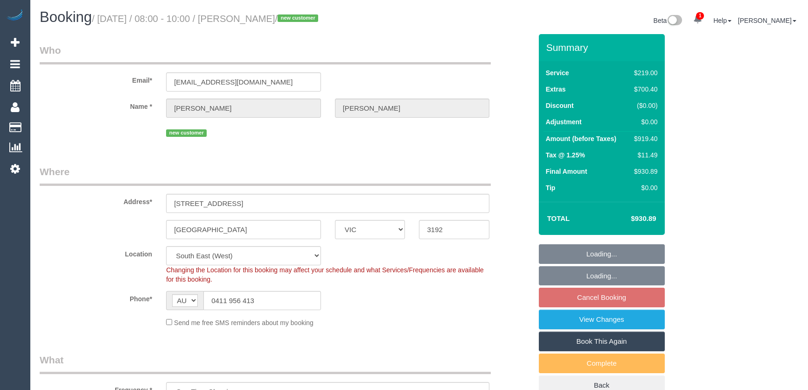
select select "VIC"
select select "number:28"
select select "number:15"
select select "number:18"
select select "number:24"
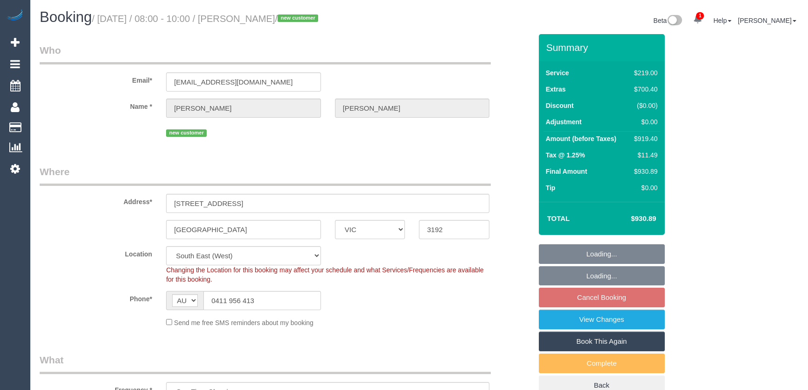
select select "number:26"
select select "object:1358"
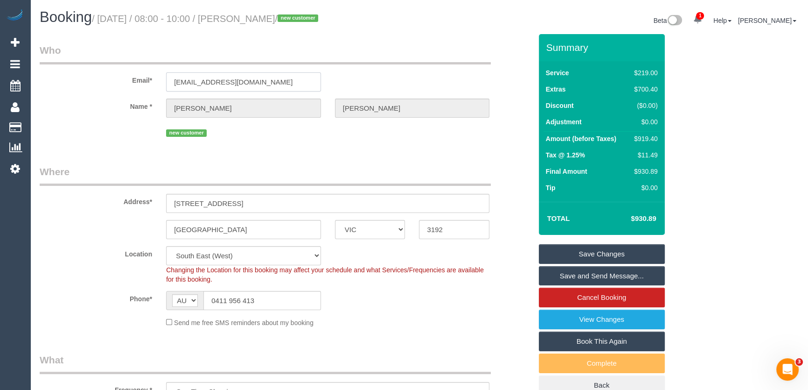
click at [262, 84] on input "[EMAIL_ADDRESS][DOMAIN_NAME]" at bounding box center [243, 81] width 155 height 19
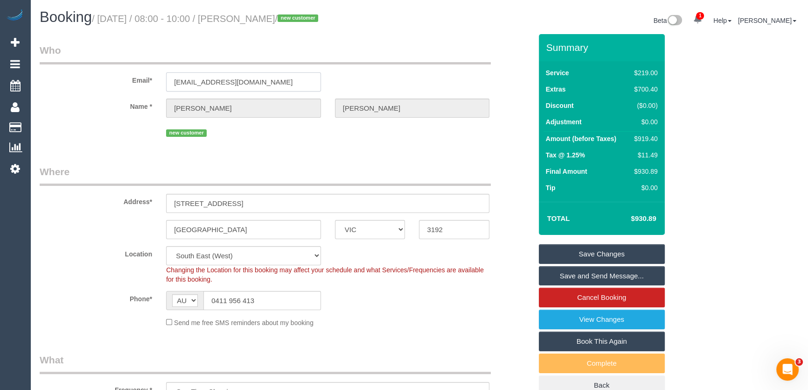
click at [266, 77] on input "alexw_52@hotmail.com" at bounding box center [243, 81] width 155 height 19
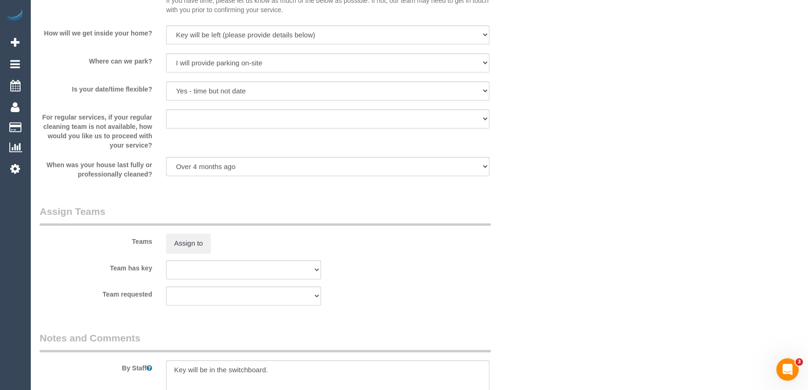
scroll to position [1315, 0]
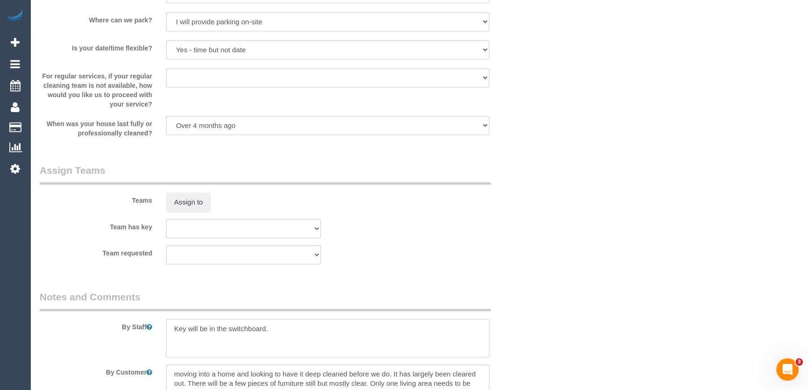
click at [168, 324] on textarea at bounding box center [327, 338] width 323 height 38
type textarea "Estimated time: 9-11 hours + Steam Cleaning Key will be in the switchboard."
click at [412, 271] on fieldset "Assign Teams Teams Assign to Team has key (0) Office (1) Helen Trickett (FT) (1…" at bounding box center [286, 217] width 492 height 108
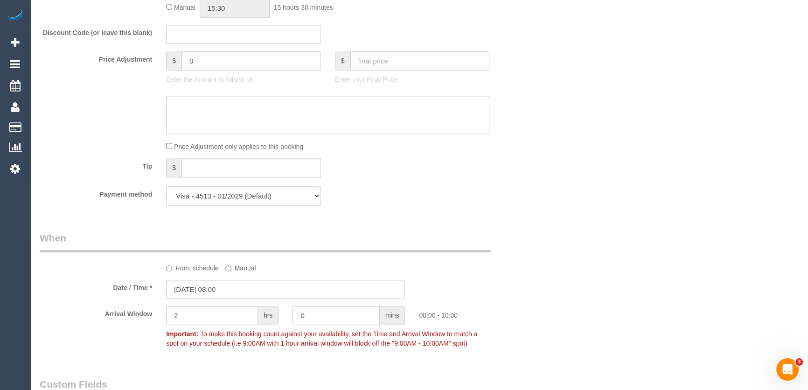
scroll to position [679, 0]
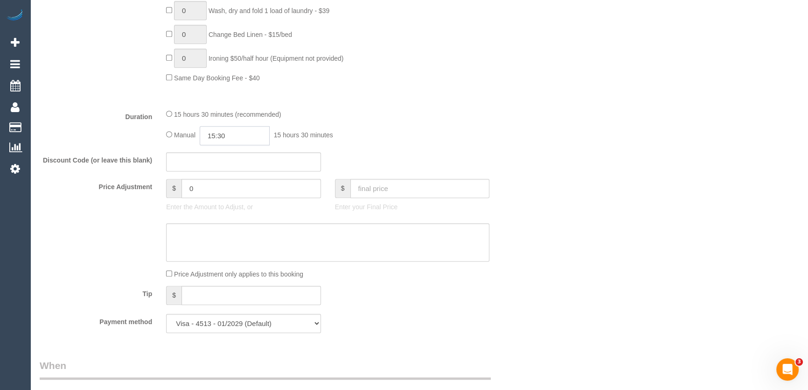
click at [250, 138] on input "15:30" at bounding box center [235, 135] width 70 height 19
click at [225, 173] on li "08:00" at bounding box center [225, 170] width 42 height 12
type input "08:00"
click at [448, 140] on div "Manual 08:00 8 hours 0 minutes" at bounding box center [327, 135] width 323 height 19
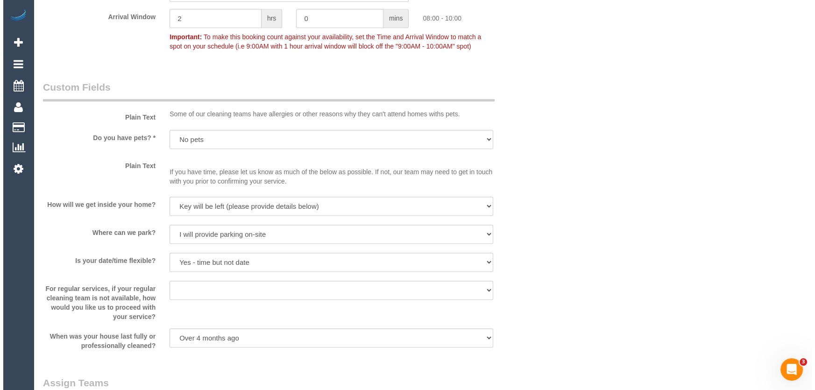
scroll to position [1230, 0]
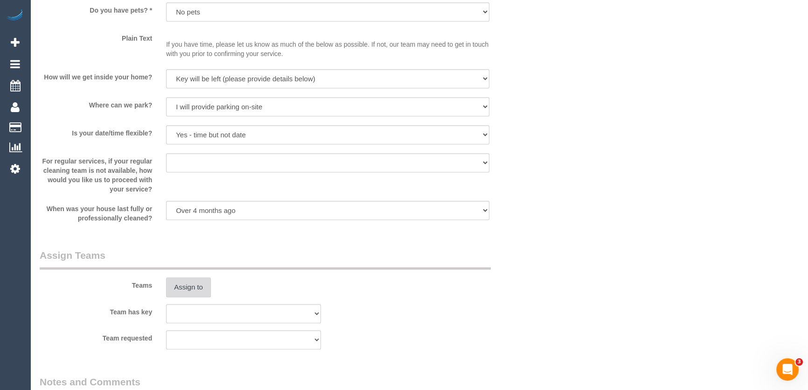
click at [193, 287] on button "Assign to" at bounding box center [188, 287] width 45 height 20
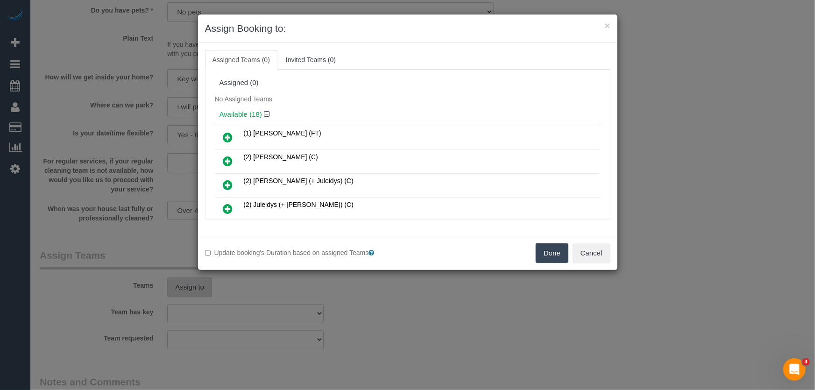
scroll to position [1458, 0]
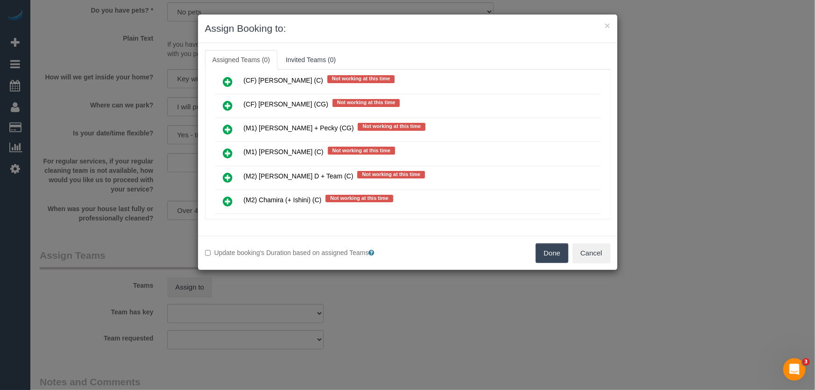
click at [227, 172] on icon at bounding box center [228, 177] width 10 height 11
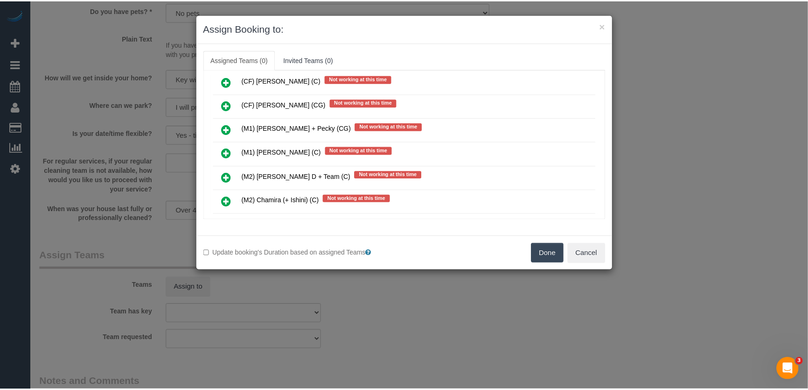
scroll to position [1480, 0]
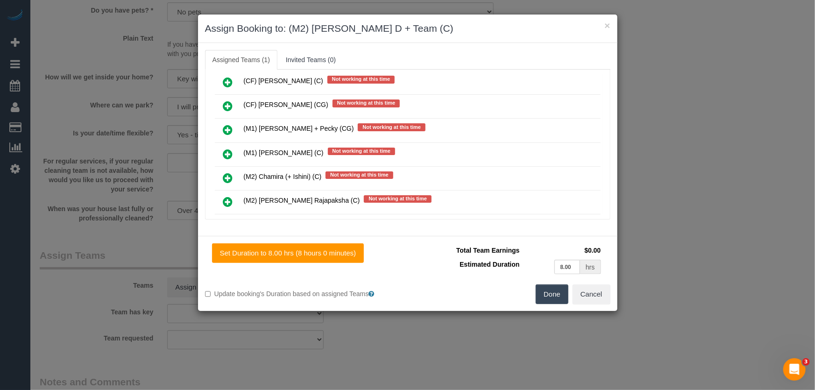
click at [548, 298] on button "Done" at bounding box center [551, 294] width 33 height 20
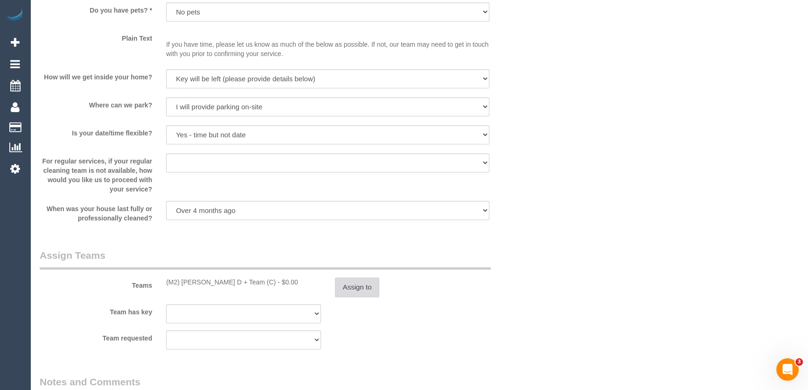
click at [364, 289] on button "Assign to" at bounding box center [357, 287] width 45 height 20
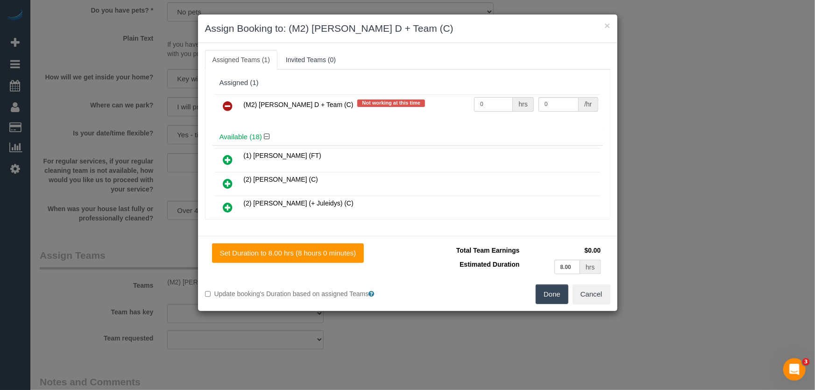
click at [491, 104] on input "0" at bounding box center [493, 104] width 39 height 14
type input "1"
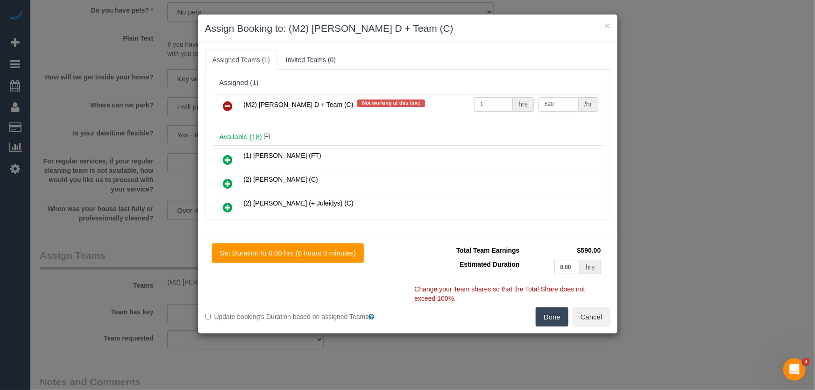
type input "590"
click at [541, 318] on button "Done" at bounding box center [551, 317] width 33 height 20
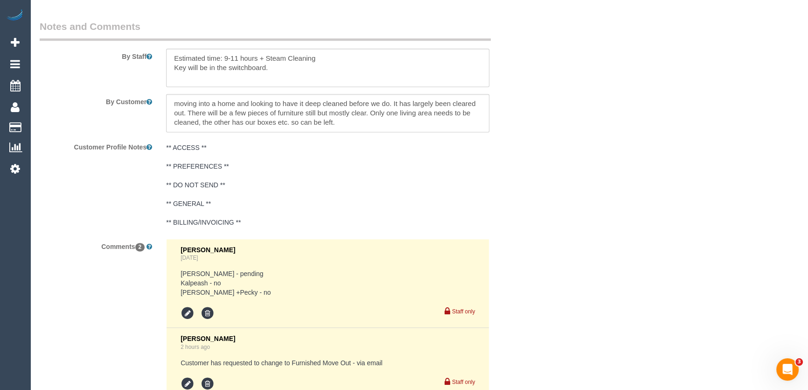
scroll to position [1697, 0]
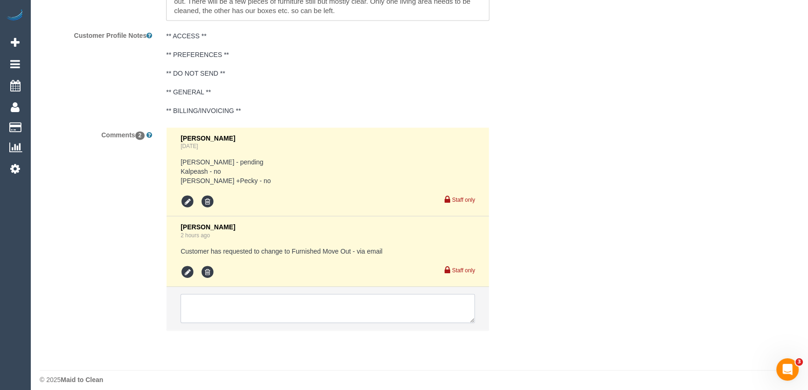
click at [210, 305] on textarea at bounding box center [328, 308] width 295 height 29
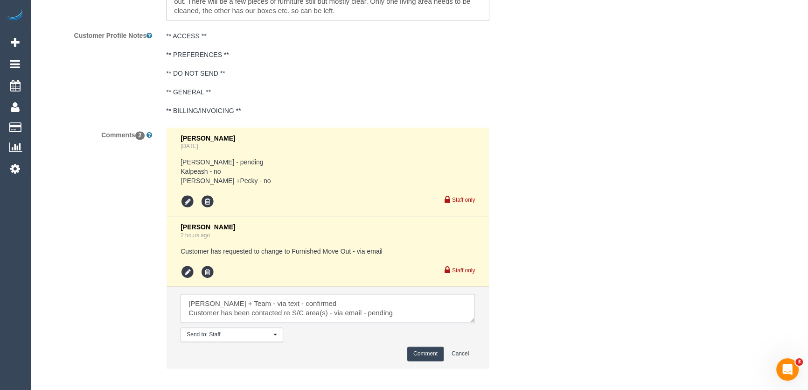
type textarea "Angelica + Team - via text - confirmed Customer has been contacted re S/C area(…"
click at [415, 356] on button "Comment" at bounding box center [426, 353] width 36 height 14
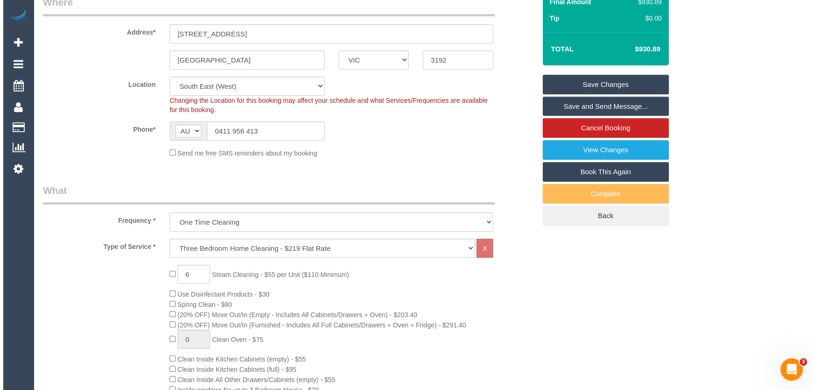
scroll to position [0, 0]
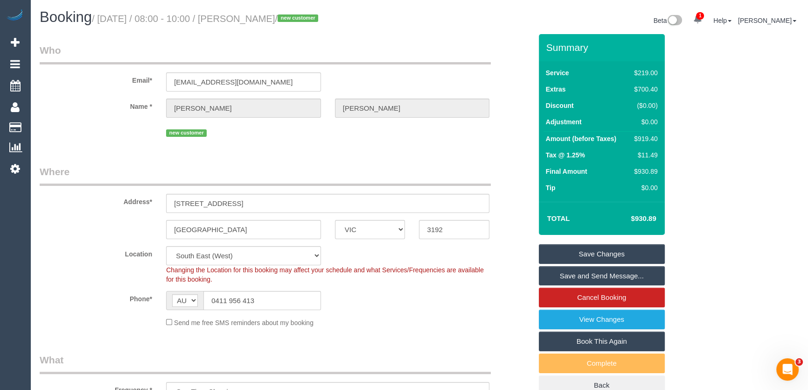
click at [258, 16] on small "/ August 22, 2025 / 08:00 - 10:00 / Alexandra Eltringham / new customer" at bounding box center [206, 19] width 229 height 10
copy small "Alexandra Eltringham"
click at [605, 252] on link "Save Changes" at bounding box center [602, 254] width 126 height 20
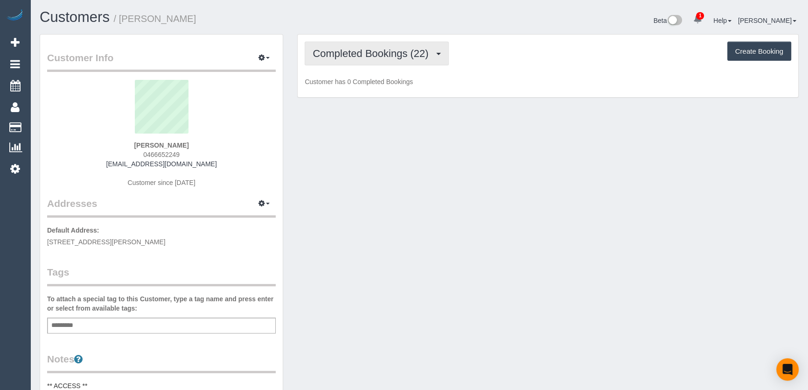
click at [399, 56] on span "Completed Bookings (22)" at bounding box center [373, 54] width 120 height 12
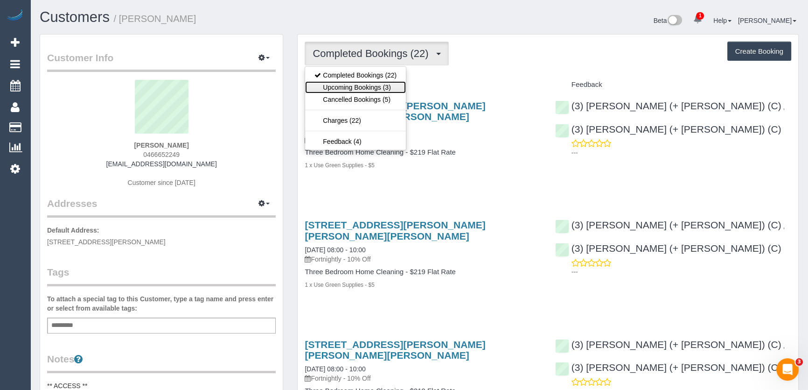
click at [380, 84] on link "Upcoming Bookings (3)" at bounding box center [355, 87] width 101 height 12
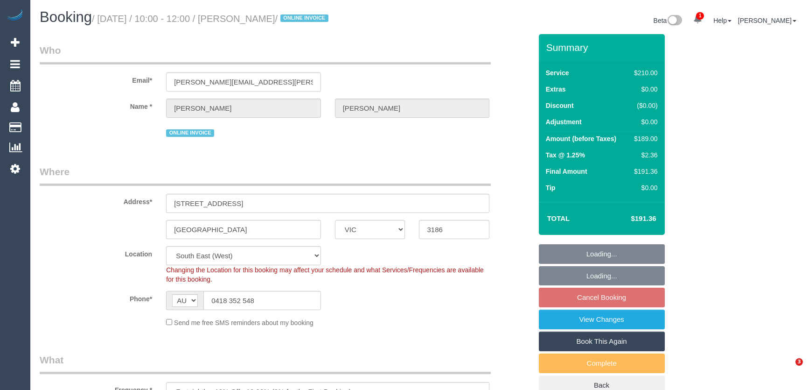
select select "VIC"
select select "180"
select select "number:30"
select select "number:14"
select select "number:19"
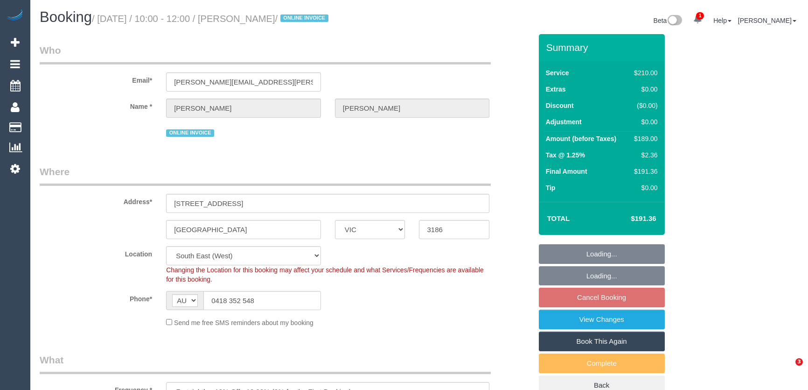
select select "number:25"
select select "number:35"
select select "number:11"
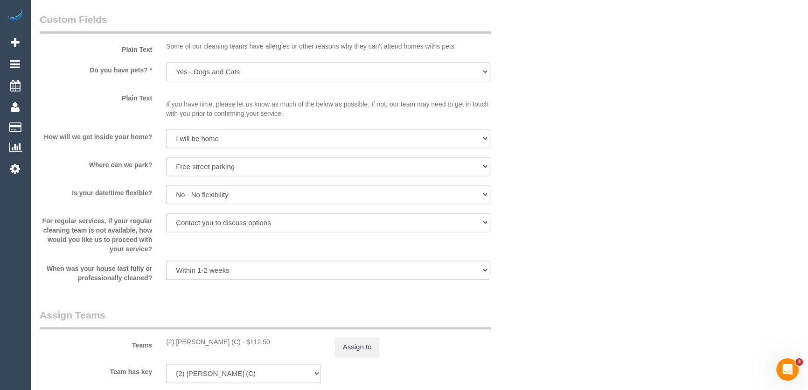
scroll to position [1230, 0]
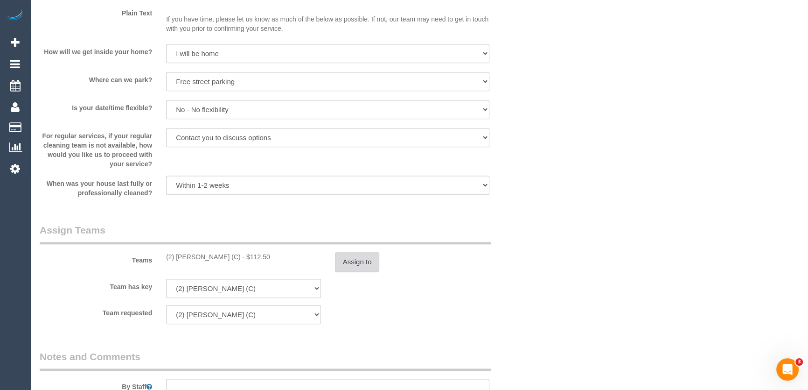
click at [348, 264] on button "Assign to" at bounding box center [357, 262] width 45 height 20
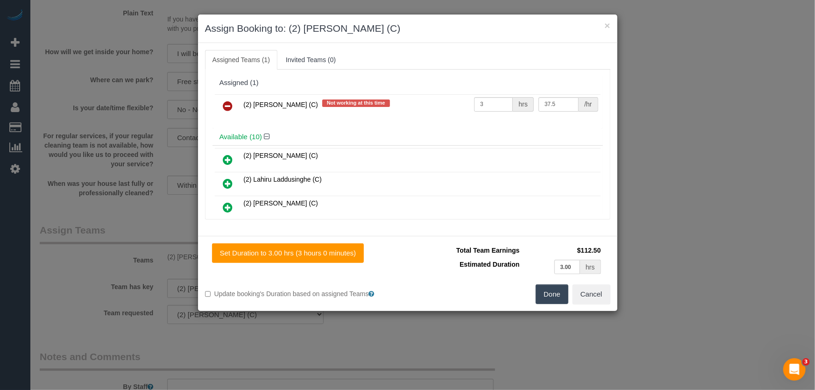
click at [230, 102] on icon at bounding box center [228, 105] width 10 height 11
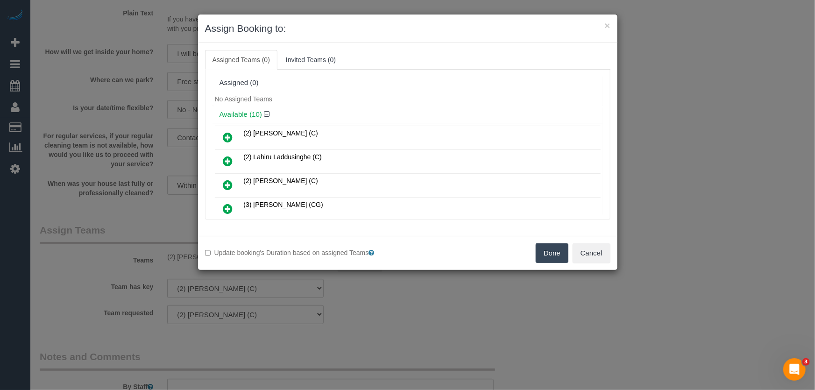
click at [228, 182] on icon at bounding box center [228, 184] width 10 height 11
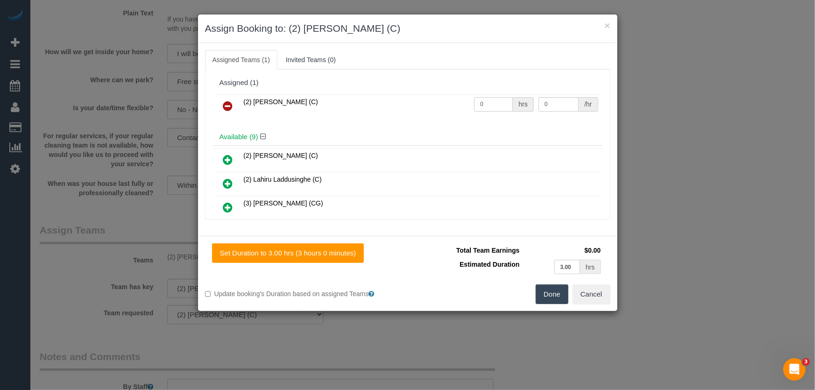
click at [490, 102] on input "0" at bounding box center [493, 104] width 39 height 14
type input "3"
click at [550, 295] on button "Done" at bounding box center [551, 294] width 33 height 20
click at [550, 295] on div "Done Cancel" at bounding box center [513, 294] width 210 height 20
type input "37.5"
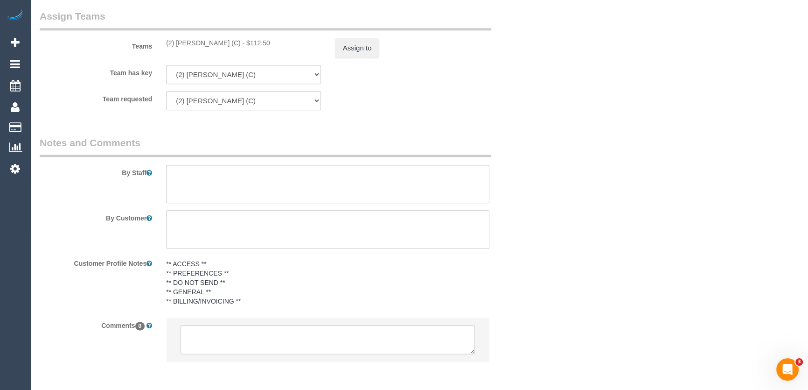
scroll to position [1483, 0]
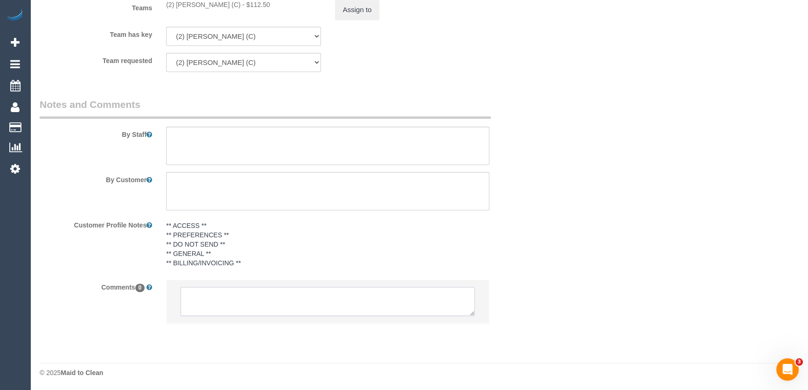
click at [221, 299] on textarea at bounding box center [328, 301] width 295 height 29
click at [222, 299] on textarea at bounding box center [328, 301] width 295 height 29
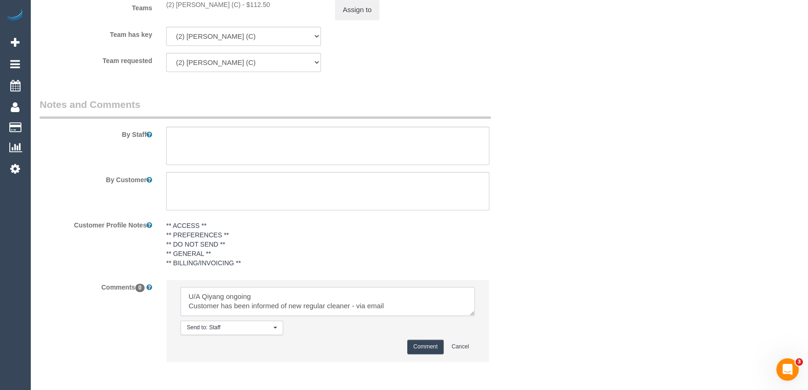
type textarea "U/A Qiyang ongoing Customer has been informed of new regular cleaner - via email"
click at [412, 346] on button "Comment" at bounding box center [426, 346] width 36 height 14
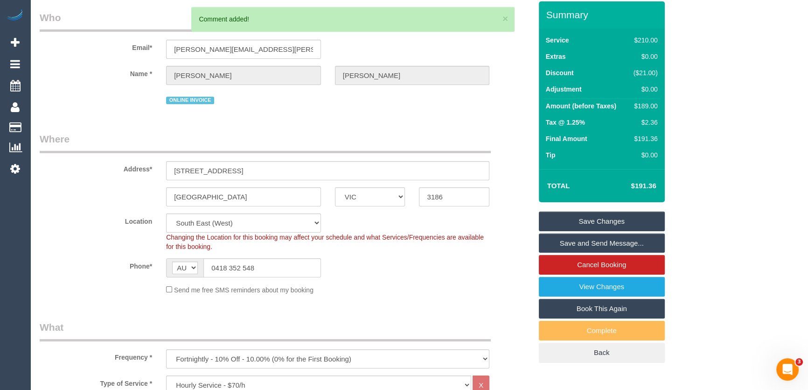
scroll to position [0, 0]
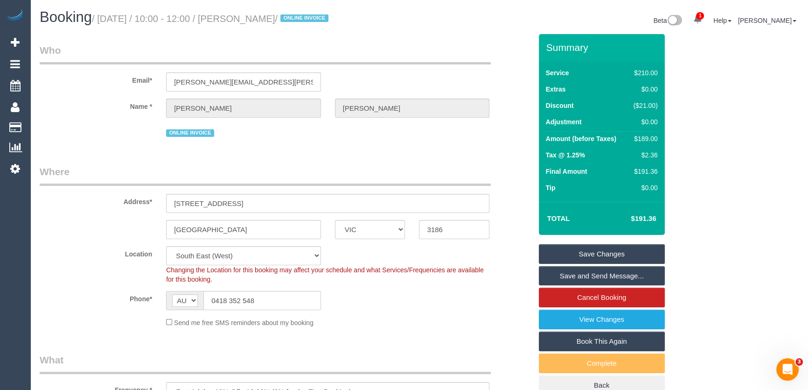
click at [248, 19] on small "/ August 22, 2025 / 10:00 - 12:00 / Tony Willems / ONLINE INVOICE" at bounding box center [211, 19] width 239 height 10
copy small "Tony Willems"
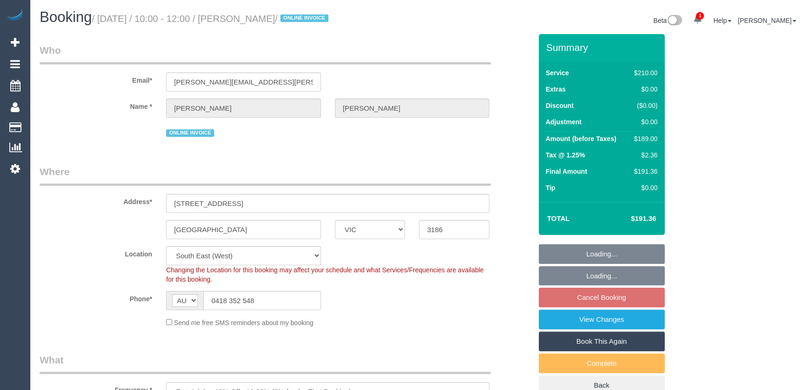
select select "VIC"
select select "180"
select select "number:30"
select select "number:14"
select select "number:19"
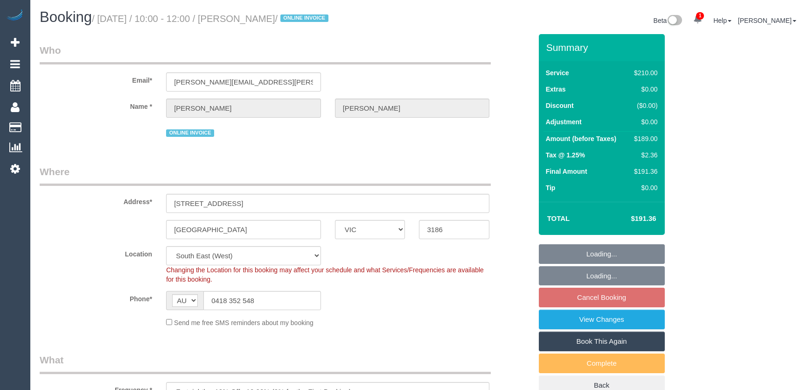
select select "number:25"
select select "number:35"
select select "number:11"
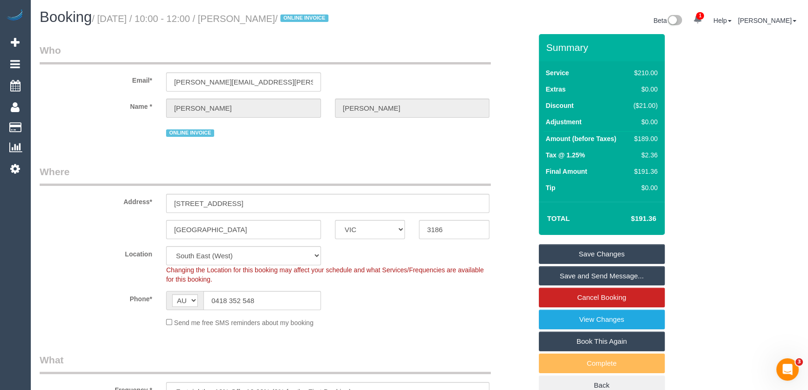
click at [590, 250] on link "Save Changes" at bounding box center [602, 254] width 126 height 20
click at [590, 250] on fieldset "Save Changes Save and Send Message... Cancel Booking View Changes Book This Aga…" at bounding box center [602, 319] width 126 height 151
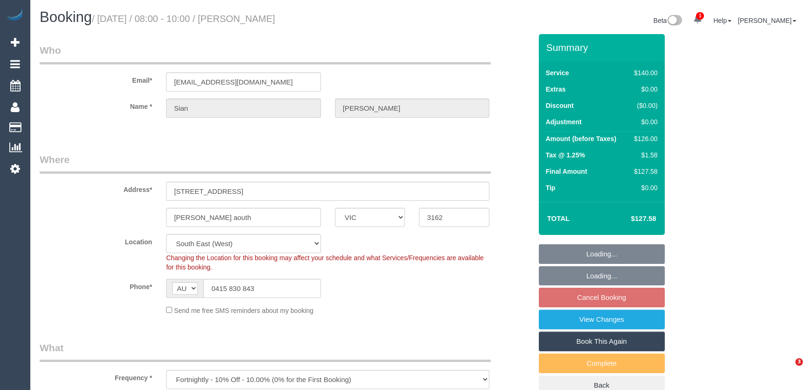
select select "VIC"
select select "number:28"
select select "number:14"
select select "number:19"
select select "number:25"
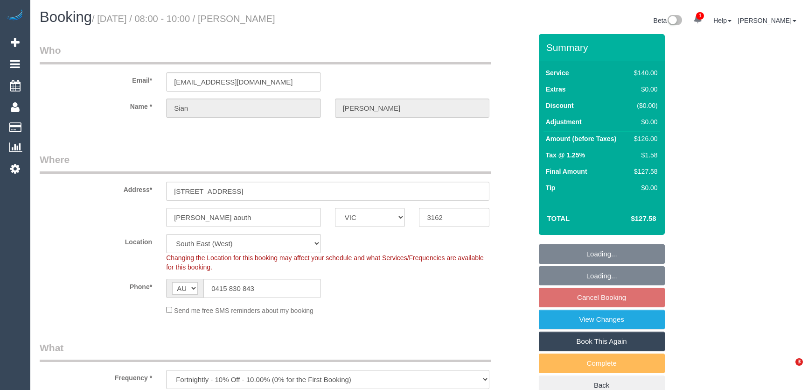
select select "number:34"
select select "number:13"
select select "object:1386"
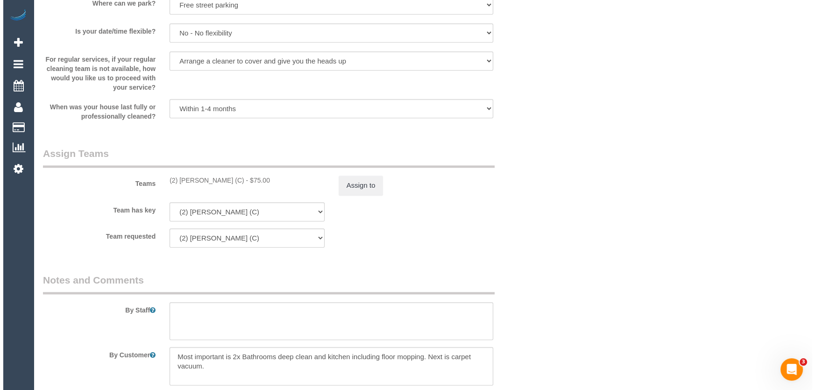
scroll to position [1358, 0]
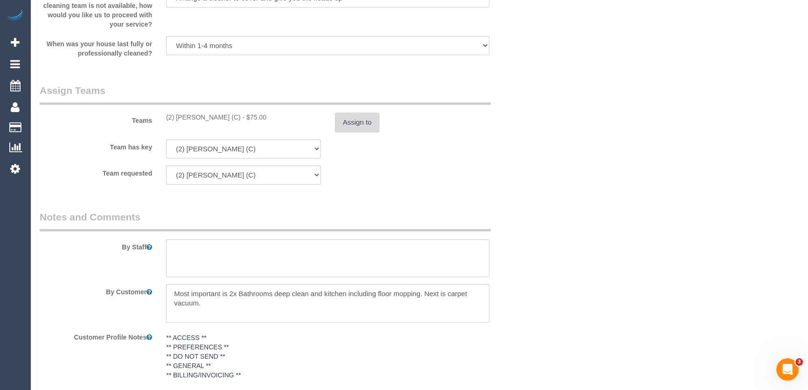
click at [360, 124] on button "Assign to" at bounding box center [357, 122] width 45 height 20
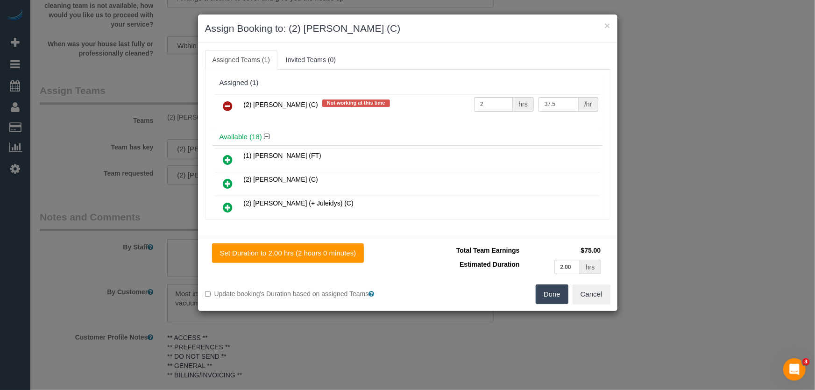
click at [225, 103] on icon at bounding box center [228, 105] width 10 height 11
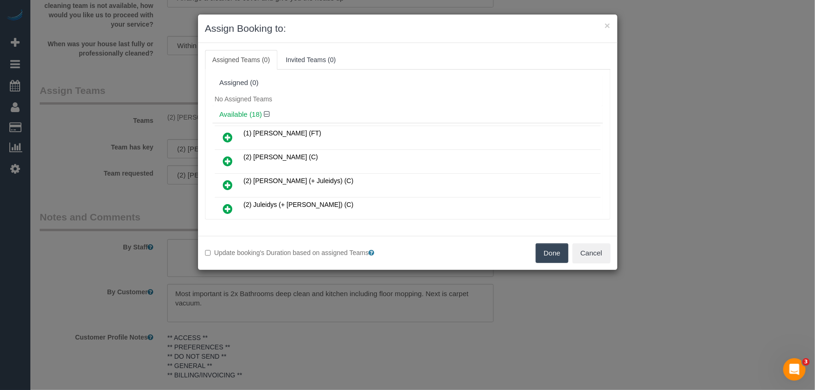
scroll to position [246, 0]
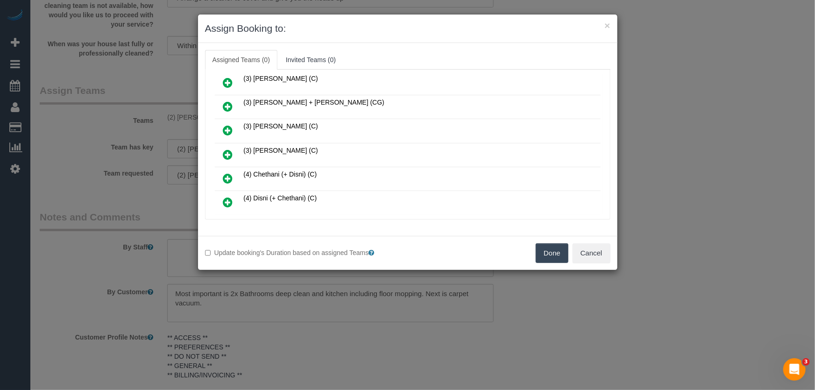
click at [228, 149] on icon at bounding box center [228, 154] width 10 height 11
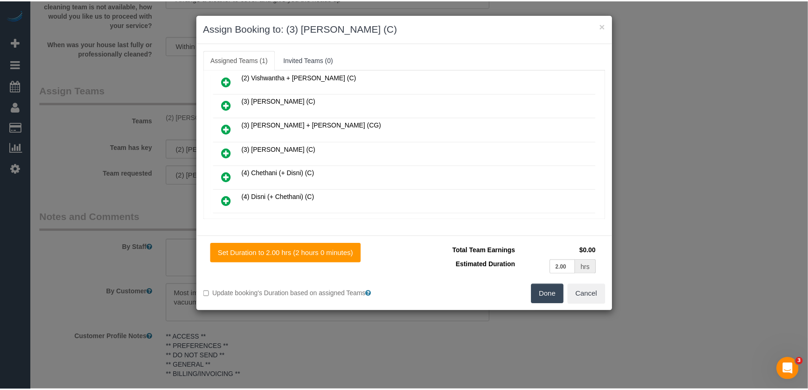
scroll to position [267, 0]
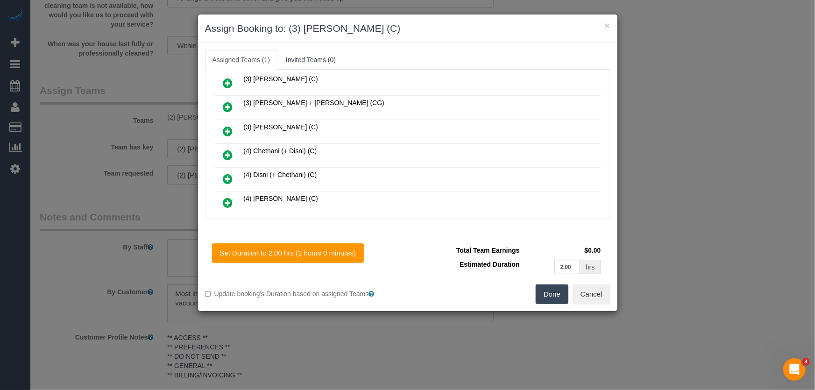
click at [551, 292] on button "Done" at bounding box center [551, 294] width 33 height 20
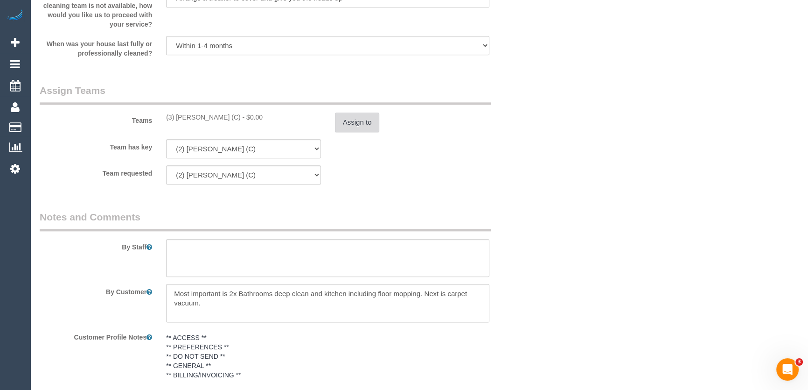
click at [354, 125] on button "Assign to" at bounding box center [357, 122] width 45 height 20
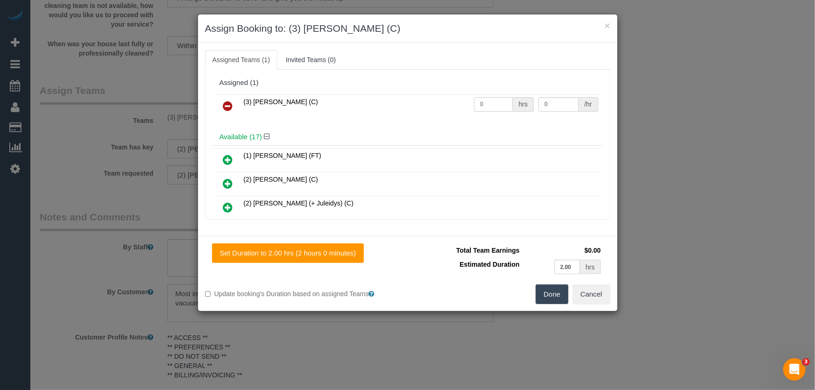
click at [491, 103] on input "0" at bounding box center [493, 104] width 39 height 14
type input "2"
type input "35"
click at [548, 291] on button "Done" at bounding box center [551, 294] width 33 height 20
click at [549, 291] on div "Done Cancel" at bounding box center [513, 294] width 210 height 20
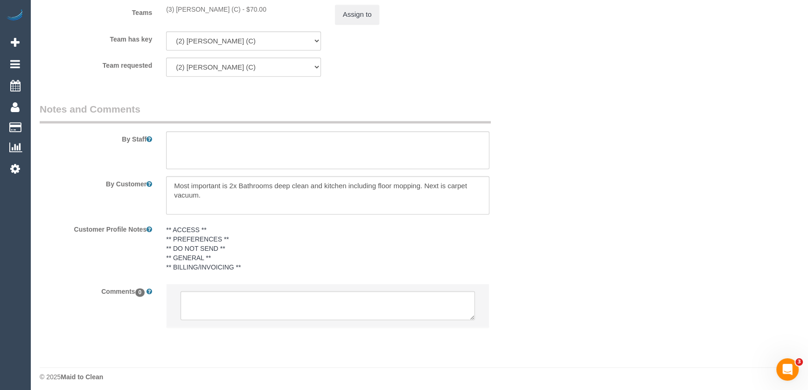
scroll to position [1470, 0]
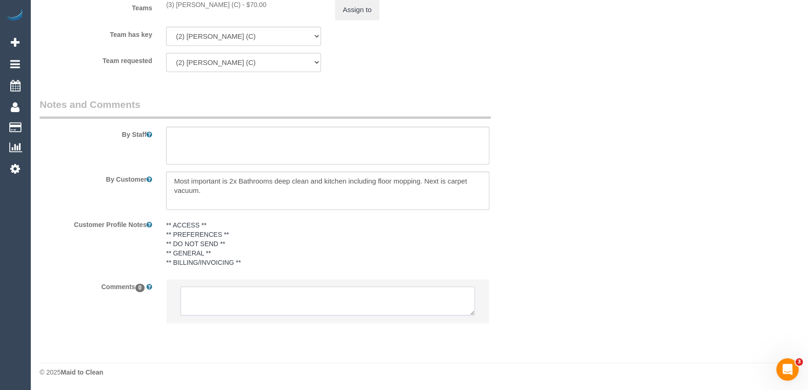
click at [227, 302] on textarea at bounding box center [328, 300] width 295 height 29
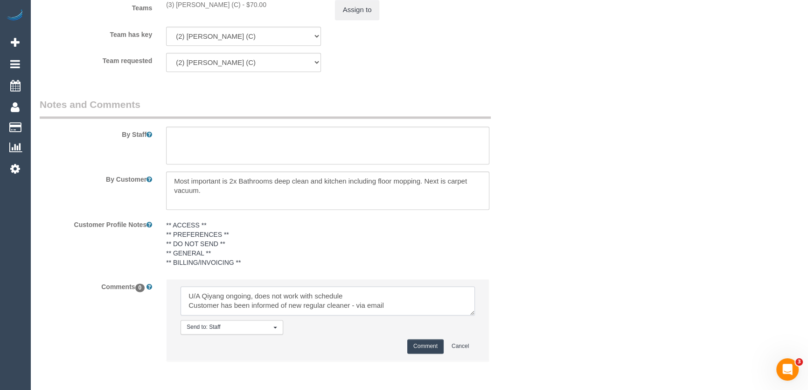
type textarea "U/A Qiyang ongoing, does not work with schedule Customer has been informed of n…"
click at [426, 343] on button "Comment" at bounding box center [426, 346] width 36 height 14
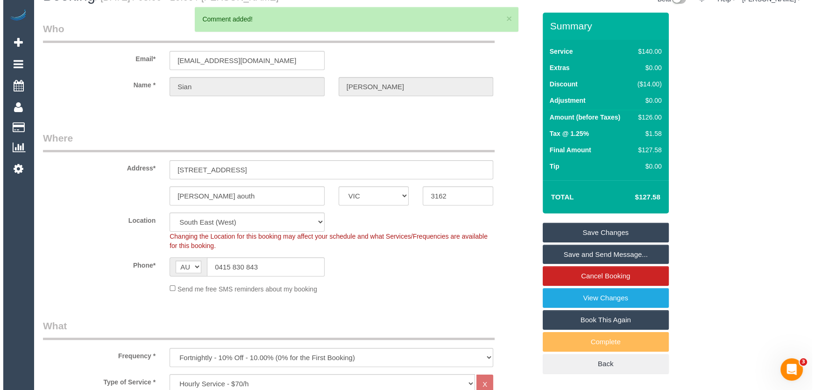
scroll to position [0, 0]
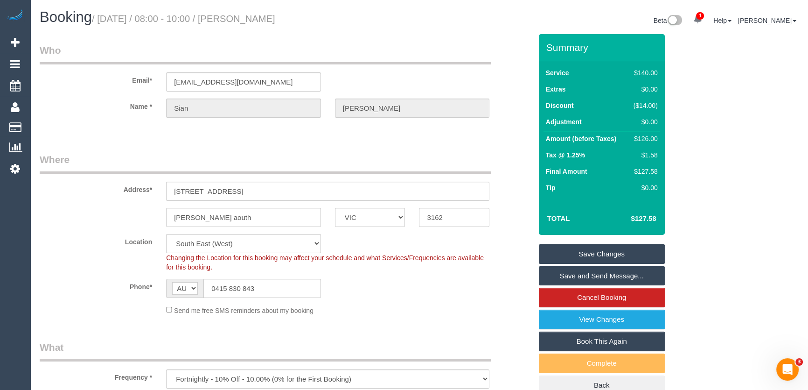
click at [252, 17] on small "/ August 22, 2025 / 08:00 - 10:00 / Sian Lewis" at bounding box center [183, 19] width 183 height 10
copy small "Sian Lewis"
click at [577, 250] on link "Save Changes" at bounding box center [602, 254] width 126 height 20
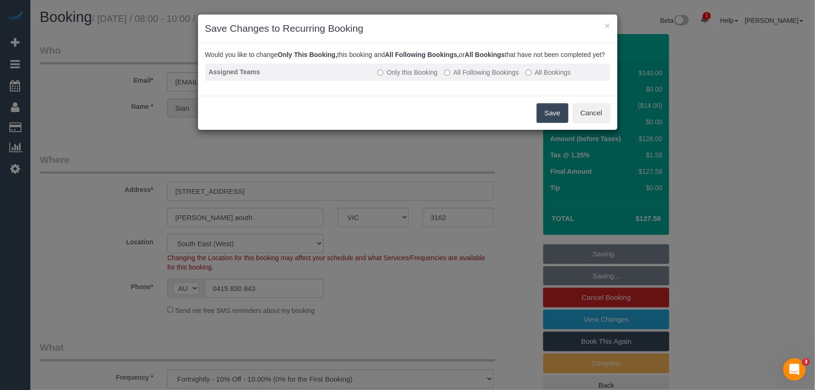
click at [476, 77] on label "All Following Bookings" at bounding box center [481, 72] width 75 height 9
click at [545, 123] on button "Save" at bounding box center [552, 113] width 32 height 20
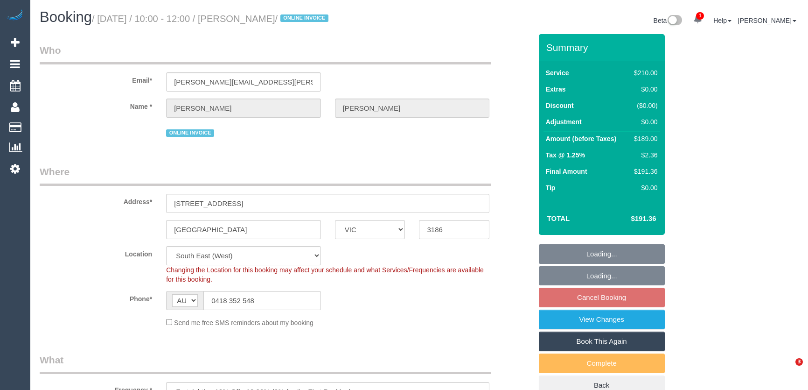
select select "VIC"
select select "180"
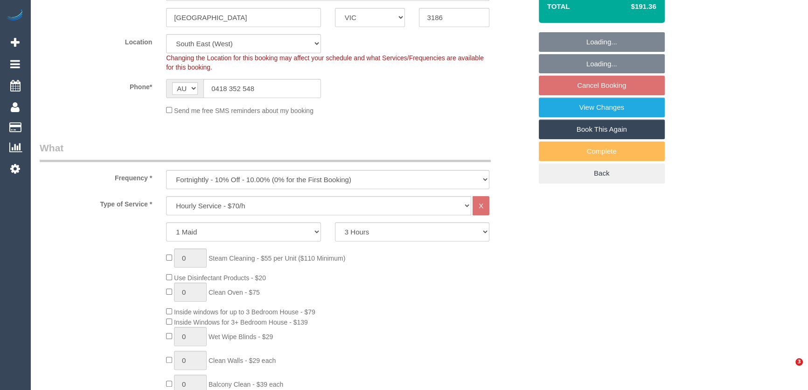
select select "object:898"
select select "number:30"
select select "number:14"
select select "number:19"
select select "number:25"
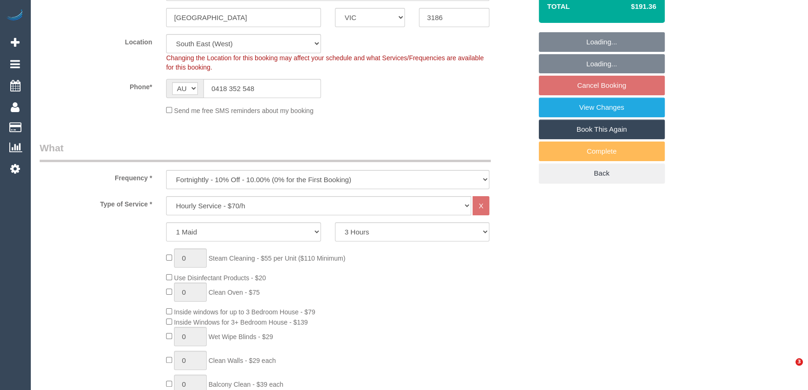
select select "number:35"
select select "number:11"
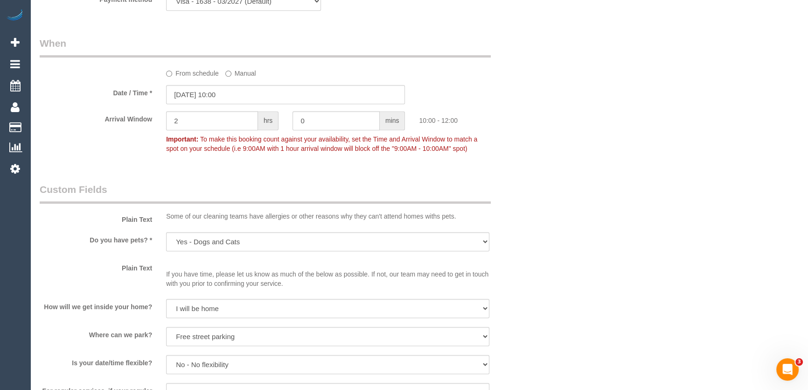
scroll to position [1273, 0]
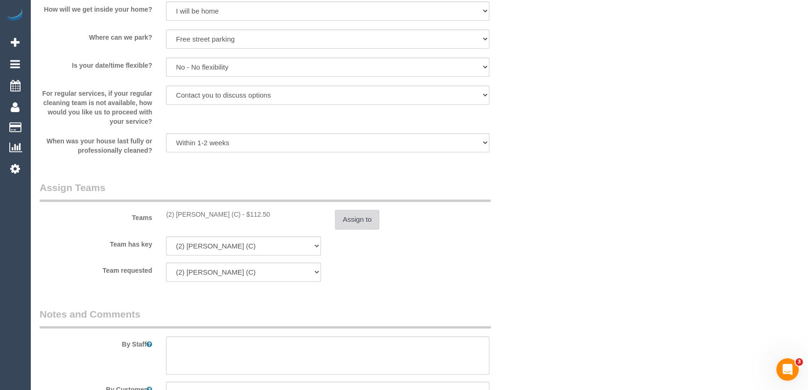
click at [357, 222] on button "Assign to" at bounding box center [357, 220] width 45 height 20
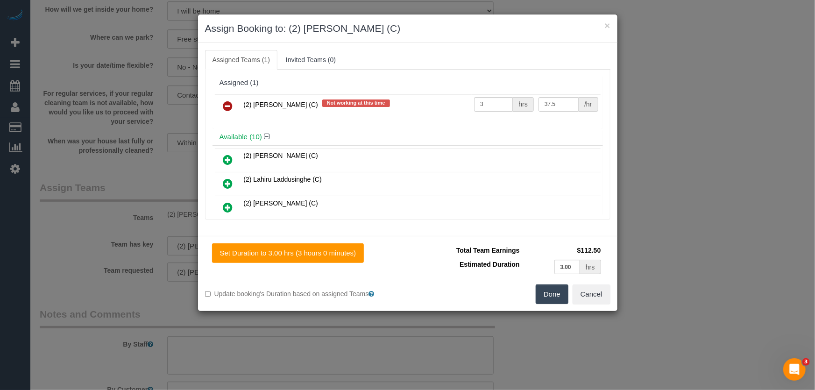
click at [227, 103] on icon at bounding box center [228, 105] width 10 height 11
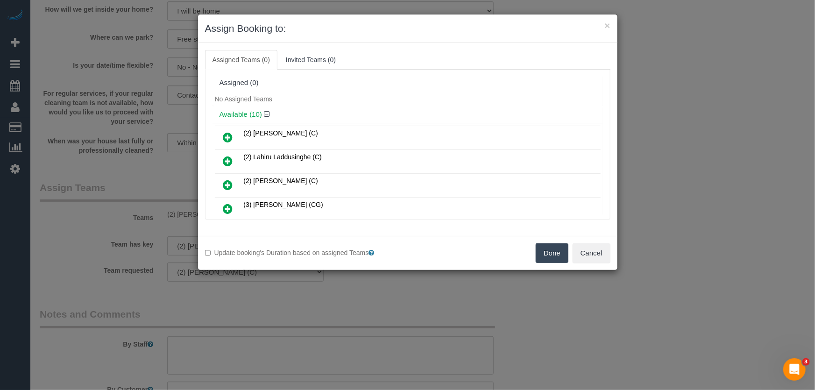
click at [228, 183] on icon at bounding box center [228, 184] width 10 height 11
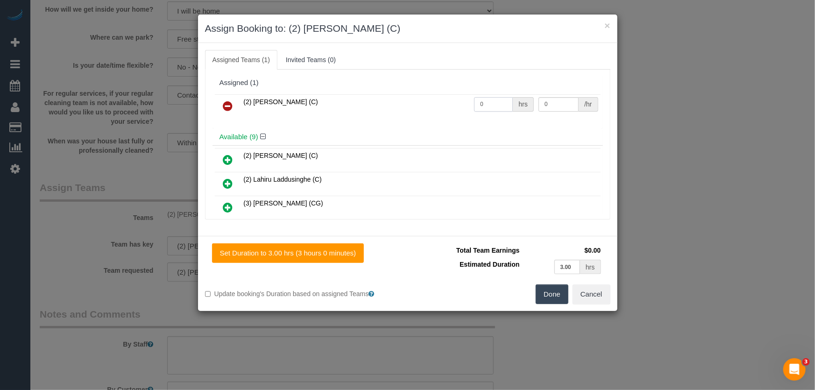
click at [493, 105] on input "0" at bounding box center [493, 104] width 39 height 14
type input "3"
click at [555, 295] on button "Done" at bounding box center [551, 294] width 33 height 20
click at [555, 295] on div "Done Cancel" at bounding box center [513, 294] width 210 height 20
type input "37.5"
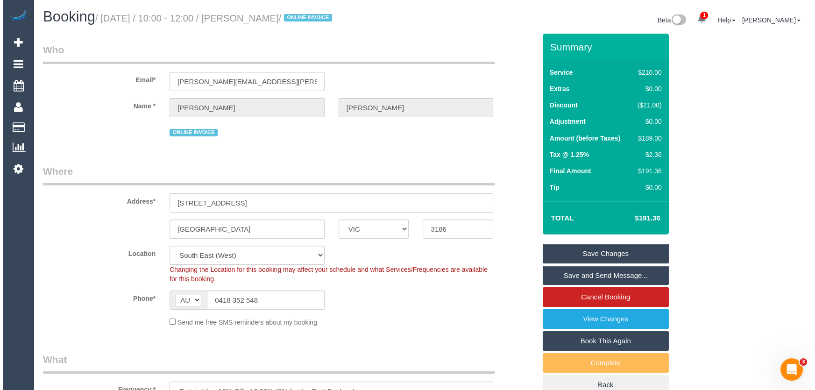
scroll to position [0, 0]
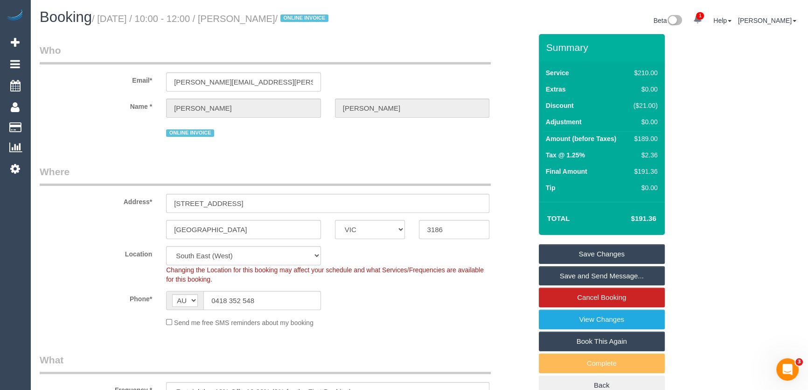
click at [594, 254] on link "Save Changes" at bounding box center [602, 254] width 126 height 20
click at [594, 255] on fieldset "Save Changes Save and Send Message... Cancel Booking View Changes Book This Aga…" at bounding box center [602, 319] width 126 height 151
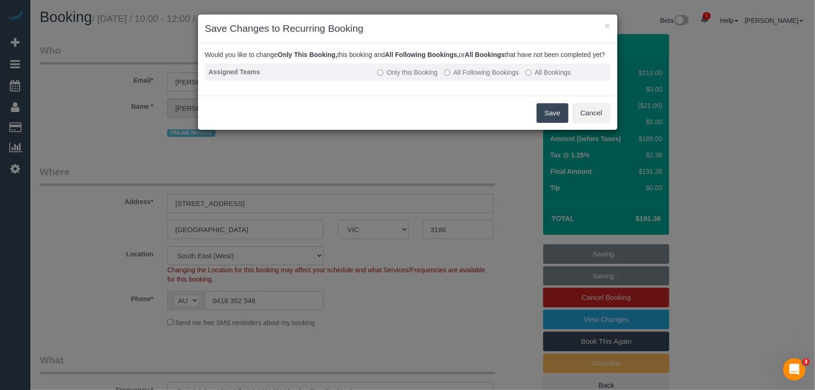
click at [482, 77] on label "All Following Bookings" at bounding box center [481, 72] width 75 height 9
click at [548, 123] on button "Save" at bounding box center [552, 113] width 32 height 20
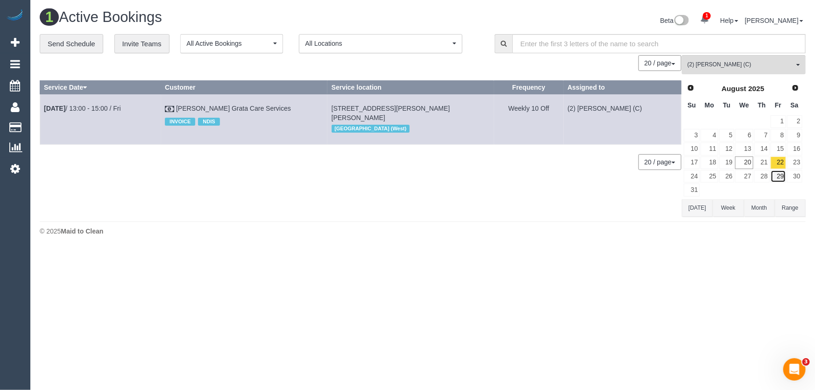
click at [778, 173] on link "29" at bounding box center [777, 176] width 15 height 13
click at [797, 90] on span "Next" at bounding box center [795, 87] width 7 height 7
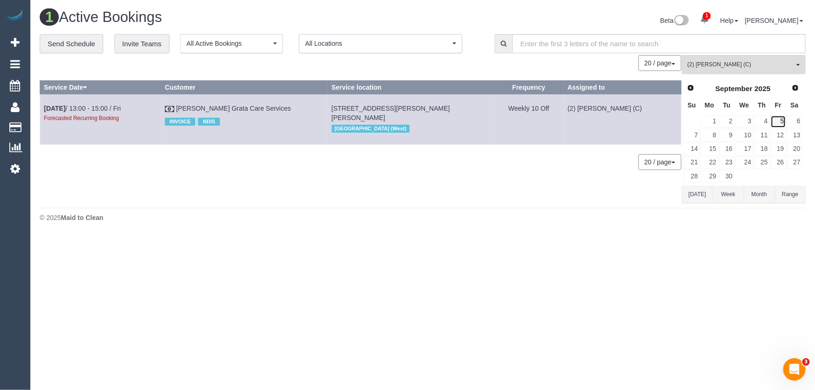
click at [780, 122] on link "5" at bounding box center [777, 121] width 15 height 13
click at [783, 131] on link "12" at bounding box center [777, 135] width 15 height 13
click at [782, 148] on link "19" at bounding box center [777, 148] width 15 height 13
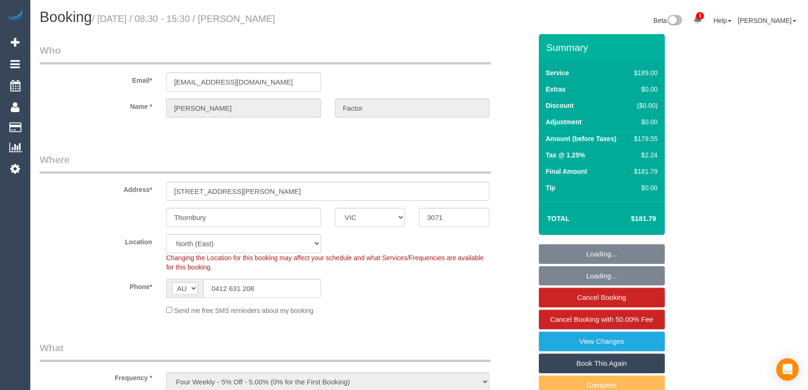
select select "VIC"
select select "number:28"
select select "number:14"
select select "number:19"
select select "number:22"
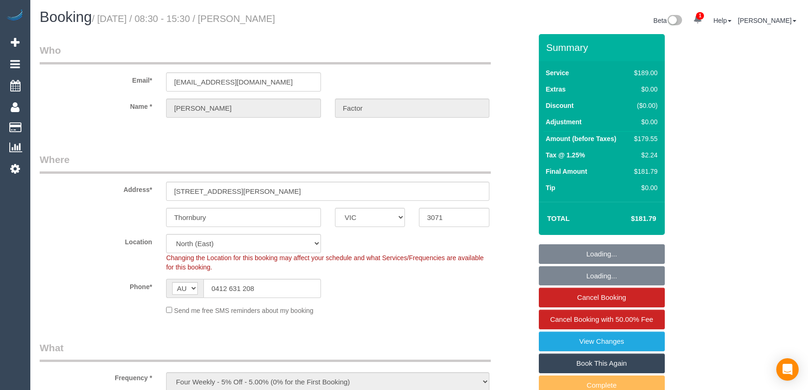
select select "number:26"
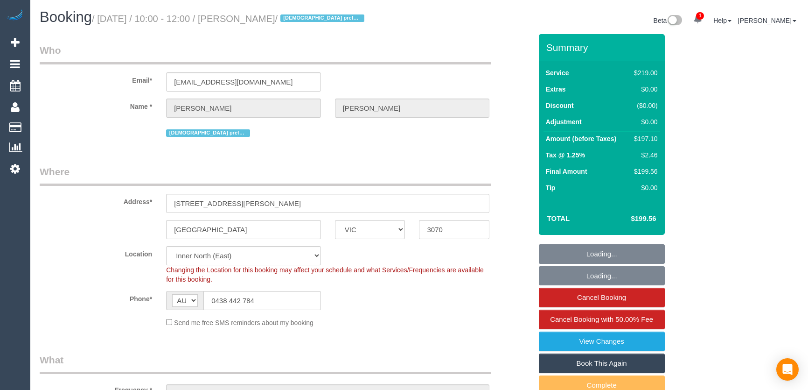
select select "VIC"
select select "number:27"
select select "number:14"
select select "number:19"
select select "number:24"
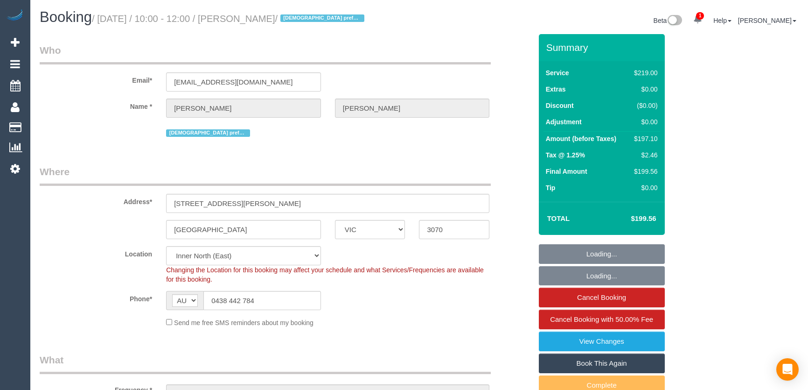
select select "number:35"
select select "number:12"
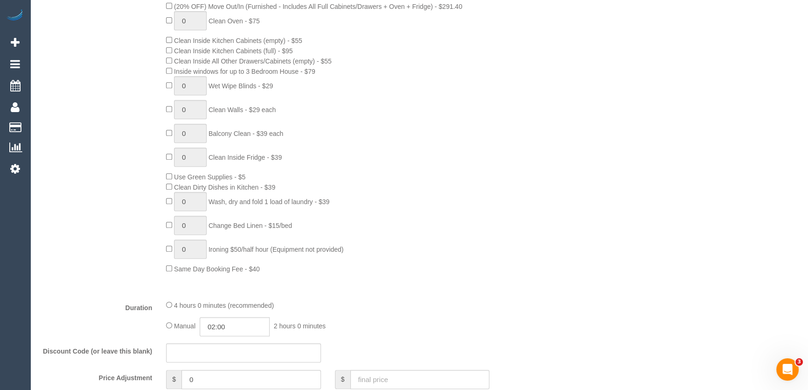
scroll to position [254, 0]
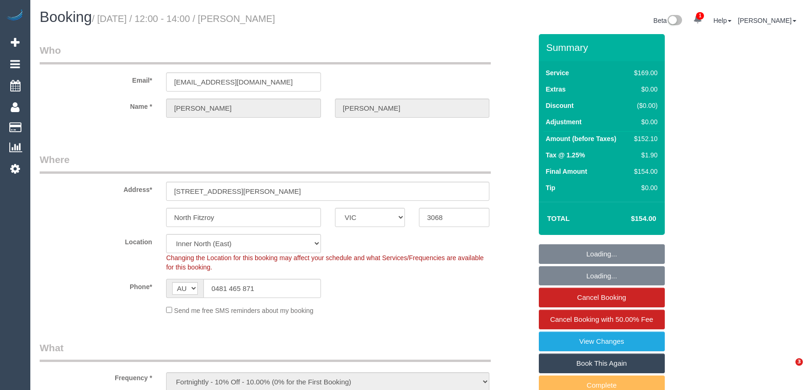
select select "VIC"
select select "number:28"
select select "number:14"
select select "number:21"
select select "number:22"
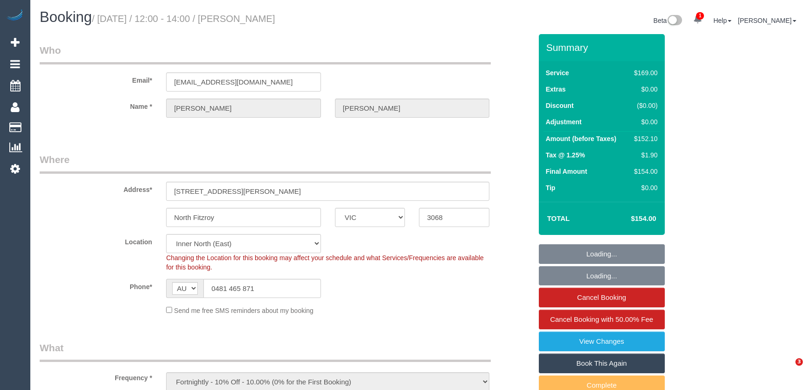
select select "number:35"
select select "number:26"
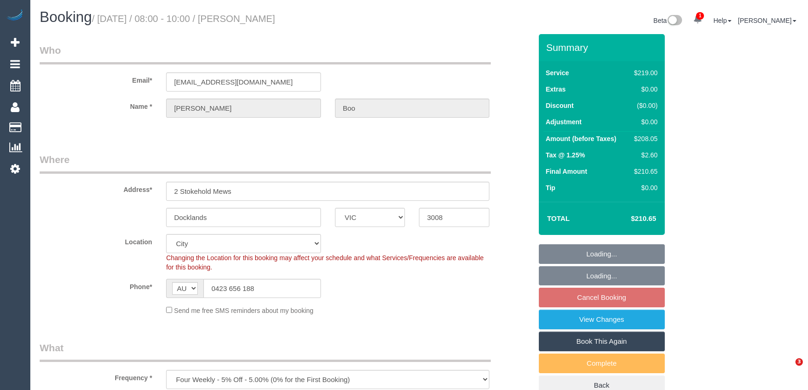
select select "VIC"
select select "string:stripe-pm_1Mb2sn2GScqysDRV3LqaYVhB"
select select "number:27"
select select "number:14"
select select "number:19"
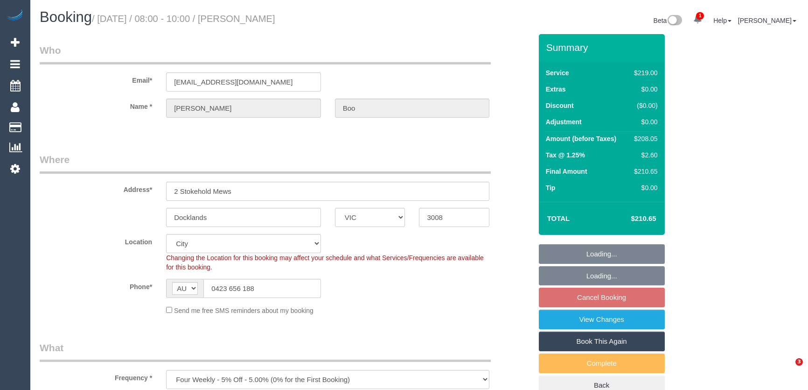
select select "number:24"
select select "number:34"
select select "number:13"
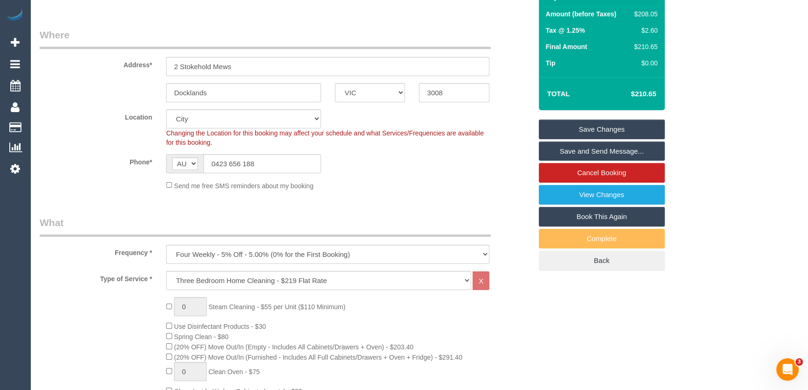
scroll to position [42, 0]
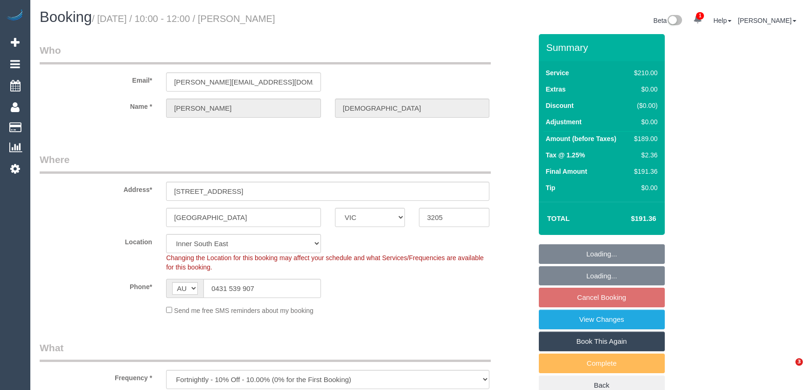
select select "VIC"
select select "180"
select select "number:28"
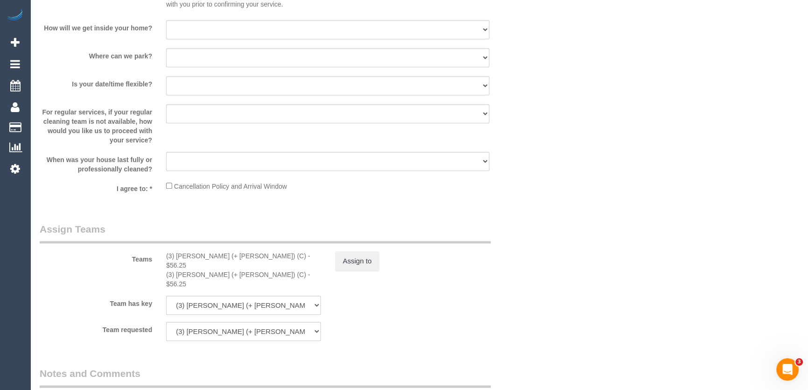
scroll to position [1315, 0]
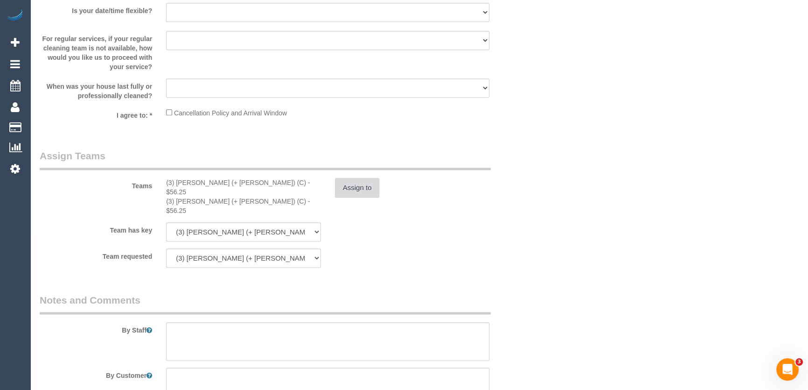
click at [362, 193] on button "Assign to" at bounding box center [357, 188] width 45 height 20
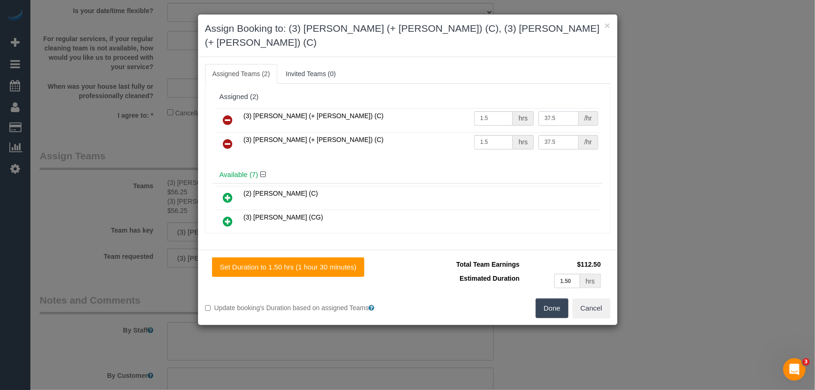
click at [556, 111] on input "37.5" at bounding box center [558, 118] width 40 height 14
type input "35"
click at [553, 135] on input "37.5" at bounding box center [558, 142] width 40 height 14
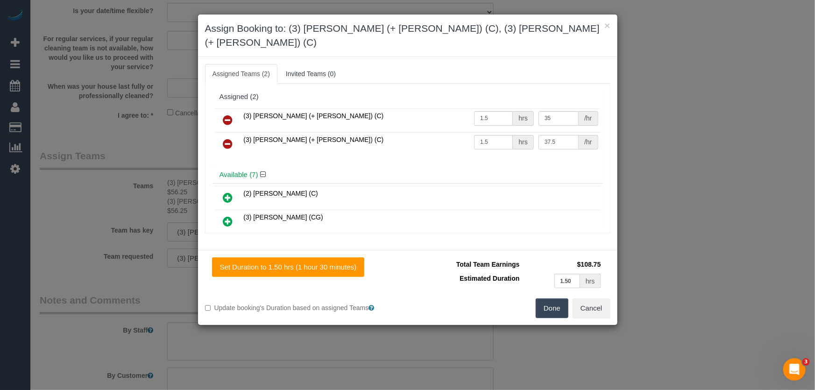
click at [553, 135] on input "37.5" at bounding box center [558, 142] width 40 height 14
type input "35"
click at [547, 298] on button "Done" at bounding box center [551, 308] width 33 height 20
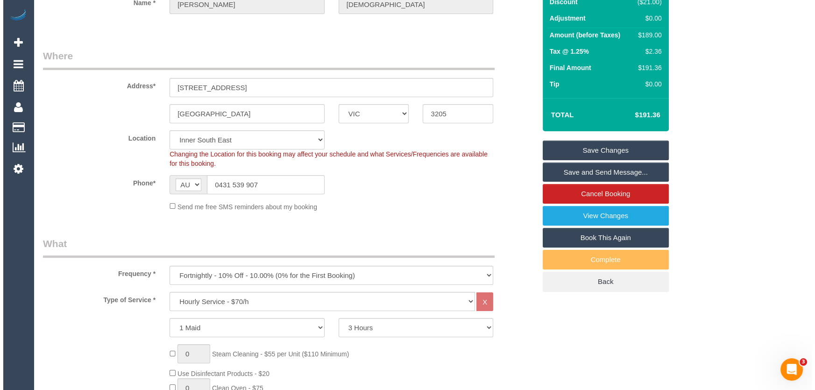
scroll to position [0, 0]
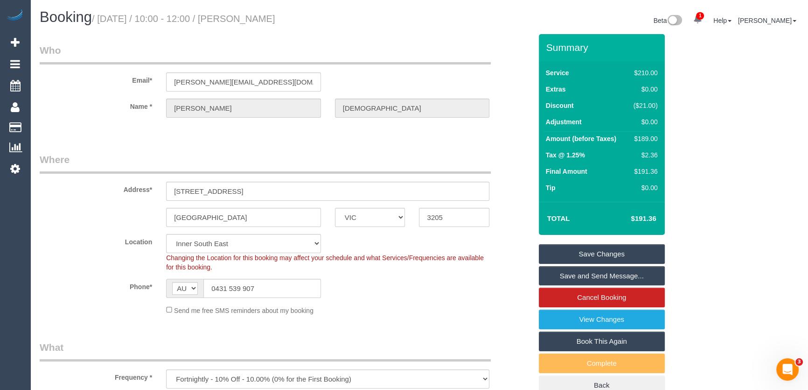
click at [584, 247] on link "Save Changes" at bounding box center [602, 254] width 126 height 20
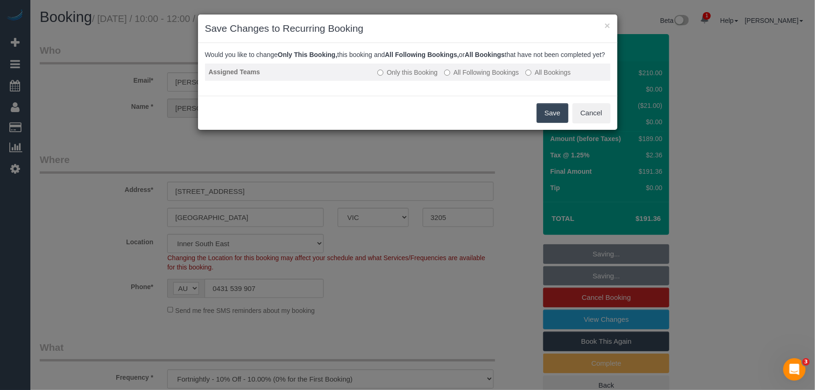
click at [471, 77] on label "All Following Bookings" at bounding box center [481, 72] width 75 height 9
click at [545, 123] on button "Save" at bounding box center [552, 113] width 32 height 20
click at [545, 125] on div "Save Cancel" at bounding box center [407, 113] width 419 height 34
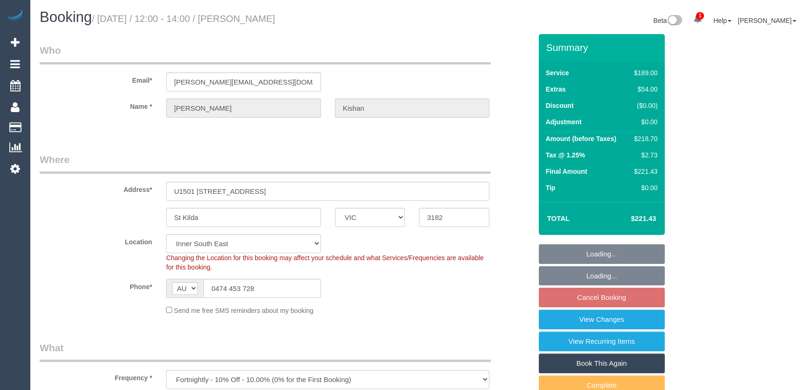
select select "VIC"
select select "number:28"
select select "number:14"
select select "number:20"
select select "number:24"
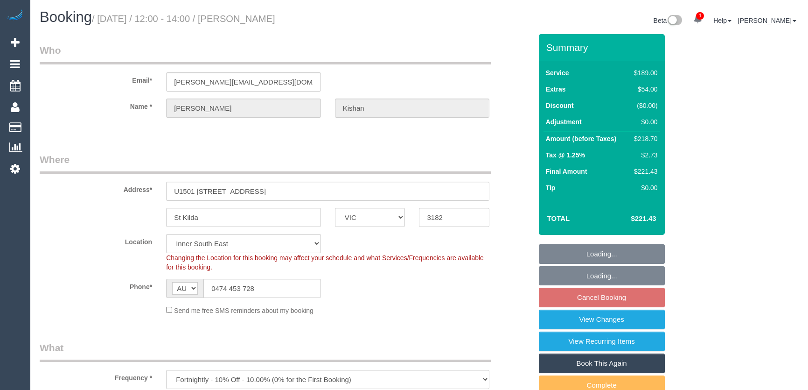
select select "number:34"
select select "number:11"
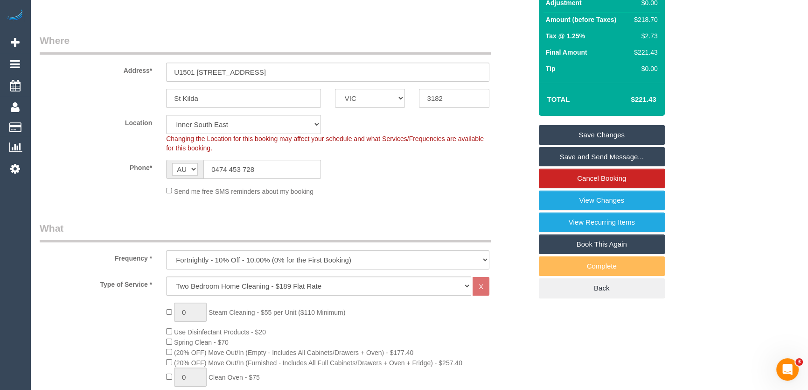
scroll to position [42, 0]
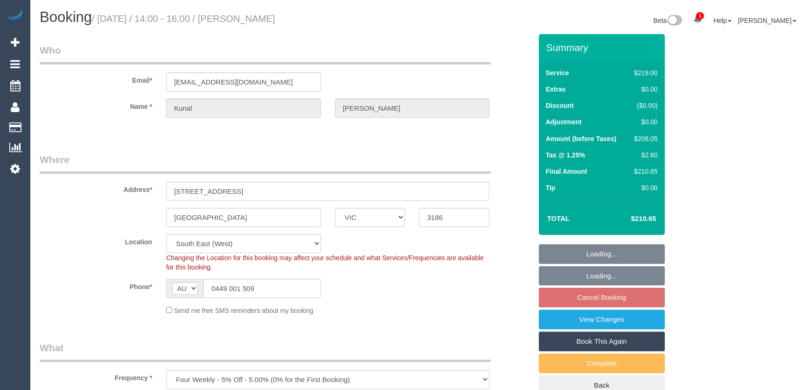
select select "VIC"
select select "number:27"
select select "number:14"
select select "number:19"
select select "number:24"
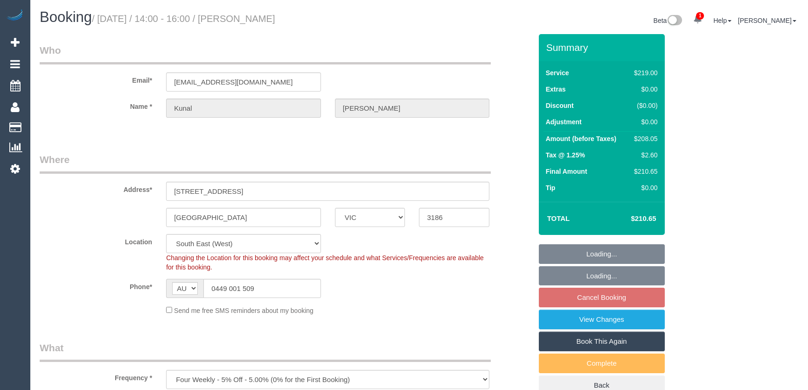
select select "number:34"
select select "number:12"
select select "VIC"
select select "number:28"
select select "number:14"
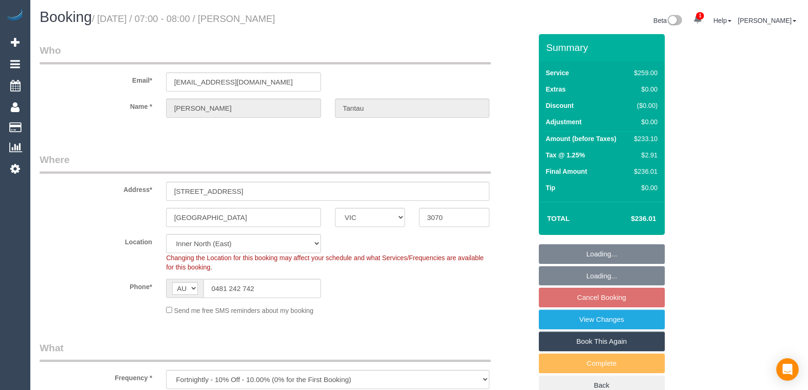
select select "number:18"
select select "number:22"
select select "number:34"
select select "number:26"
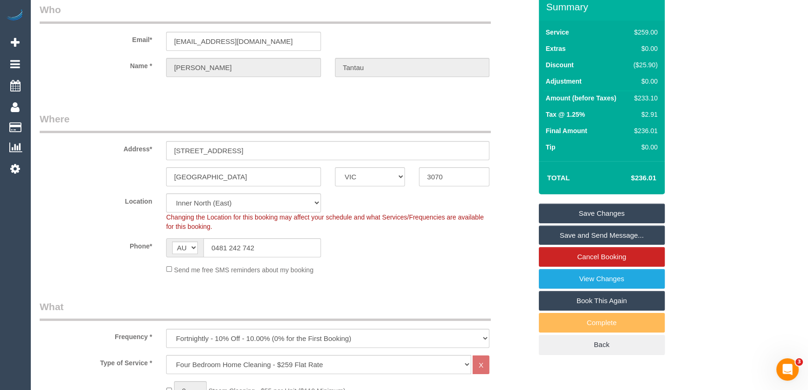
scroll to position [127, 0]
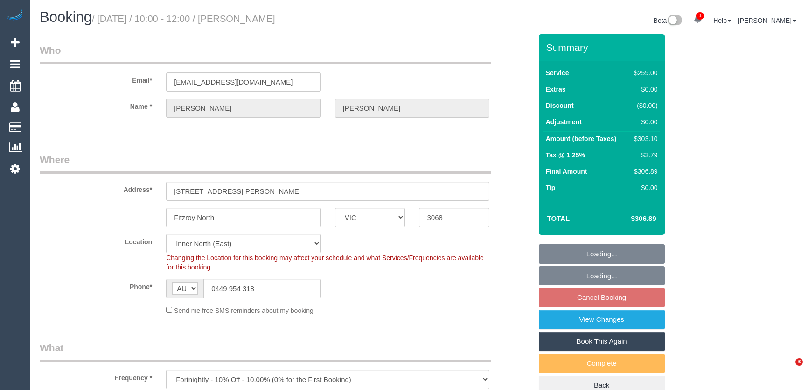
select select "VIC"
select select "string:stripe-pm_1KJ4L02GScqysDRV5zh1ioYv"
select select "number:27"
select select "number:14"
select select "number:19"
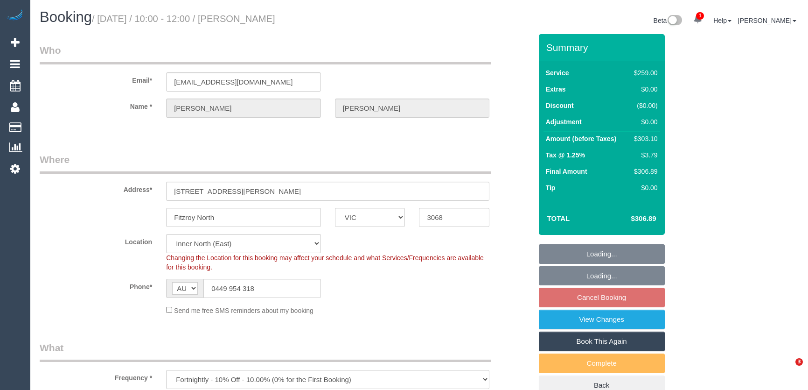
select select "number:34"
select select "VIC"
select select "number:28"
select select "number:17"
select select "number:19"
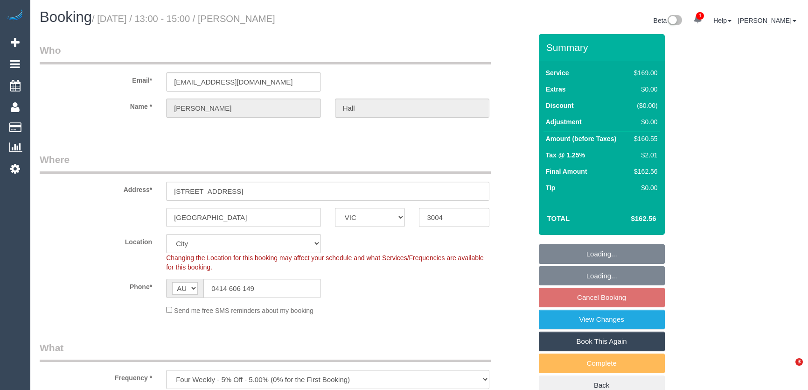
select select "number:22"
select select "number:35"
select select "number:26"
select select "30260"
select select "VIC"
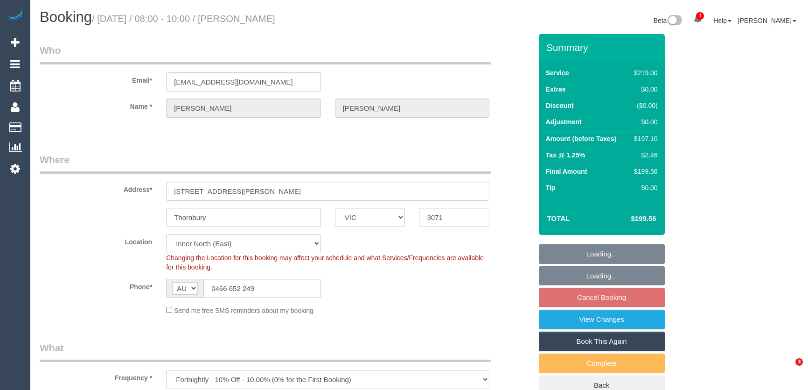
select select "number:27"
select select "number:14"
select select "number:18"
select select "number:24"
select select "number:34"
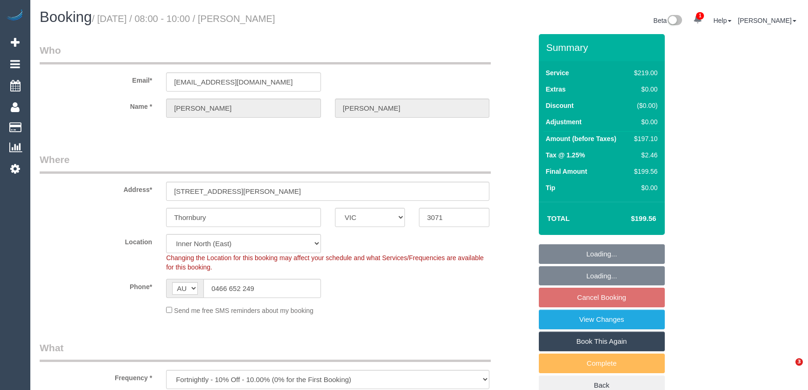
select select "number:13"
select select "spot2"
select select "VIC"
select select "string:stripe-pm_1Ri1iN2GScqysDRVmferxlkc"
select select "spot3"
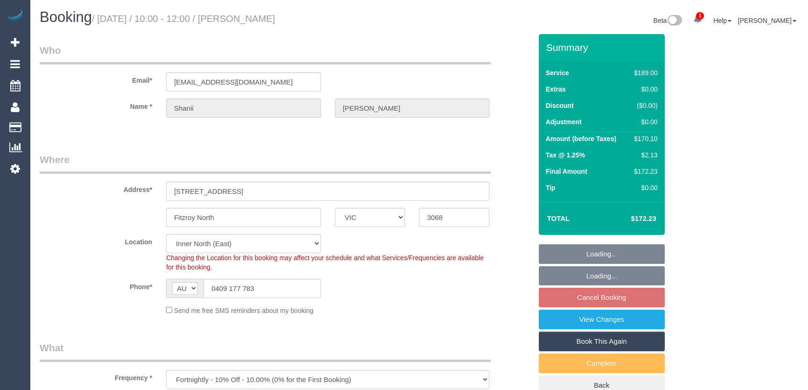
select select "number:28"
select select "number:16"
select select "number:19"
select select "number:36"
select select "number:34"
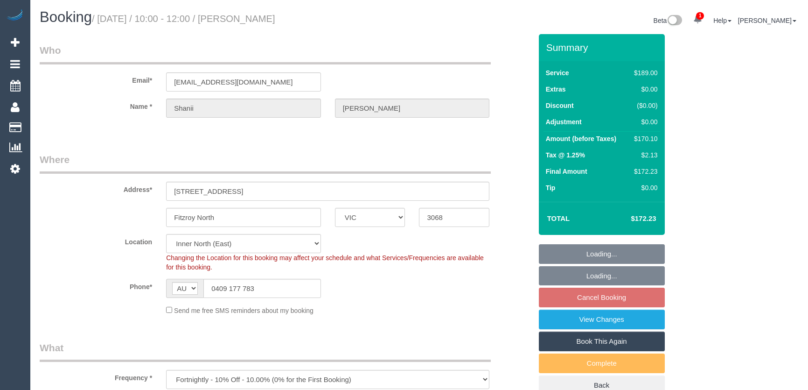
select select "number:13"
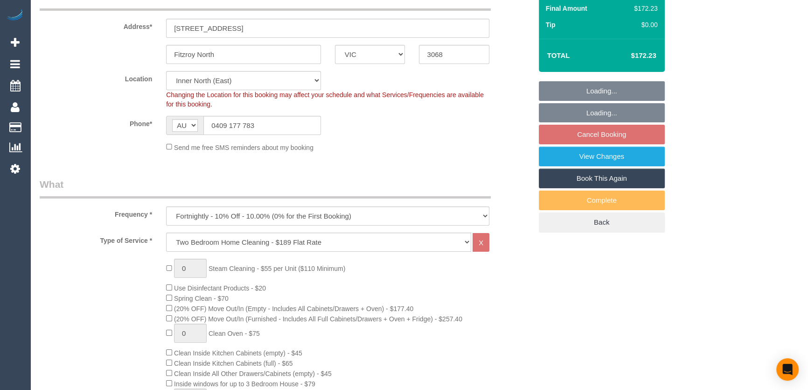
scroll to position [169, 0]
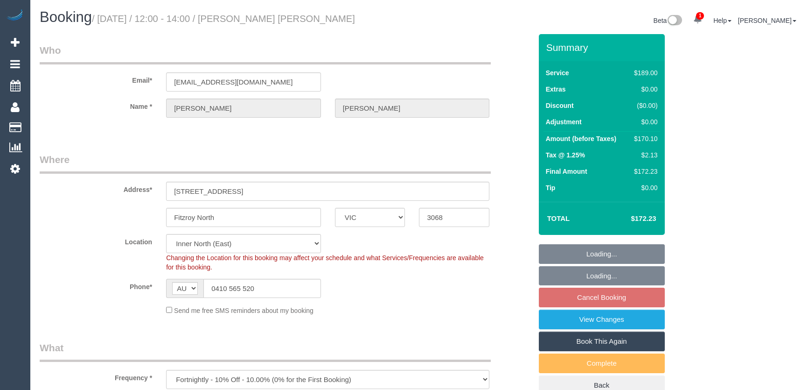
select select "VIC"
select select "spot4"
select select "number:27"
select select "number:14"
select select "number:19"
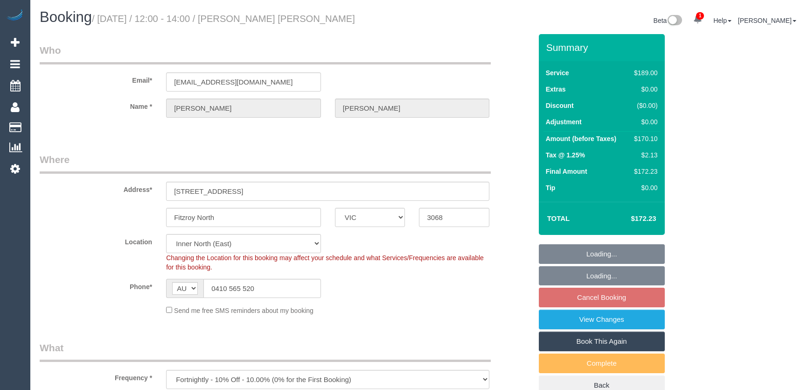
select select "number:24"
select select "number:33"
select select "number:12"
select select "VIC"
select select "number:28"
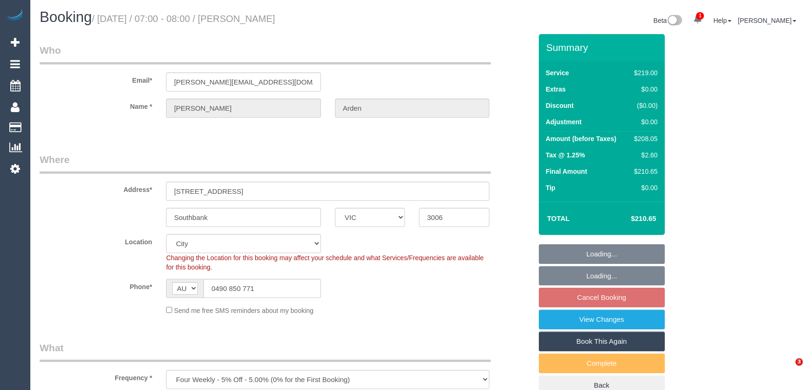
select select "number:14"
select select "number:18"
select select "number:24"
select select "number:35"
select select "number:12"
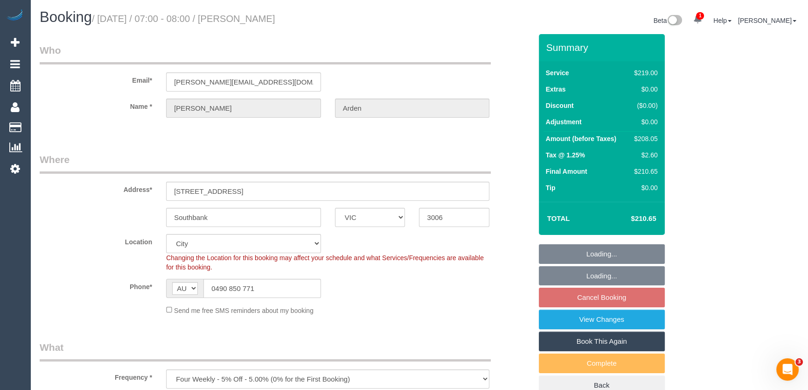
select select "string:stripe-pm_1RJKsf2GScqysDRVY4H7XEos"
select select "spot1"
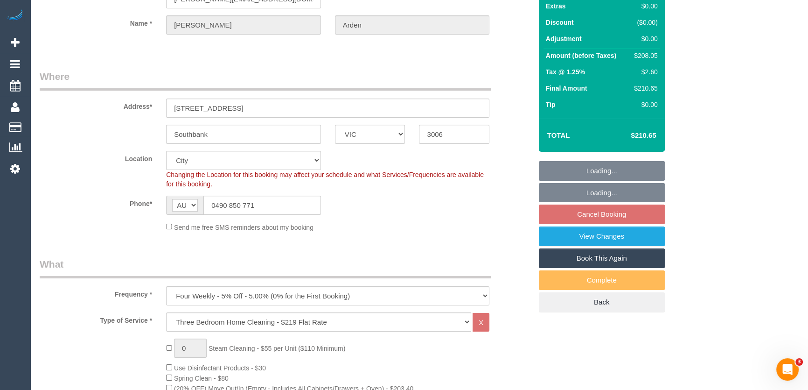
scroll to position [42, 0]
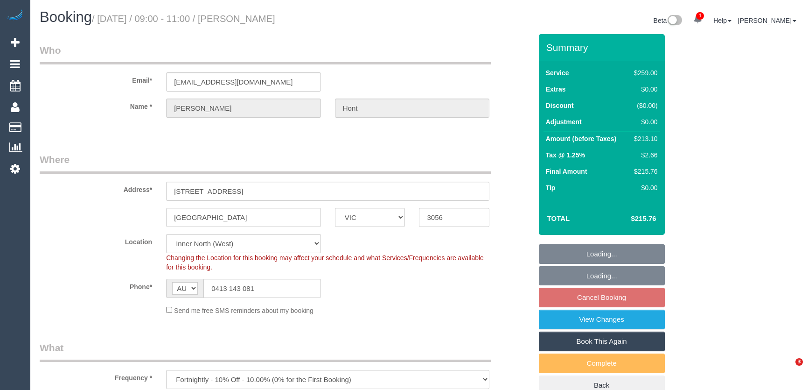
select select "VIC"
select select "number:29"
select select "number:14"
select select "number:19"
select select "number:24"
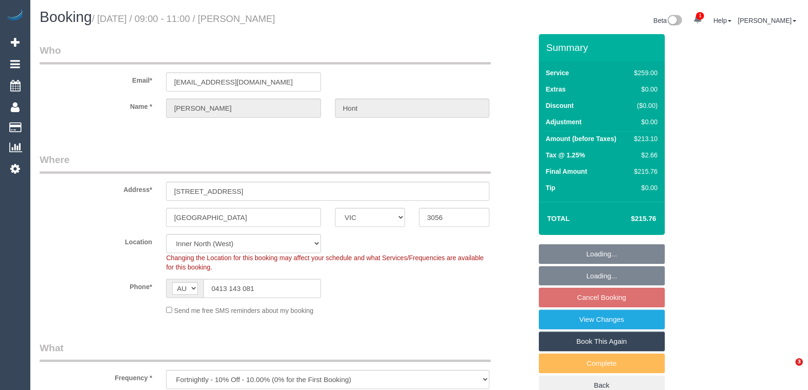
select select "number:33"
select select "number:11"
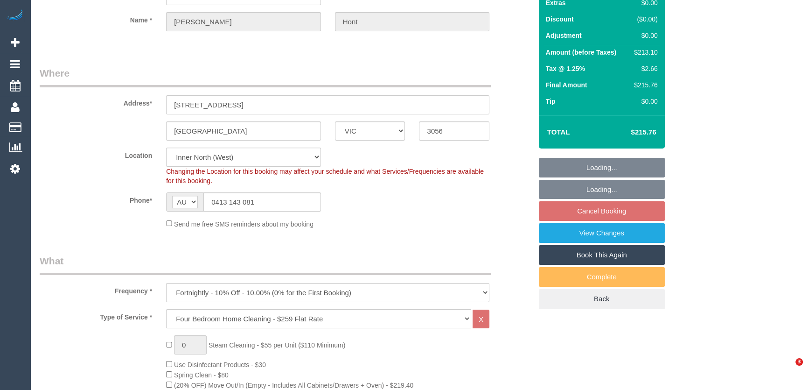
select select "string:stripe-pm_1LjarM2GScqysDRVo3QdCJ5N"
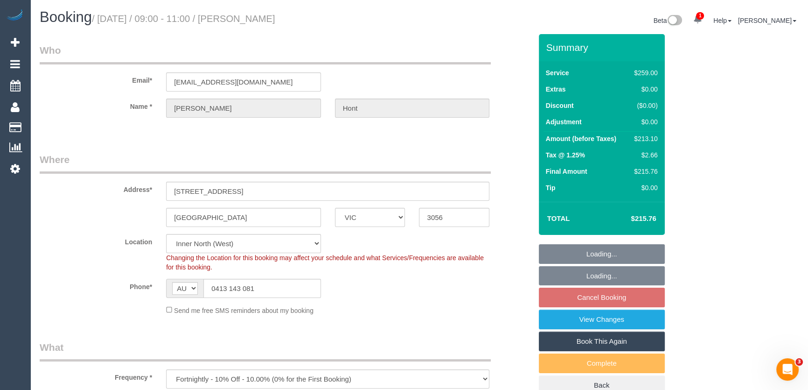
scroll to position [0, 0]
select select "spot3"
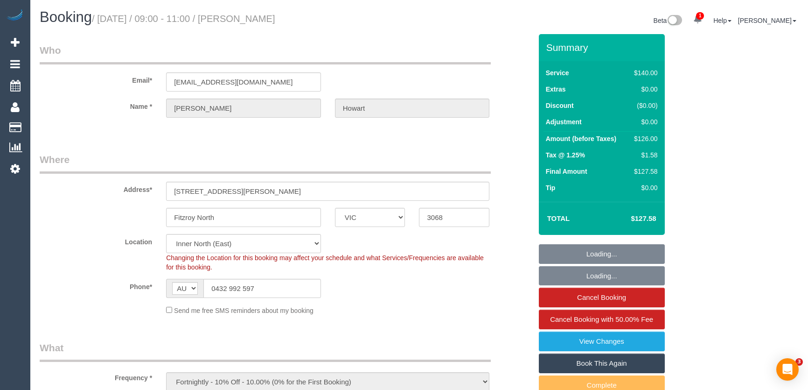
select select "VIC"
select select "number:28"
select select "number:14"
select select "number:19"
select select "number:25"
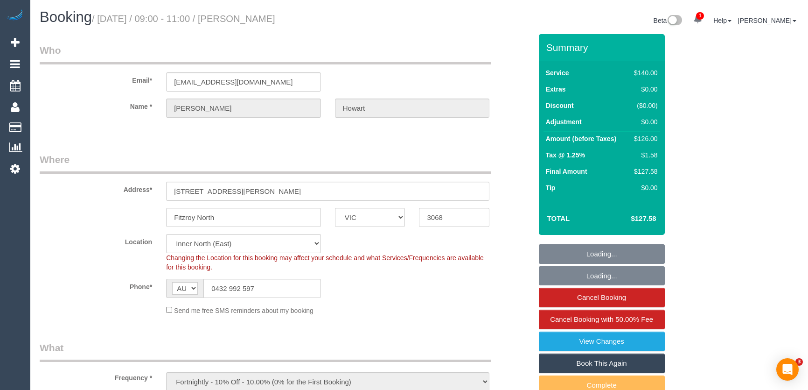
select select "number:33"
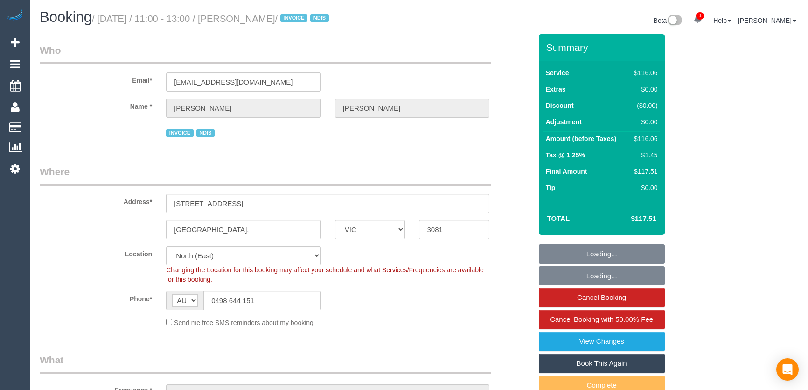
select select "VIC"
select select "number:27"
select select "number:14"
select select "number:19"
select select "number:36"
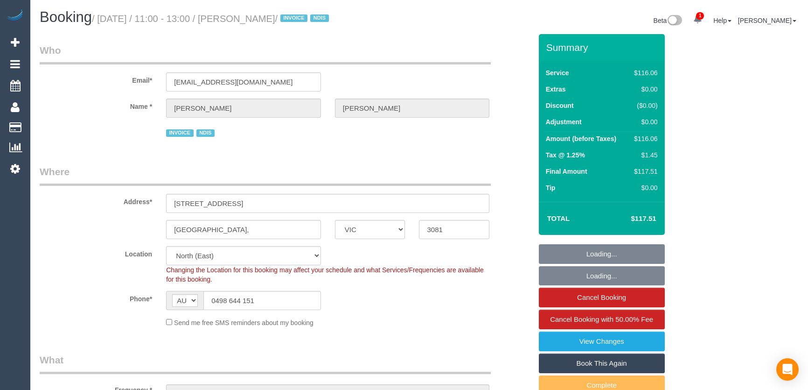
select select "number:35"
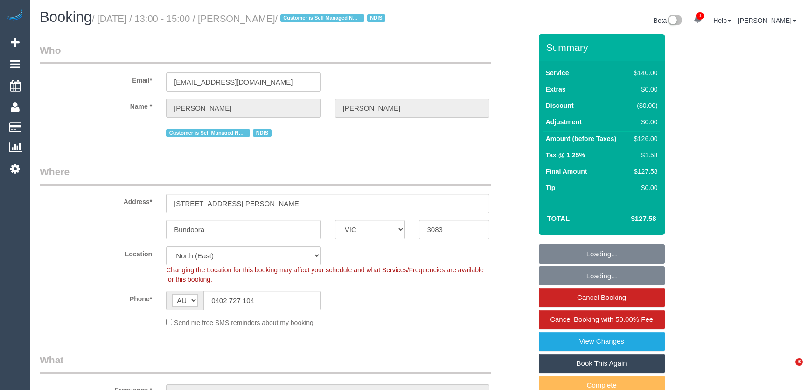
select select "VIC"
select select "number:28"
select select "number:14"
select select "number:19"
select select "number:23"
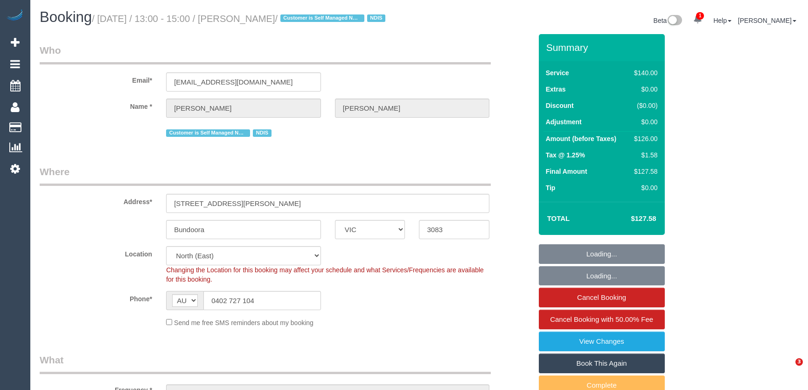
select select "number:26"
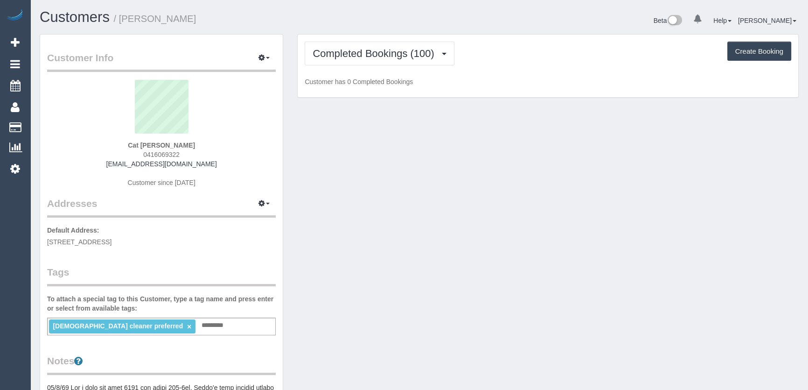
click at [188, 154] on div "Cat [PERSON_NAME] 0416069322 [EMAIL_ADDRESS][DOMAIN_NAME] Customer since [DATE]" at bounding box center [161, 138] width 229 height 117
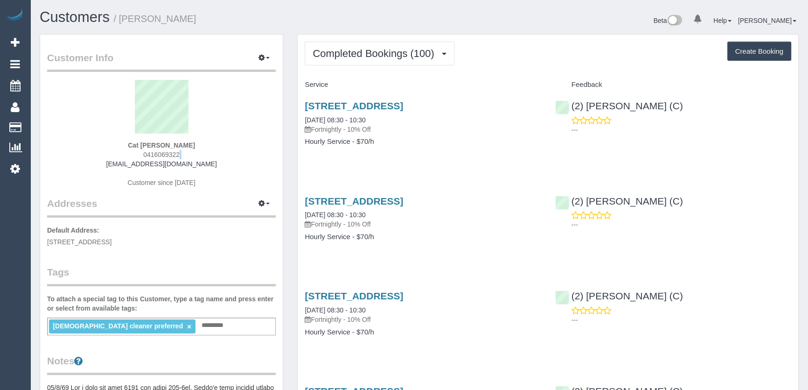
click at [181, 152] on div "Cat [PERSON_NAME] 0416069322 [EMAIL_ADDRESS][DOMAIN_NAME] Customer since [DATE]" at bounding box center [161, 138] width 229 height 117
click at [181, 152] on div "Cat McAteer 0416069322 cmcateer@live.com.au Customer since 2019" at bounding box center [161, 138] width 229 height 117
copy div "0416069322"
